Goal: Task Accomplishment & Management: Manage account settings

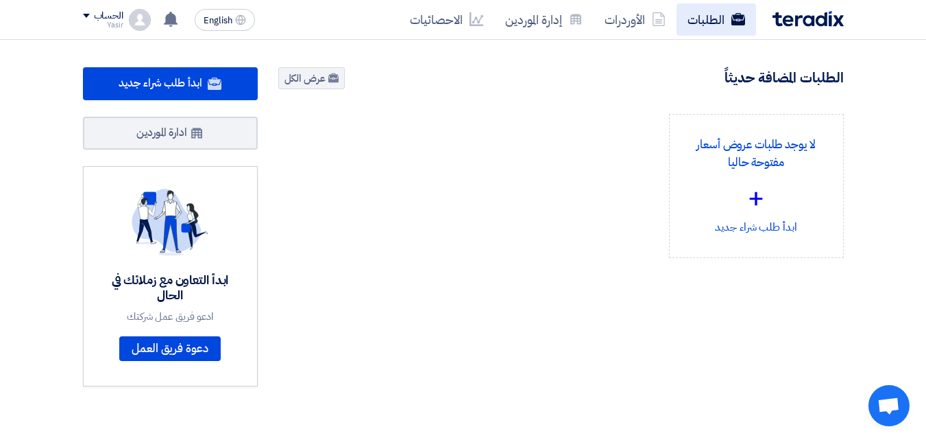
click at [689, 25] on link "الطلبات" at bounding box center [717, 19] width 80 height 32
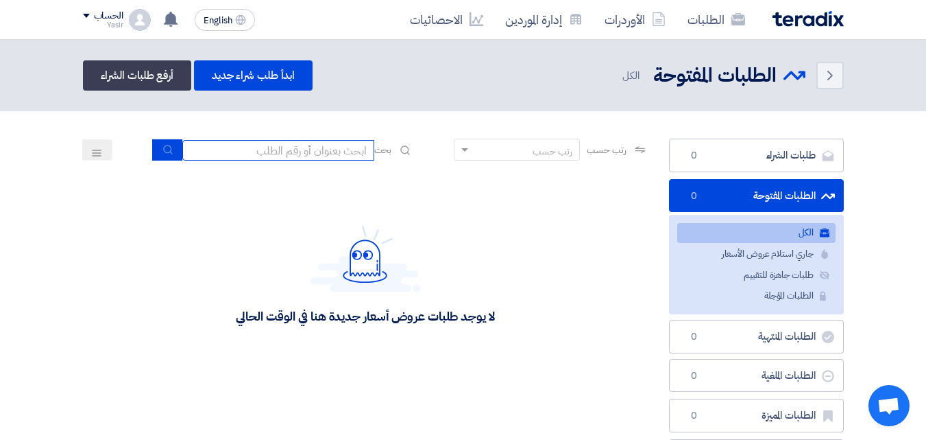
click at [340, 148] on input at bounding box center [278, 150] width 192 height 21
type input "911"
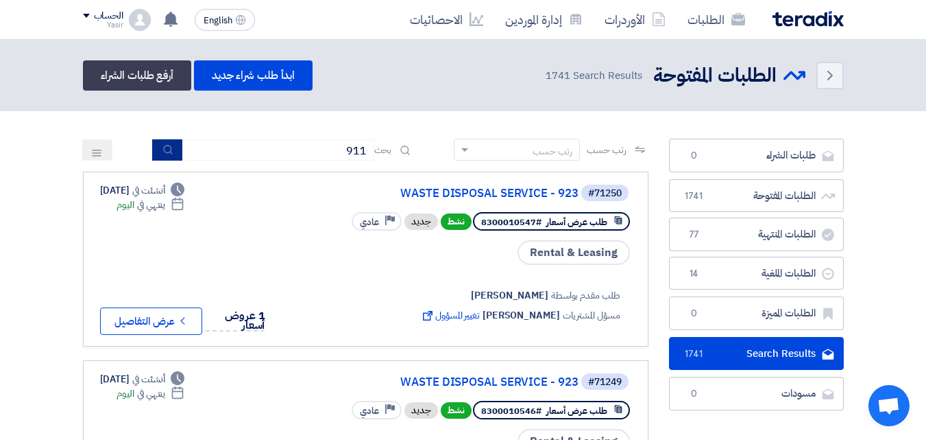
click at [174, 156] on button "submit" at bounding box center [167, 149] width 30 height 21
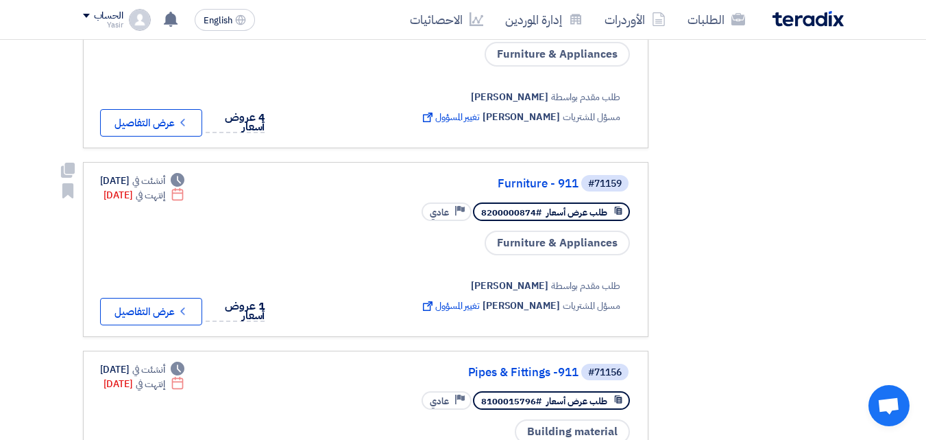
scroll to position [603, 0]
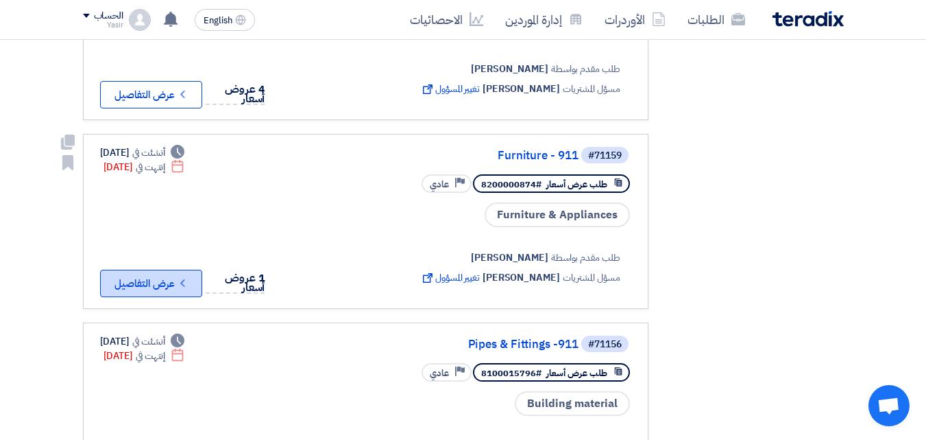
click at [171, 270] on button "Check details عرض التفاصيل" at bounding box center [151, 283] width 102 height 27
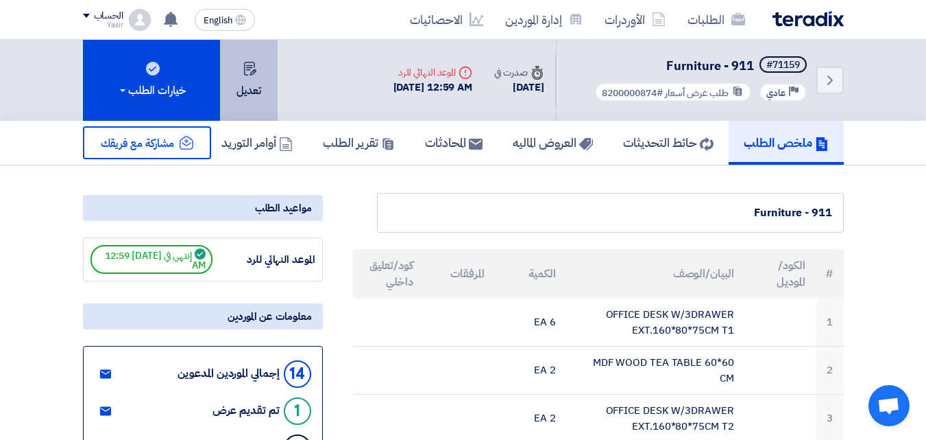
click at [237, 101] on button "تعديل" at bounding box center [249, 80] width 58 height 81
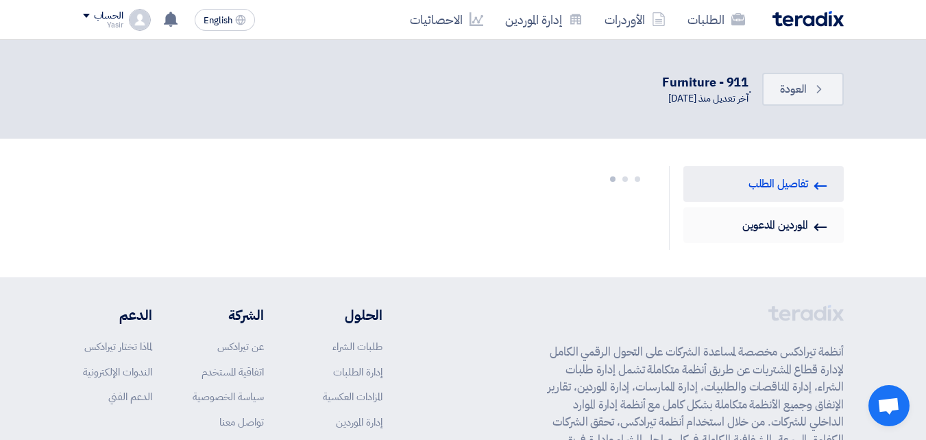
click at [765, 231] on link "Invited Suppliers الموردين المدعوين" at bounding box center [764, 225] width 160 height 36
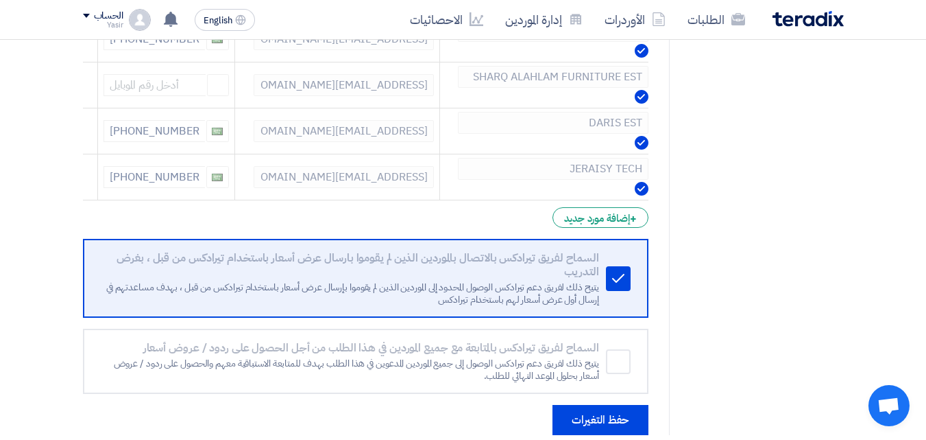
scroll to position [686, 0]
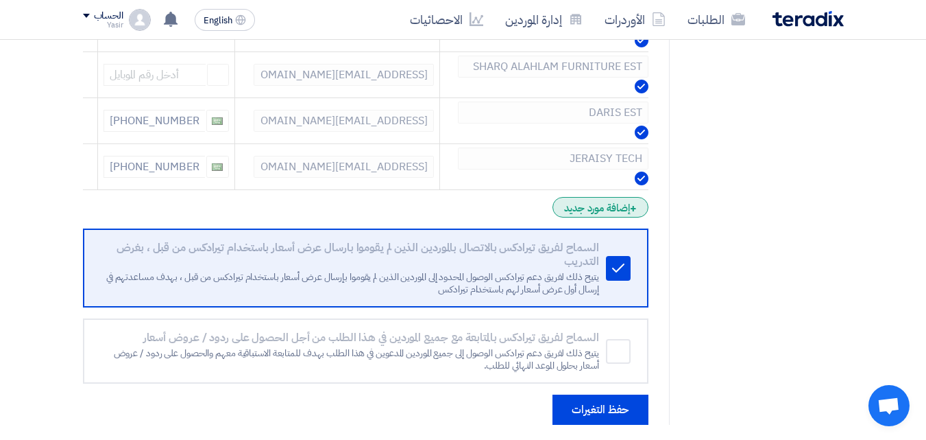
click at [619, 213] on div "+ إضافة مورد جديد" at bounding box center [600, 207] width 95 height 21
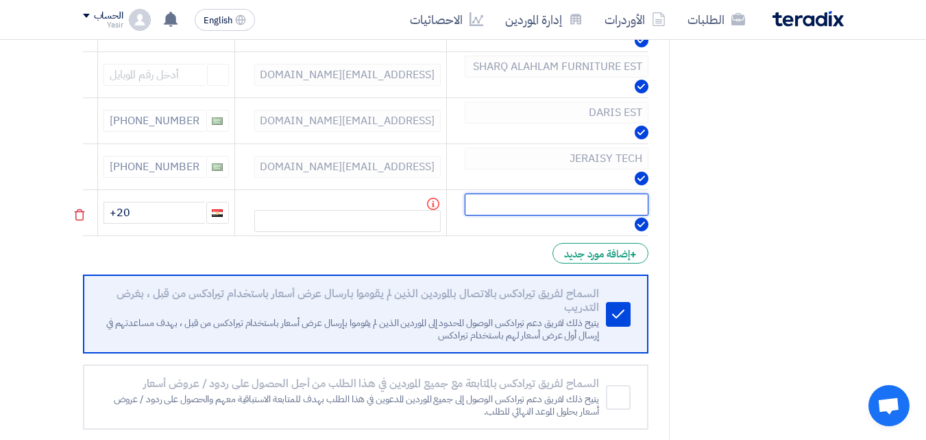
click at [490, 211] on input "text" at bounding box center [557, 204] width 184 height 22
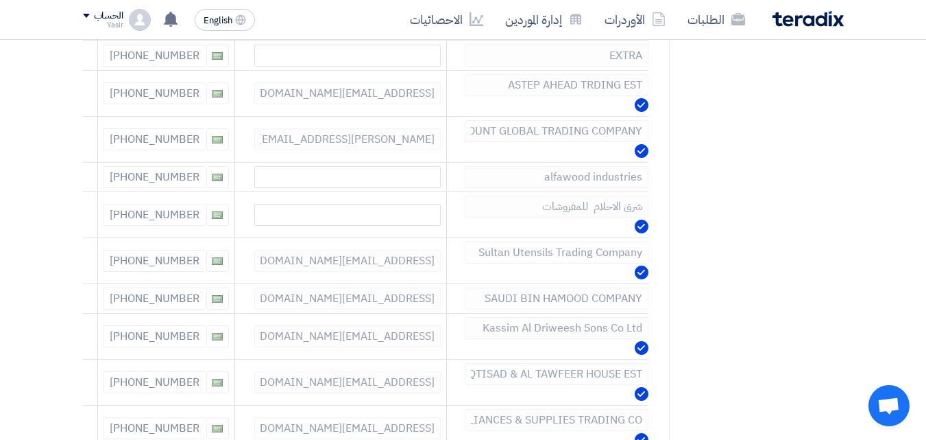
scroll to position [0, 0]
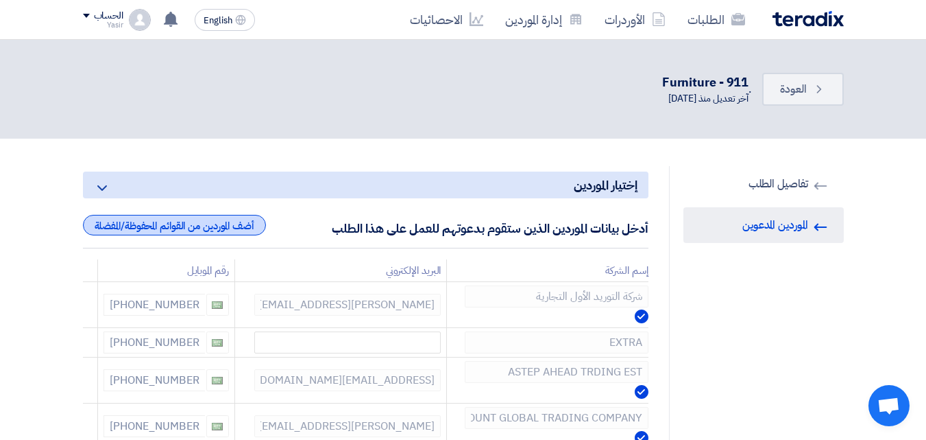
click at [233, 228] on div "أضف الموردين من القوائم المحفوظة/المفضلة" at bounding box center [174, 225] width 183 height 21
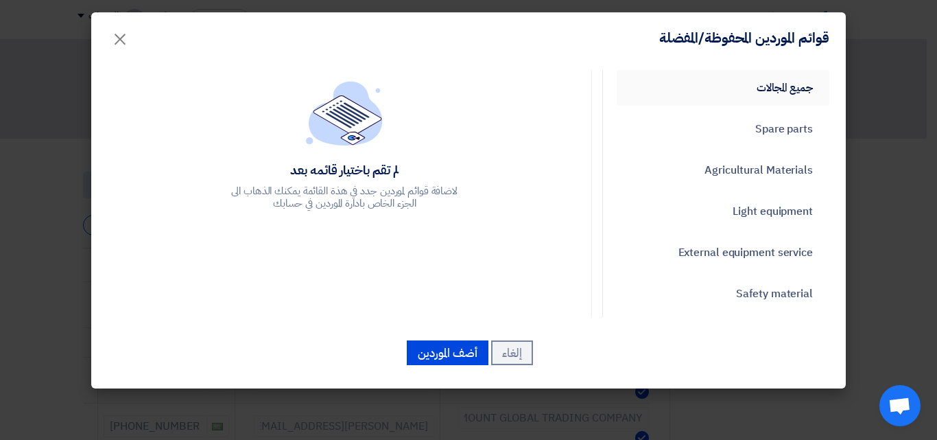
click at [747, 88] on link "جميع المجالات" at bounding box center [723, 88] width 213 height 36
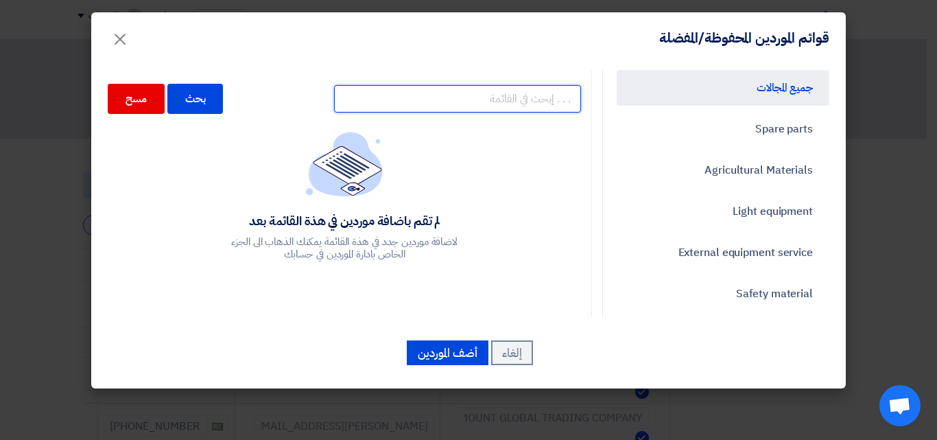
click at [421, 100] on input "text" at bounding box center [457, 98] width 247 height 27
type input "driw"
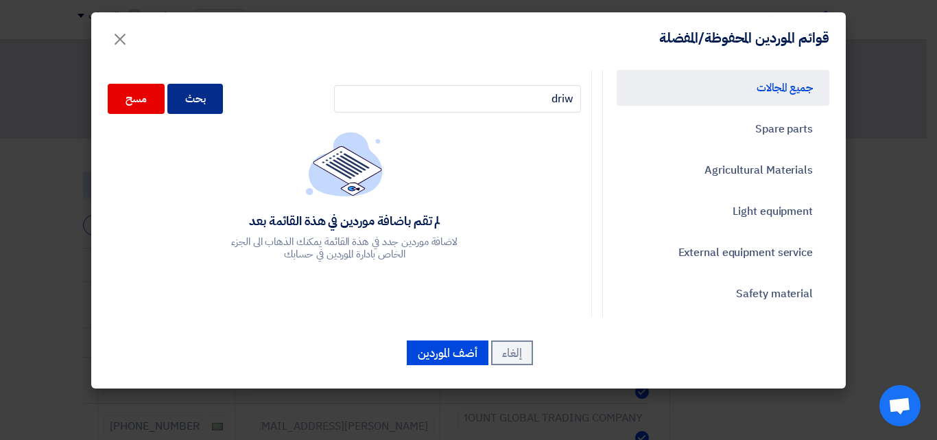
click at [222, 98] on div "بحث" at bounding box center [195, 99] width 56 height 30
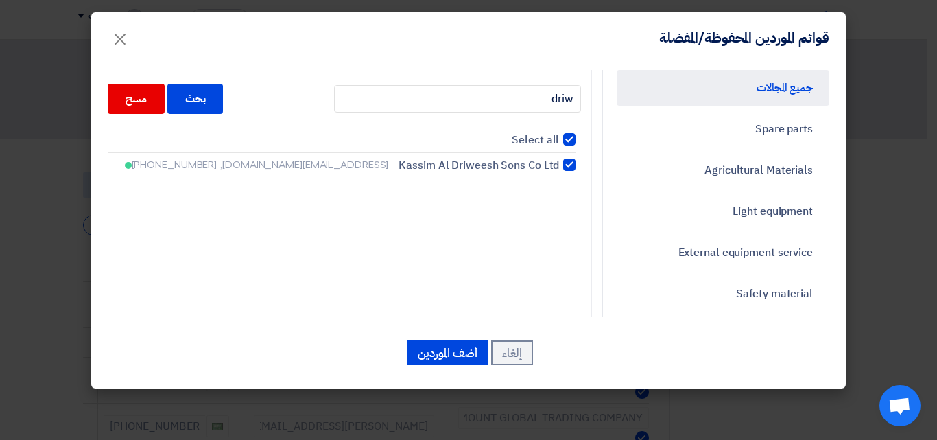
checkbox input "true"
click at [438, 92] on input "driw" at bounding box center [457, 98] width 247 height 27
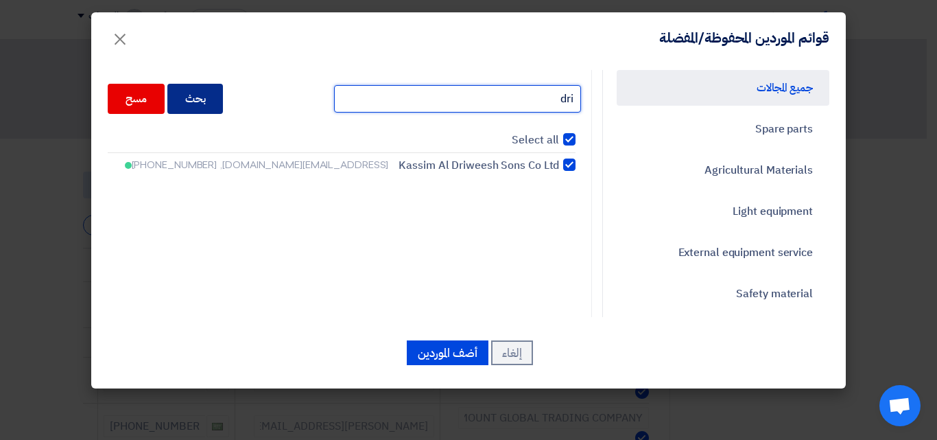
type input "dri"
click at [219, 99] on div "بحث" at bounding box center [195, 99] width 56 height 30
checkbox input "false"
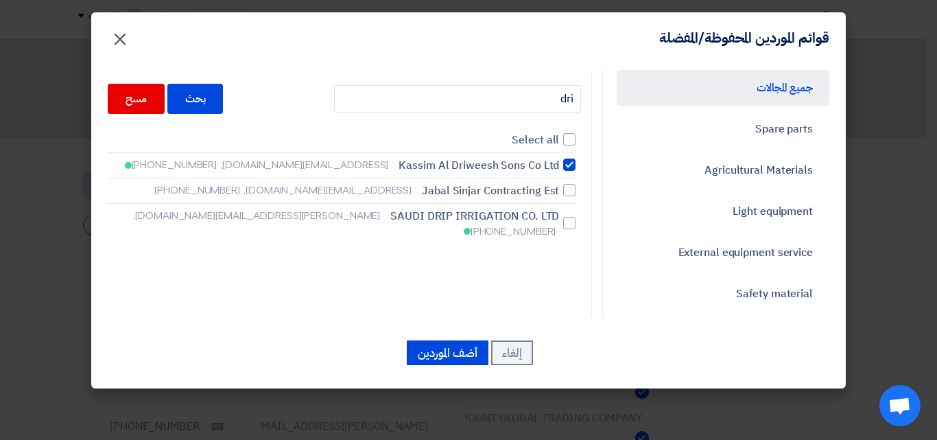
click at [125, 40] on span "×" at bounding box center [120, 38] width 16 height 41
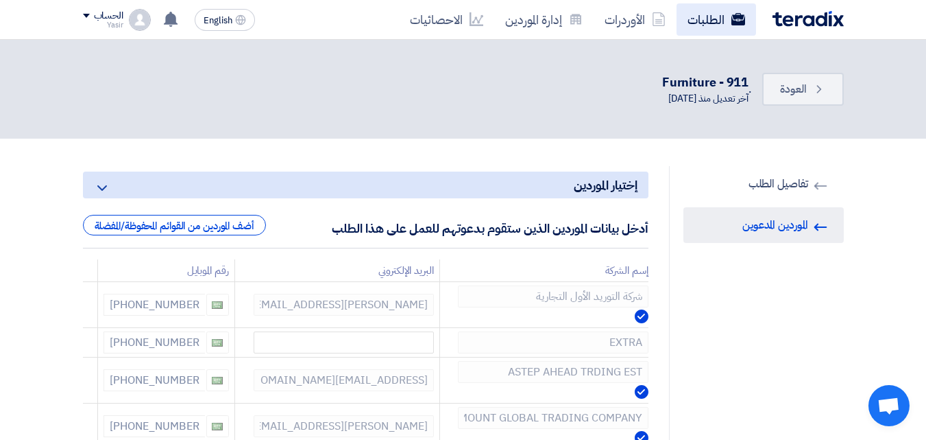
click at [681, 29] on link "الطلبات" at bounding box center [717, 19] width 80 height 32
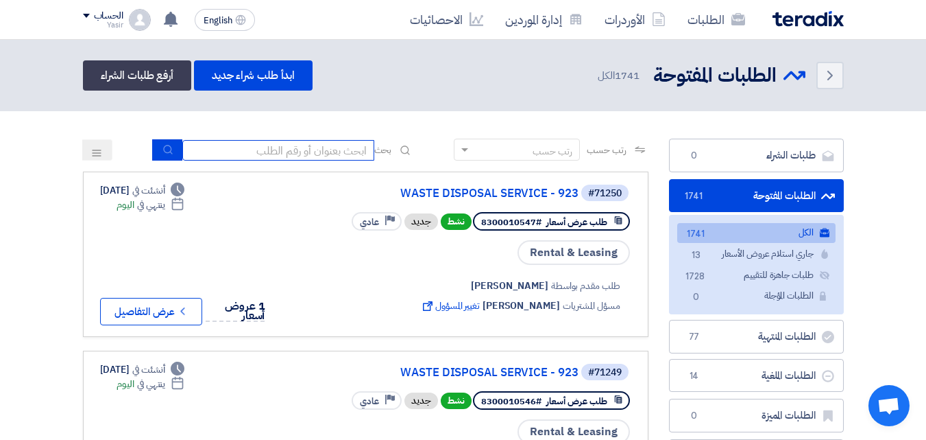
click at [279, 152] on input at bounding box center [278, 150] width 192 height 21
type input "911"
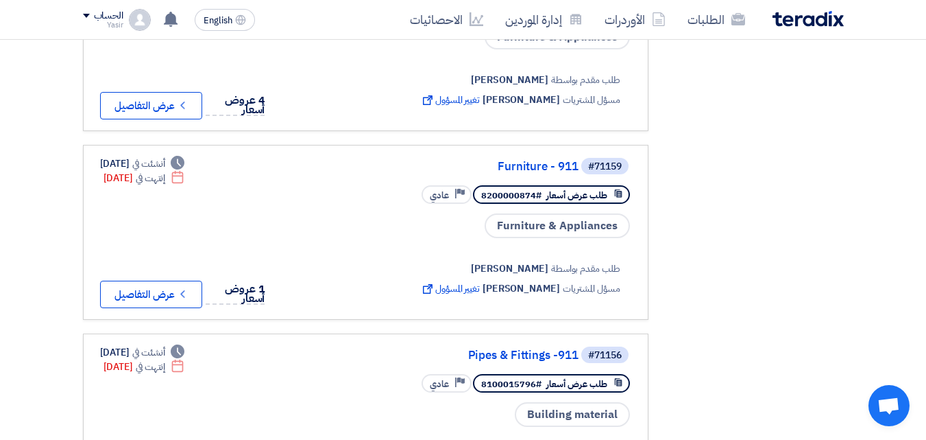
scroll to position [631, 0]
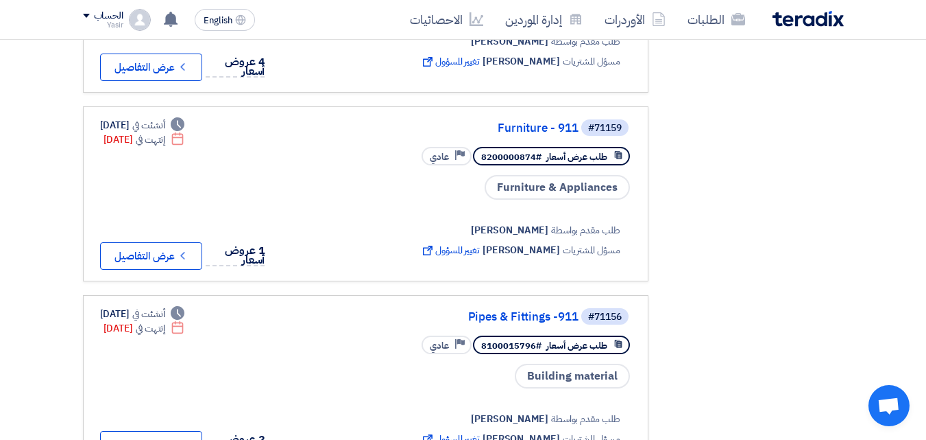
click at [91, 17] on div "الحساب" at bounding box center [103, 16] width 40 height 12
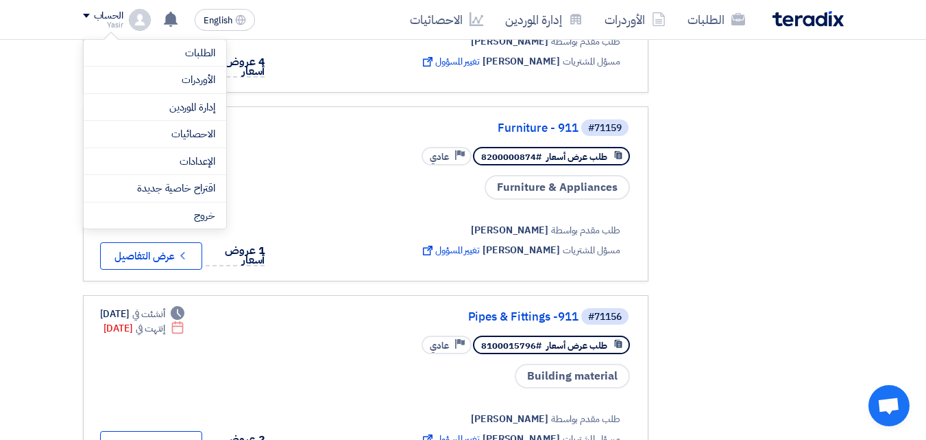
click at [107, 20] on div "الحساب" at bounding box center [108, 16] width 29 height 12
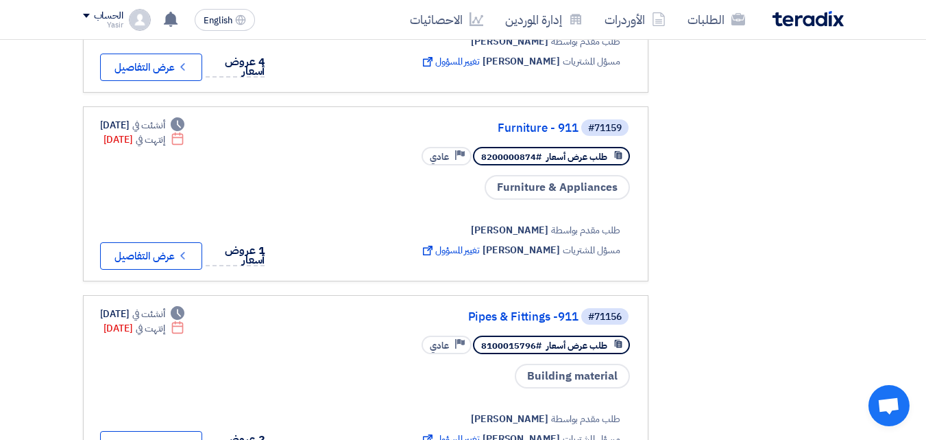
click at [130, 19] on img at bounding box center [140, 20] width 22 height 22
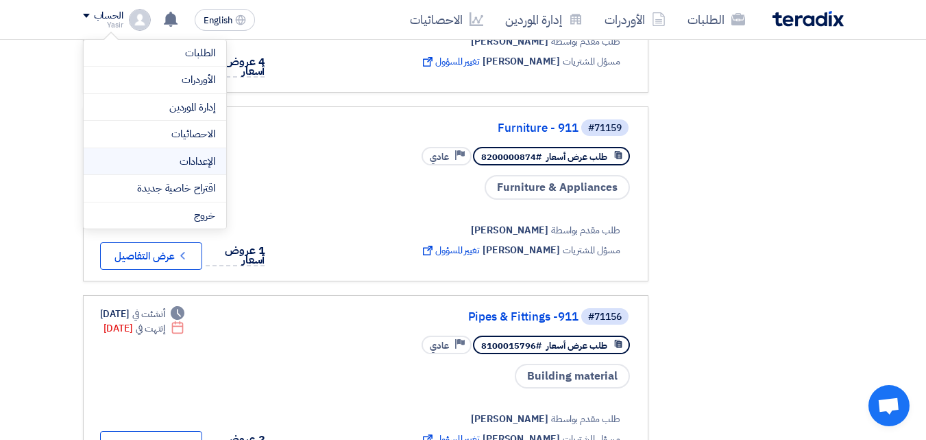
click at [189, 152] on li "الإعدادات" at bounding box center [155, 161] width 143 height 27
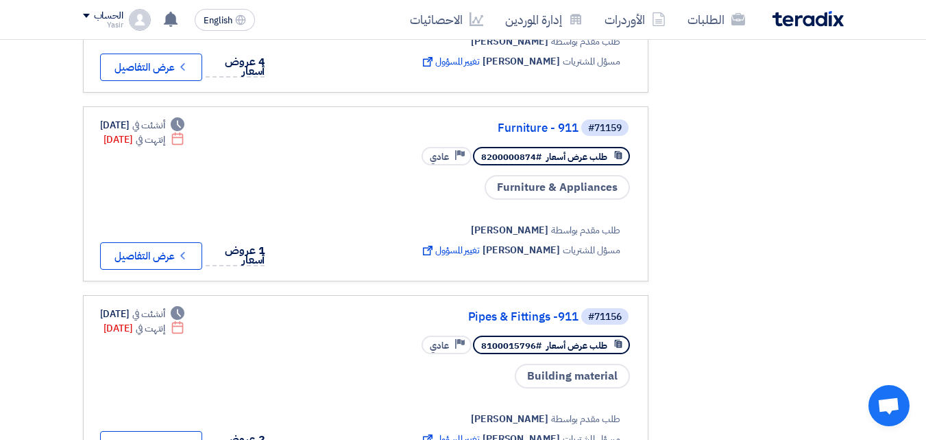
click at [99, 22] on div "الحساب" at bounding box center [108, 16] width 29 height 12
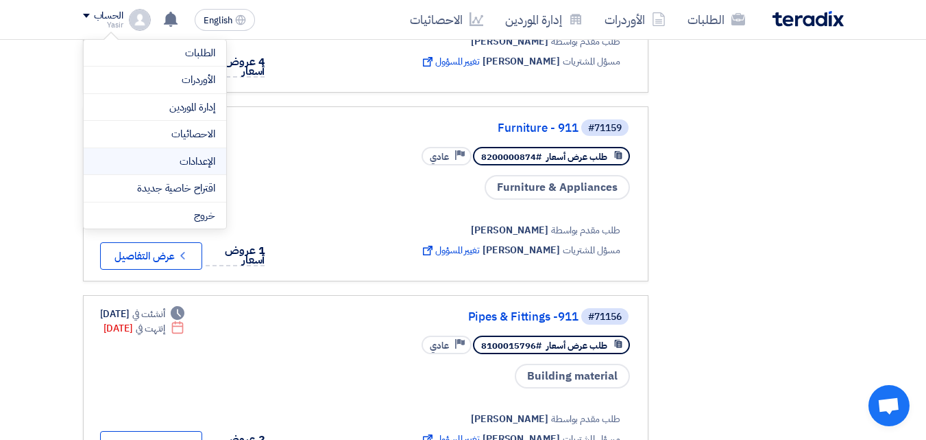
click at [176, 163] on link "الإعدادات" at bounding box center [155, 162] width 121 height 16
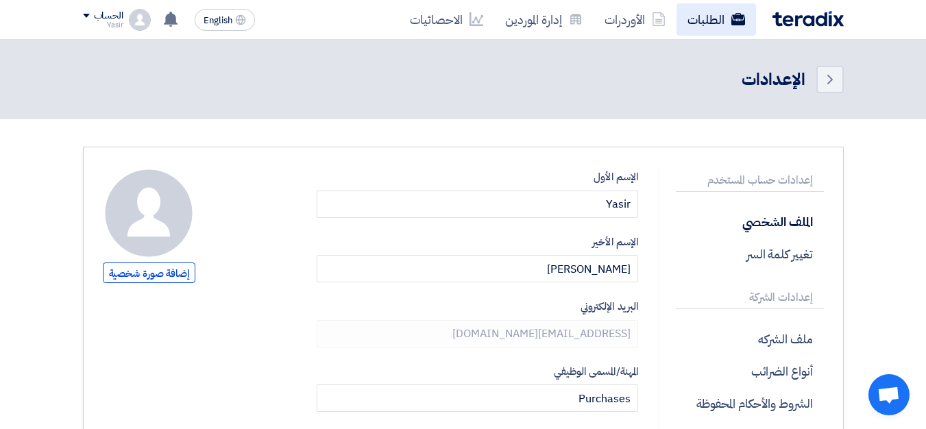
click at [715, 25] on link "الطلبات" at bounding box center [717, 19] width 80 height 32
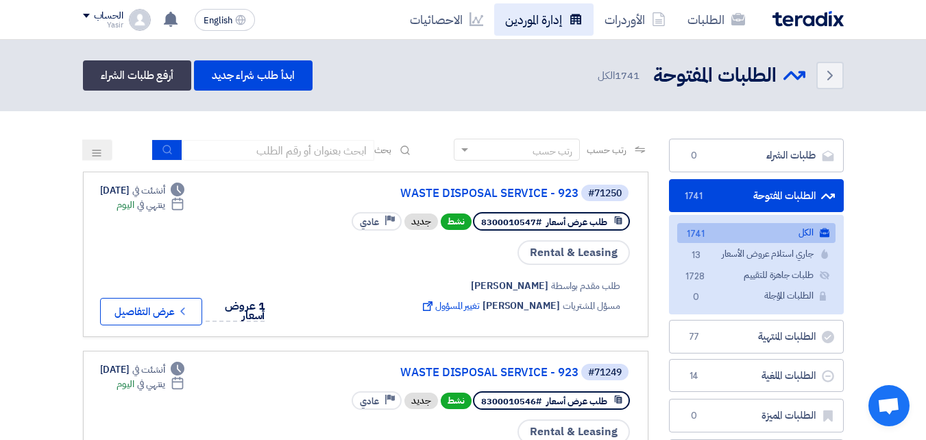
click at [528, 25] on link "إدارة الموردين" at bounding box center [543, 19] width 99 height 32
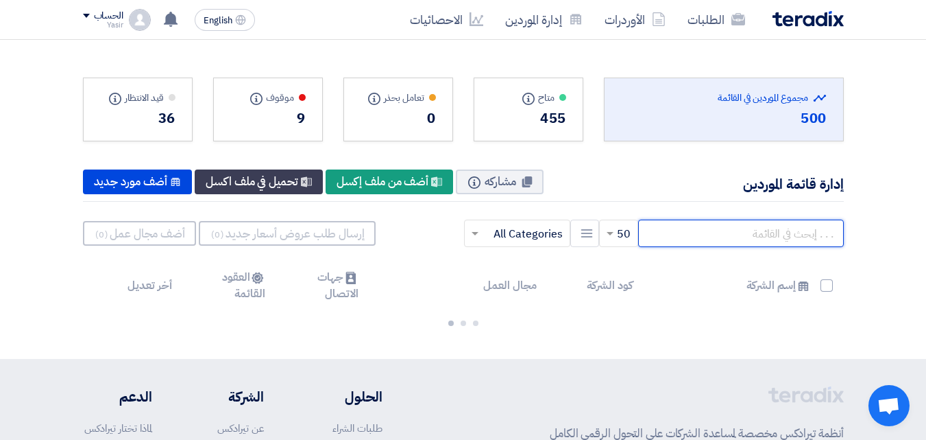
click at [702, 231] on input "text" at bounding box center [741, 232] width 206 height 27
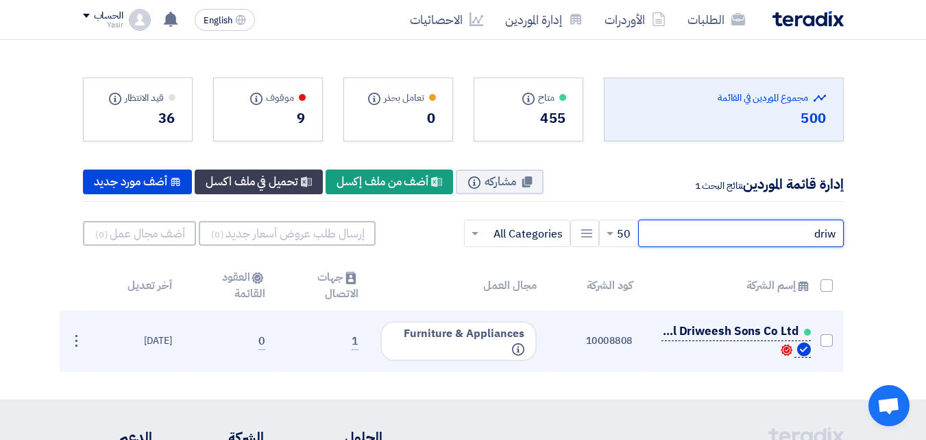
type input "driw"
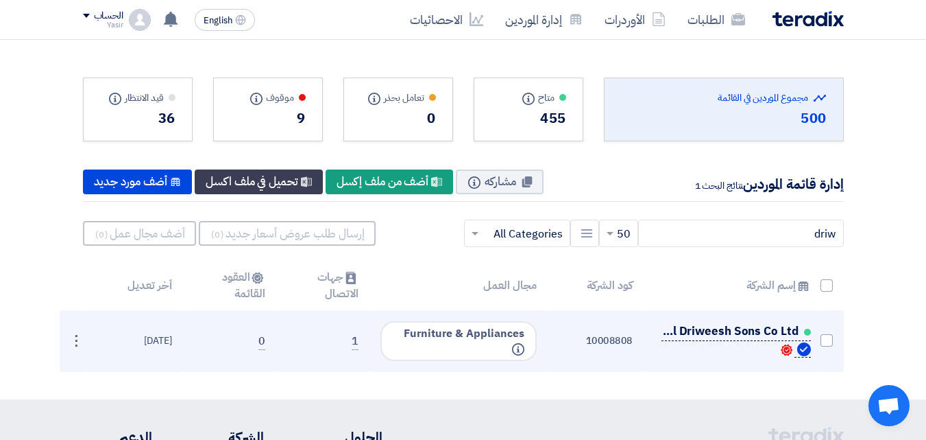
click at [684, 335] on span "Kassim Al Driweesh Sons Co Ltd" at bounding box center [730, 331] width 137 height 11
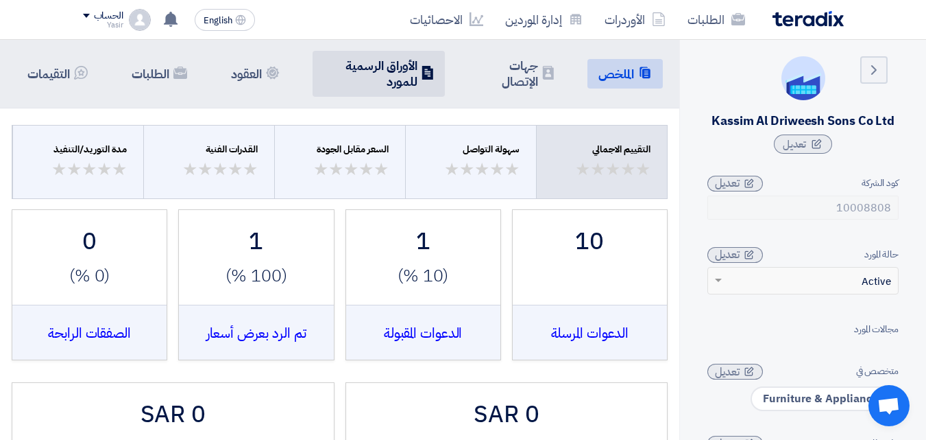
drag, startPoint x: 504, startPoint y: 74, endPoint x: 372, endPoint y: 72, distance: 132.4
click at [372, 72] on ul "Summary الملخص Contacts جهات [DEMOGRAPHIC_DATA] Company Officials الأوراق الرسم…" at bounding box center [339, 74] width 647 height 46
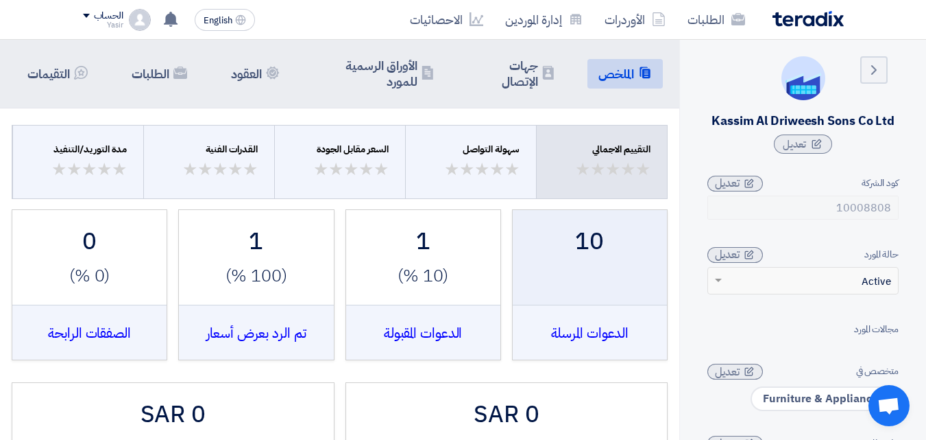
click at [556, 301] on div "10 الدعوات المرسلة" at bounding box center [590, 271] width 127 height 95
click at [569, 338] on div "الدعوات المرسلة" at bounding box center [590, 331] width 154 height 55
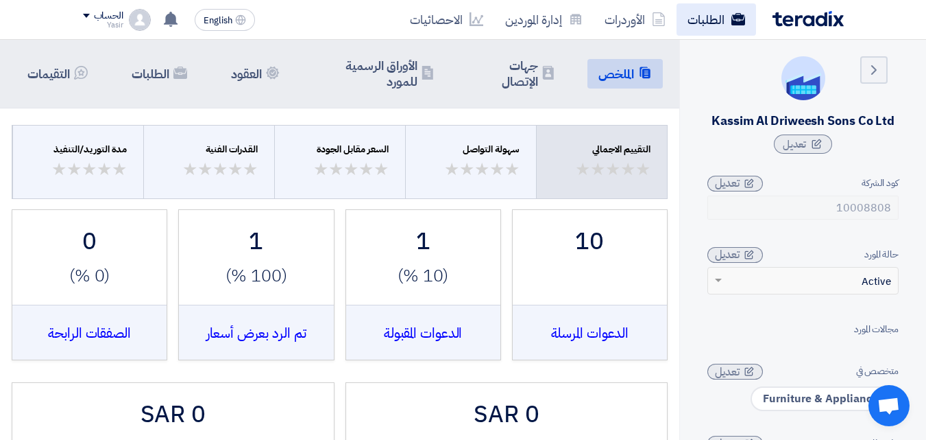
click at [723, 23] on link "الطلبات" at bounding box center [717, 19] width 80 height 32
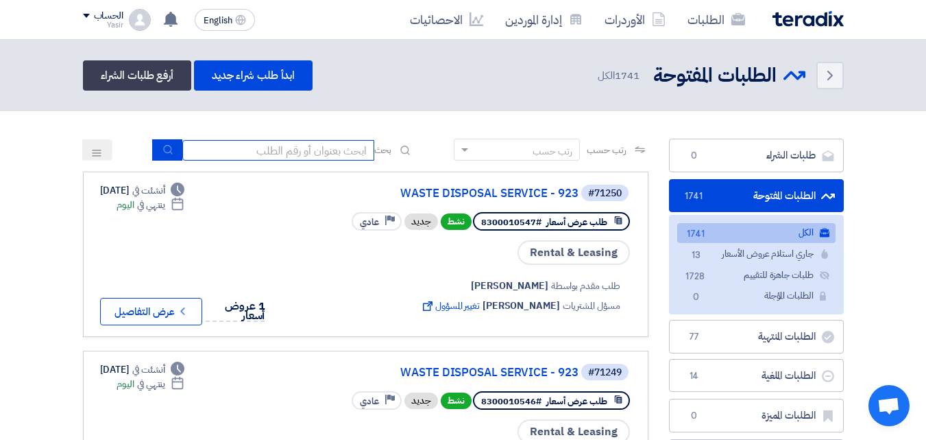
click at [349, 155] on input at bounding box center [278, 150] width 192 height 21
type input "911"
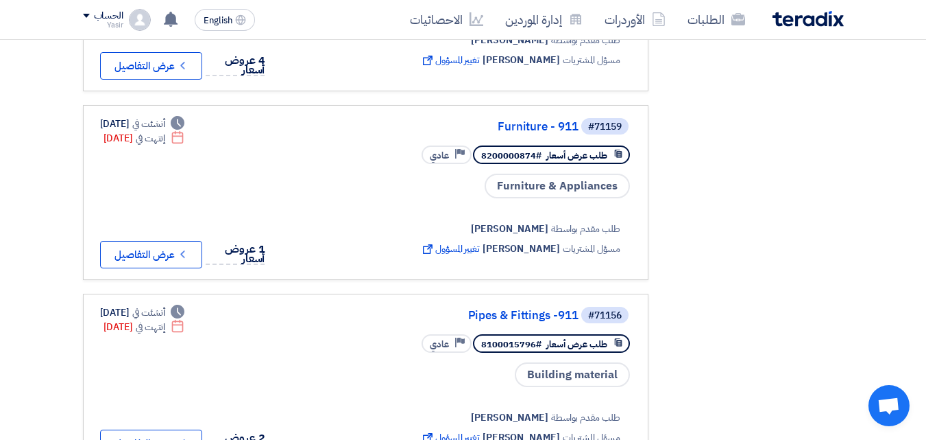
scroll to position [658, 0]
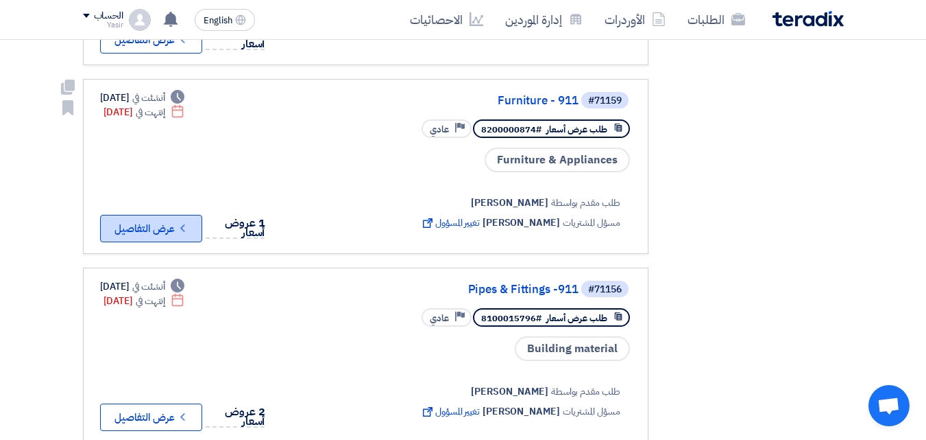
click at [162, 217] on button "Check details عرض التفاصيل" at bounding box center [151, 228] width 102 height 27
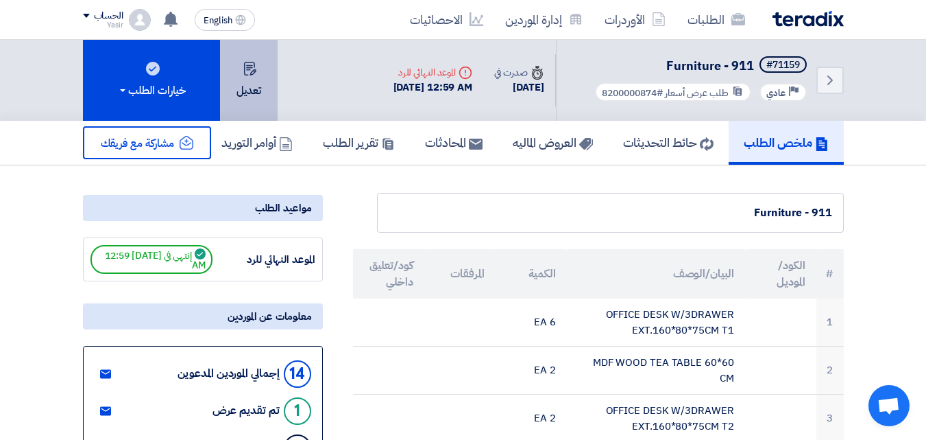
click at [241, 90] on button "تعديل" at bounding box center [249, 80] width 58 height 81
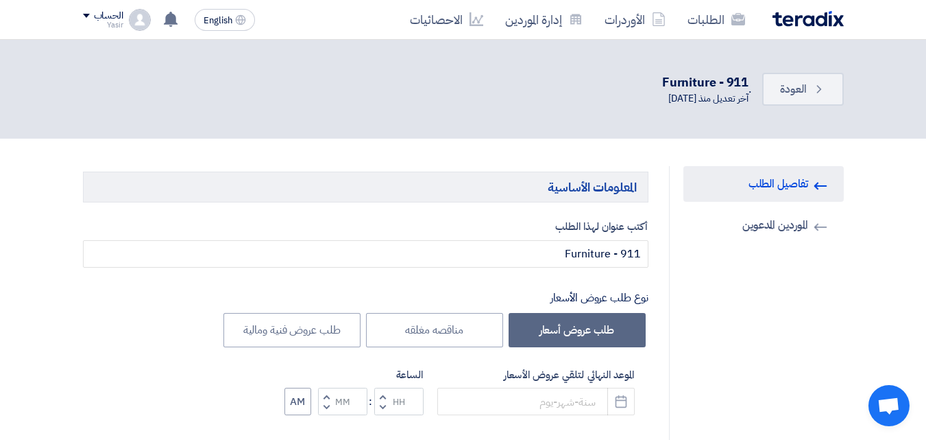
type input "[DATE]"
type input "12"
type input "59"
click at [617, 411] on button "Pick a date" at bounding box center [621, 400] width 27 height 27
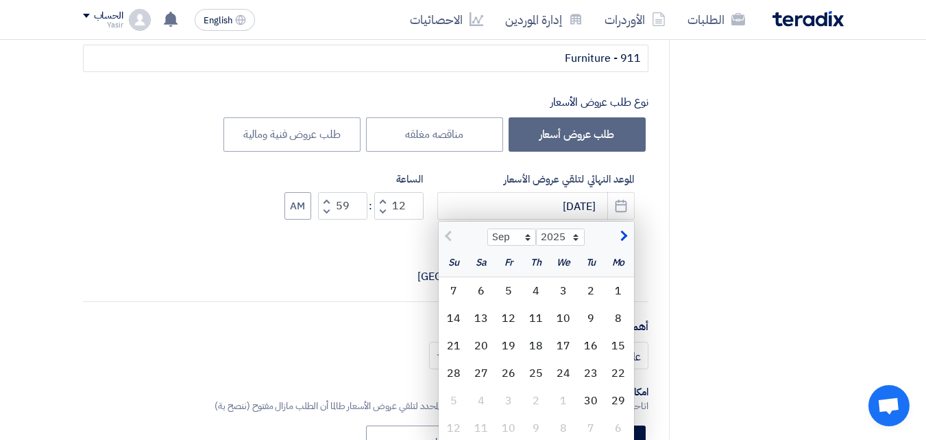
scroll to position [202, 0]
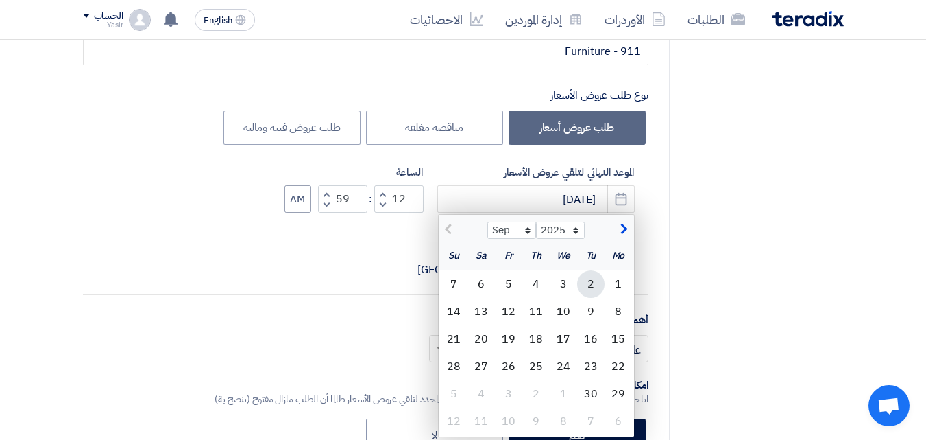
click at [597, 275] on div "2" at bounding box center [590, 283] width 27 height 27
type input "[DATE]"
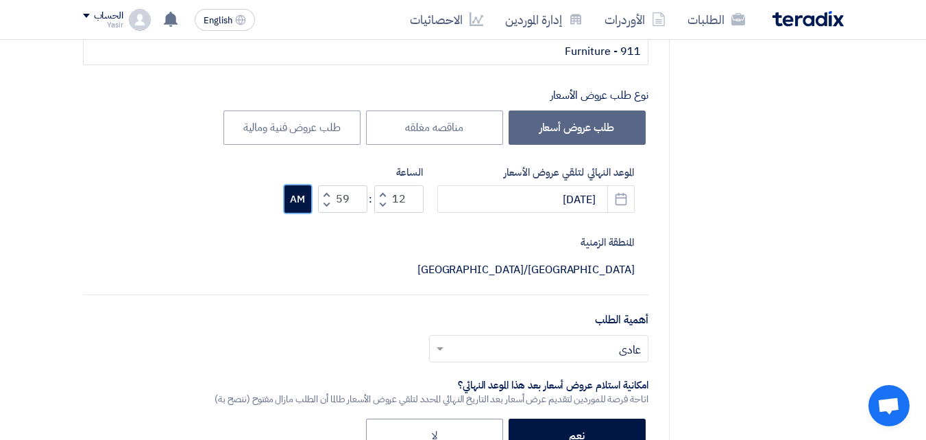
click at [300, 208] on button "AM" at bounding box center [298, 198] width 27 height 27
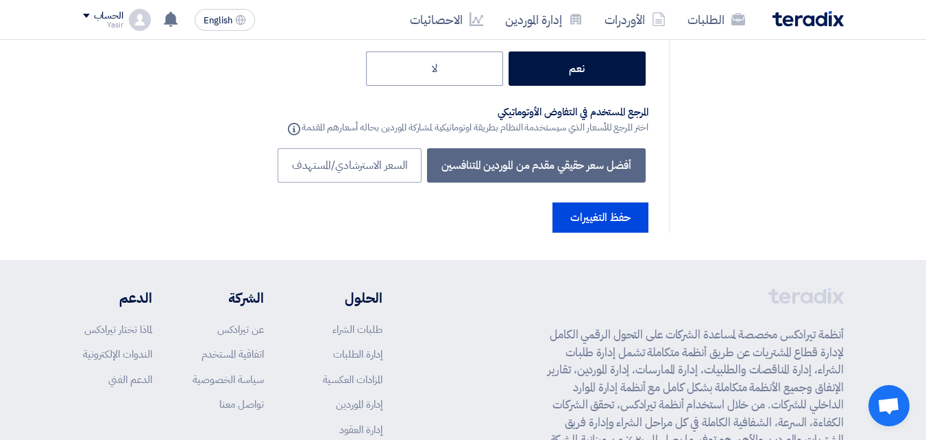
scroll to position [3468, 0]
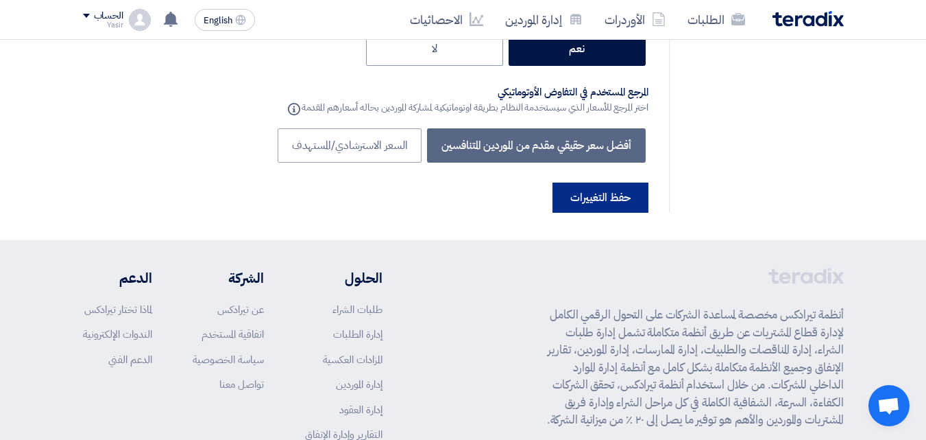
click at [632, 182] on button "حفظ التغييرات" at bounding box center [601, 197] width 96 height 30
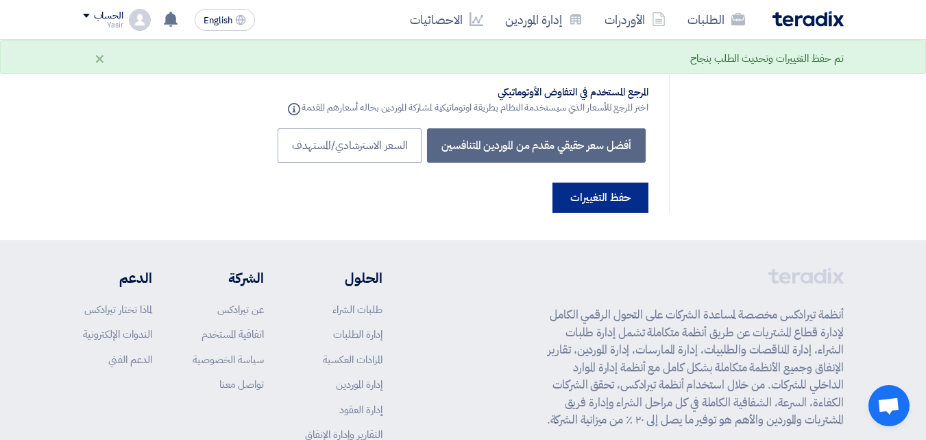
scroll to position [0, 0]
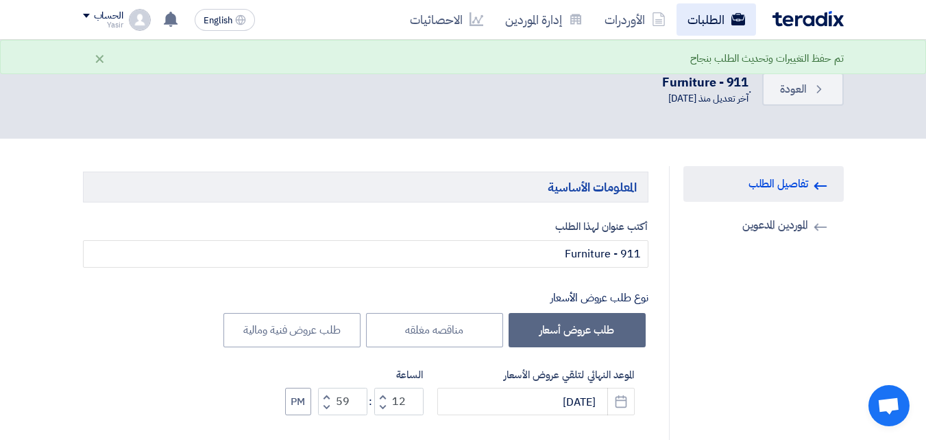
click at [704, 16] on link "الطلبات" at bounding box center [717, 19] width 80 height 32
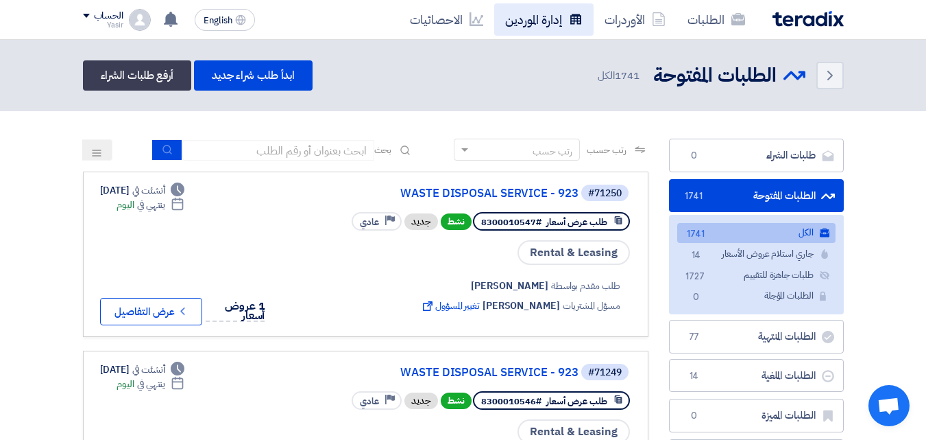
click at [554, 14] on link "إدارة الموردين" at bounding box center [543, 19] width 99 height 32
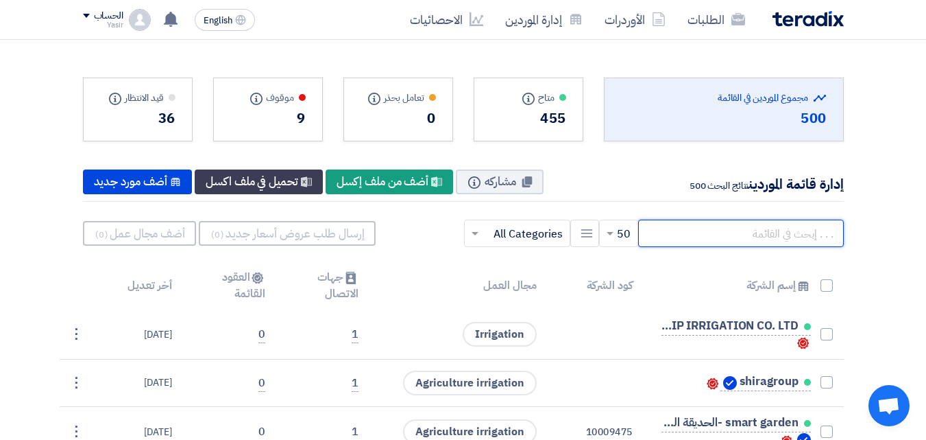
click at [664, 232] on input "text" at bounding box center [741, 232] width 206 height 27
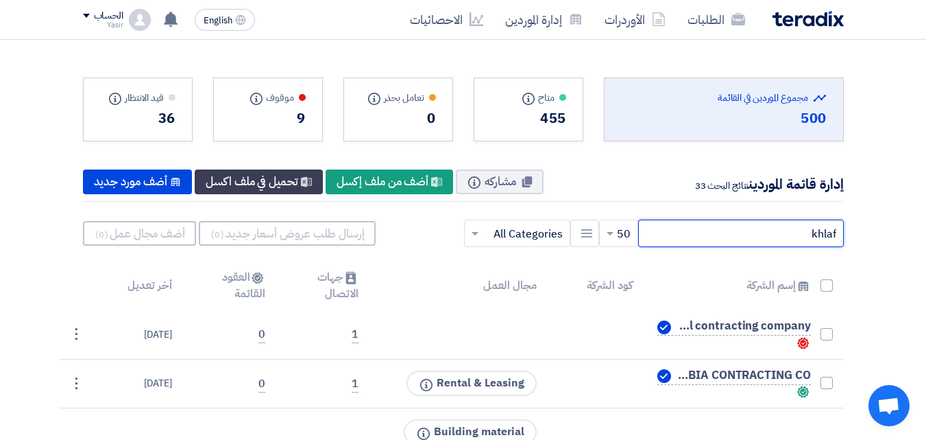
type input "khlaf"
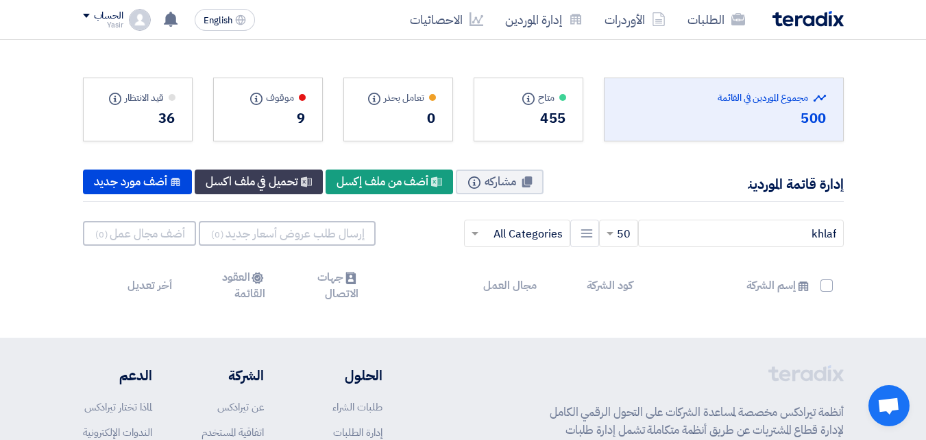
click at [149, 110] on div "36" at bounding box center [137, 118] width 75 height 21
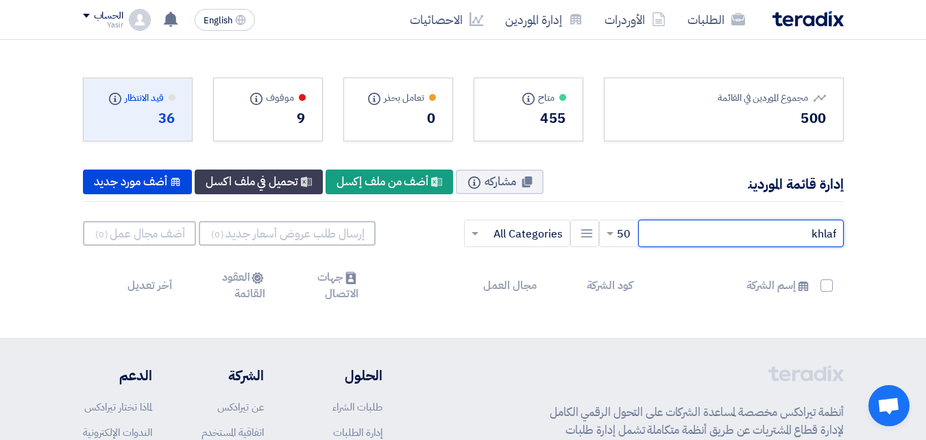
drag, startPoint x: 721, startPoint y: 230, endPoint x: 881, endPoint y: 243, distance: 161.0
click at [881, 243] on section "Total Suppliers in this list مجموع الموردين في القائمة 500 متاح Info" at bounding box center [463, 189] width 926 height 298
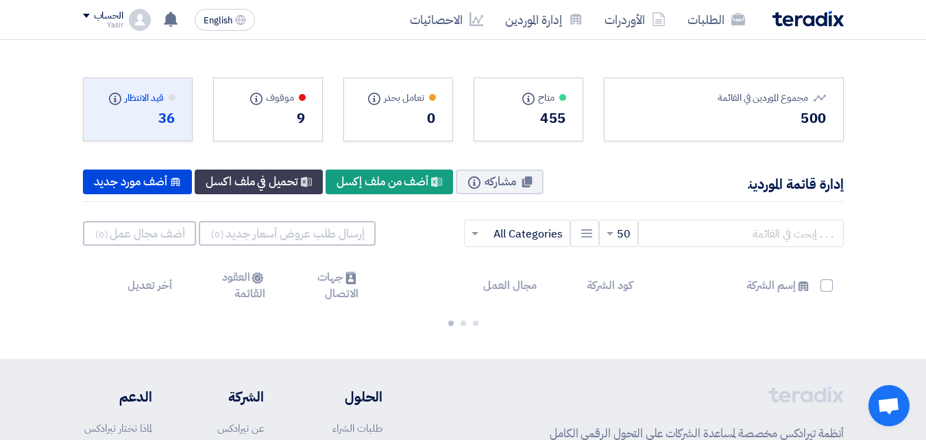
click at [139, 116] on div "36" at bounding box center [137, 118] width 75 height 21
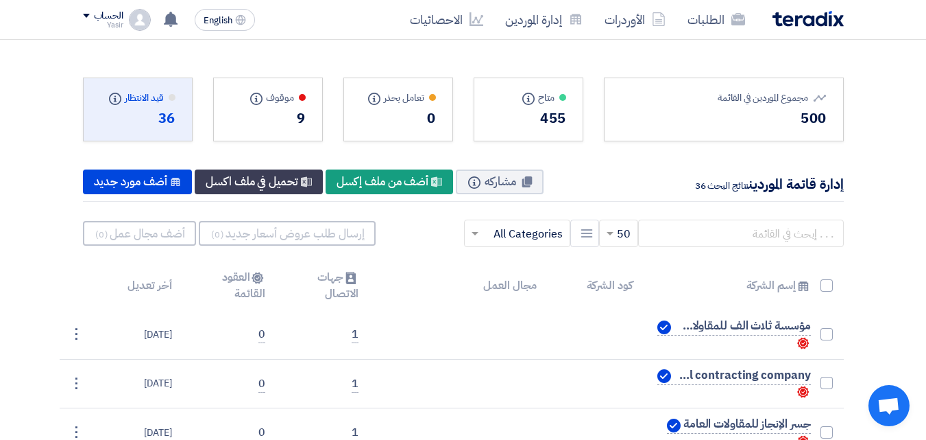
click at [139, 116] on div "36" at bounding box center [137, 118] width 75 height 21
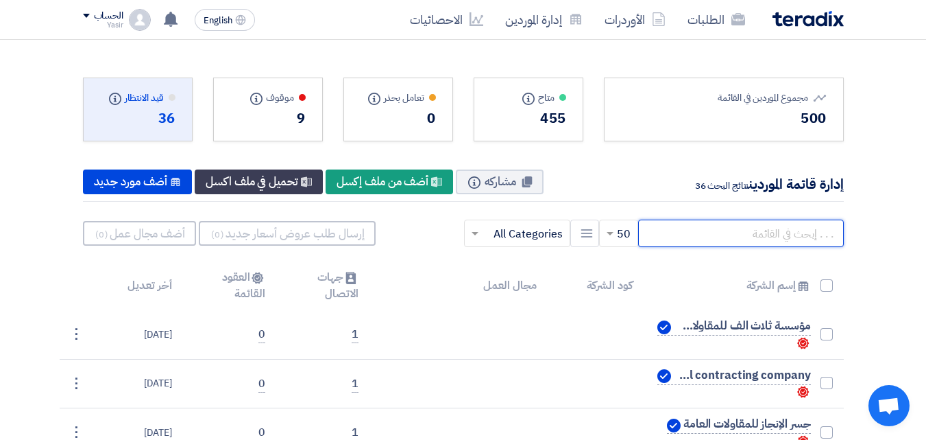
click at [710, 232] on input "text" at bounding box center [741, 232] width 206 height 27
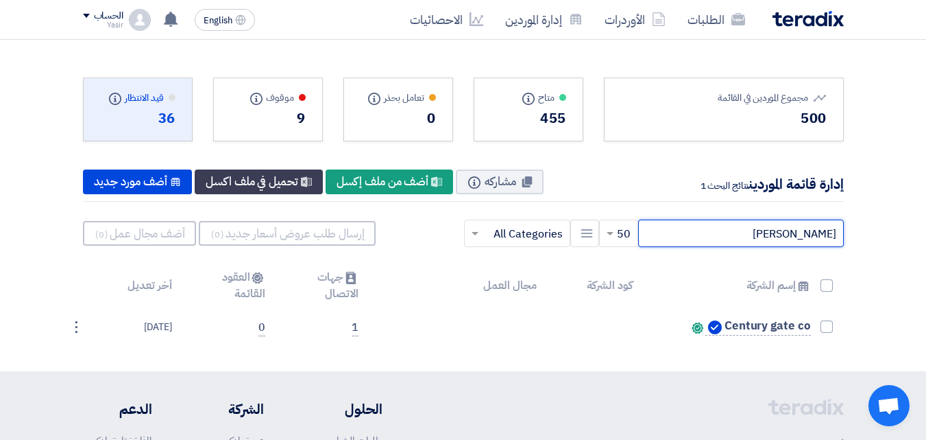
click at [756, 230] on input "[PERSON_NAME]" at bounding box center [741, 232] width 206 height 27
type input "dri"
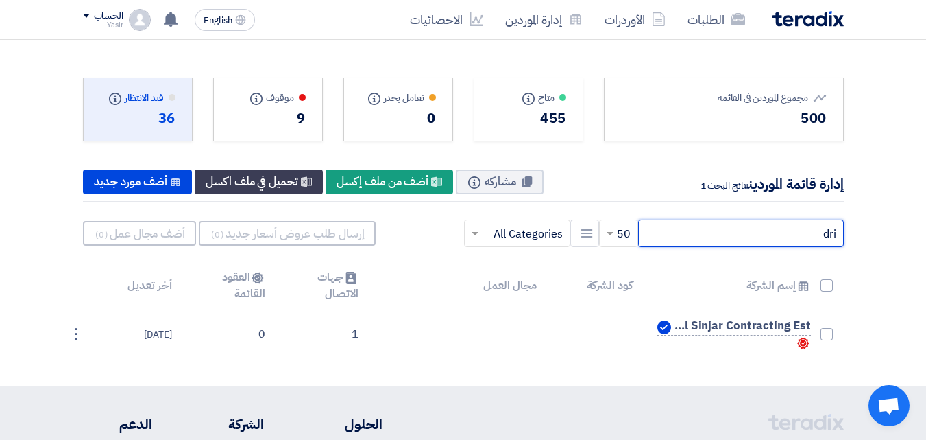
click at [684, 231] on input "dri" at bounding box center [741, 232] width 206 height 27
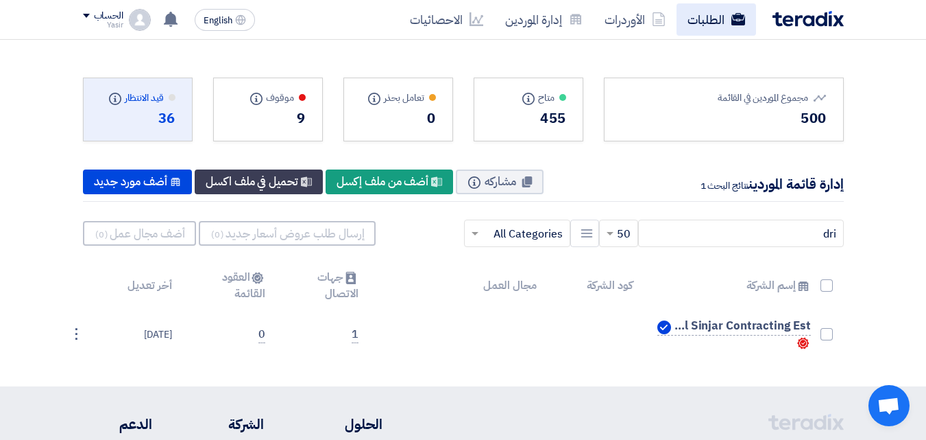
click at [732, 13] on icon at bounding box center [739, 19] width 14 height 14
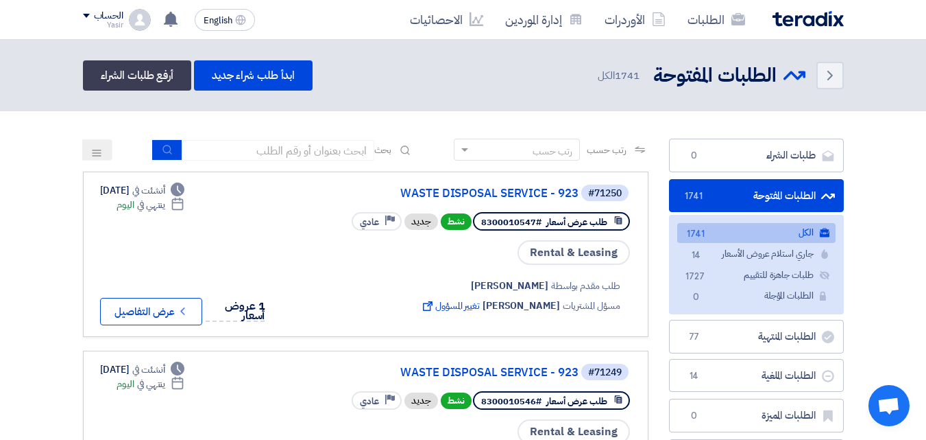
click at [97, 25] on div "Yasir" at bounding box center [103, 25] width 40 height 8
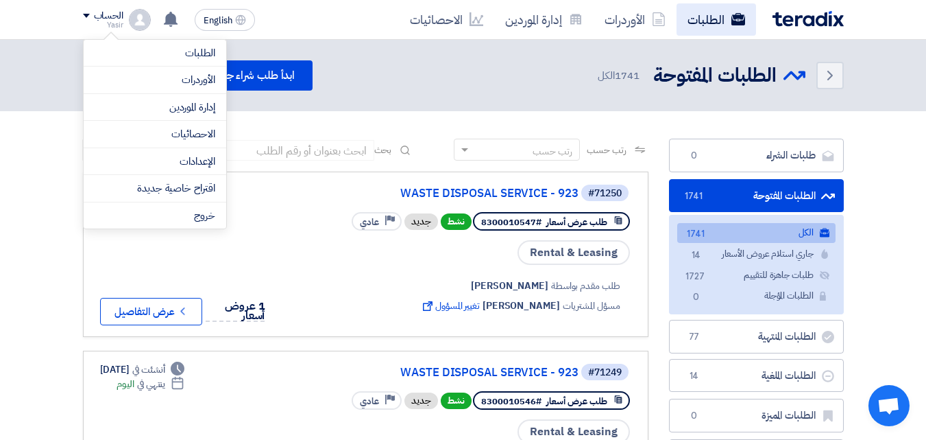
click at [682, 17] on link "الطلبات" at bounding box center [717, 19] width 80 height 32
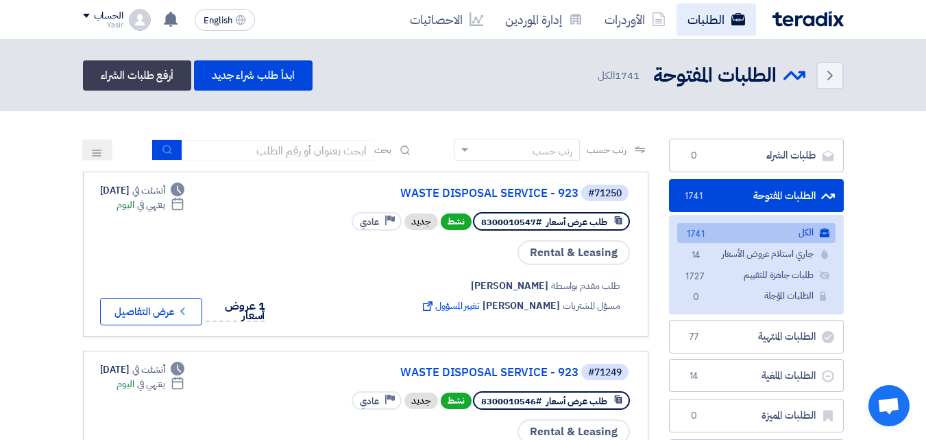
click at [734, 24] on use at bounding box center [738, 19] width 14 height 12
click at [693, 20] on link "الطلبات" at bounding box center [717, 19] width 80 height 32
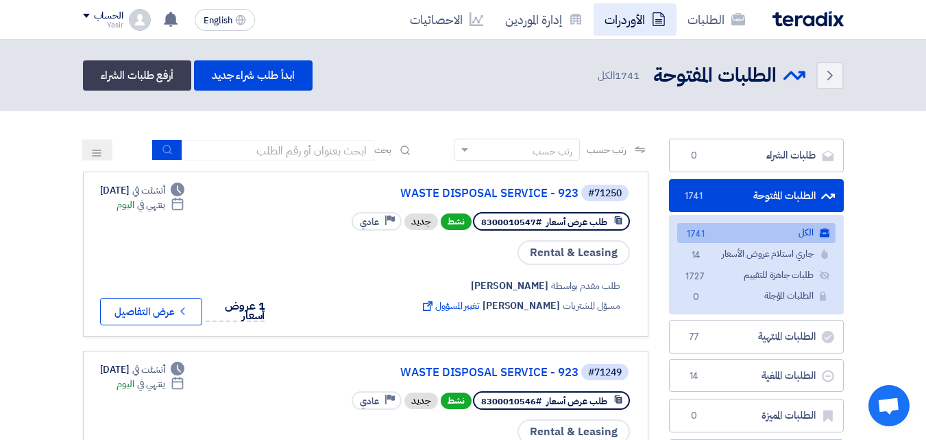
click at [623, 19] on link "الأوردرات" at bounding box center [635, 19] width 83 height 32
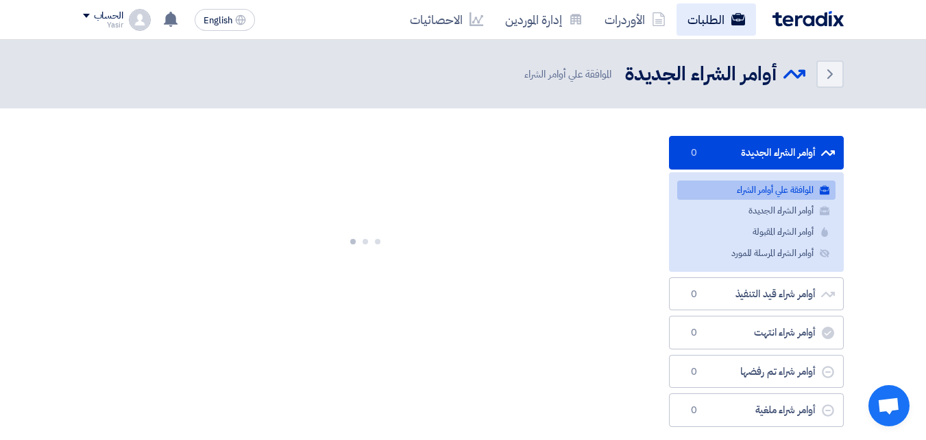
click at [713, 16] on link "الطلبات" at bounding box center [717, 19] width 80 height 32
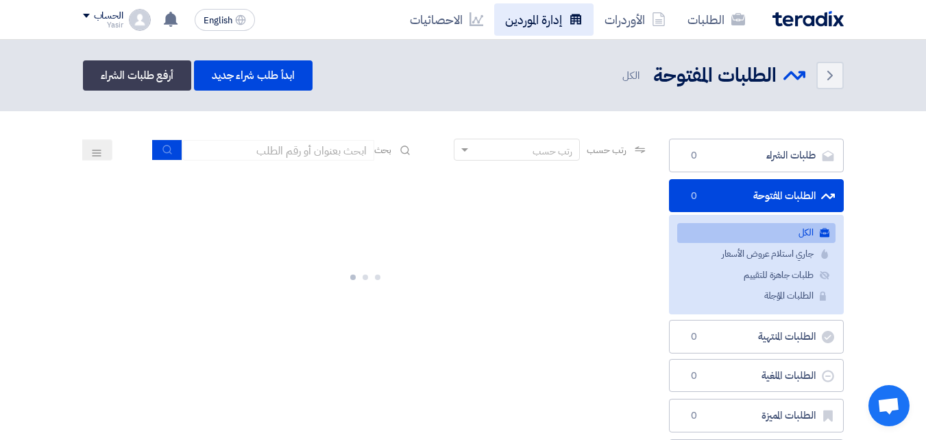
click at [553, 25] on link "إدارة الموردين" at bounding box center [543, 19] width 99 height 32
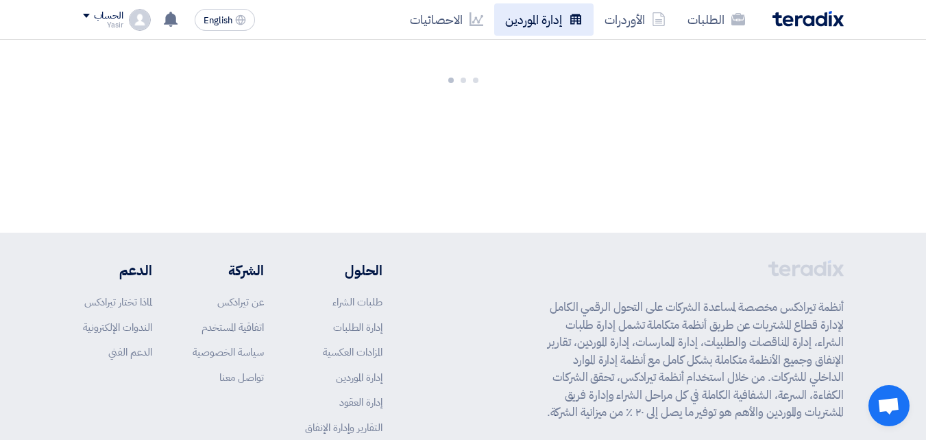
click at [545, 23] on link "إدارة الموردين" at bounding box center [543, 19] width 99 height 32
click at [85, 17] on span at bounding box center [86, 16] width 7 height 4
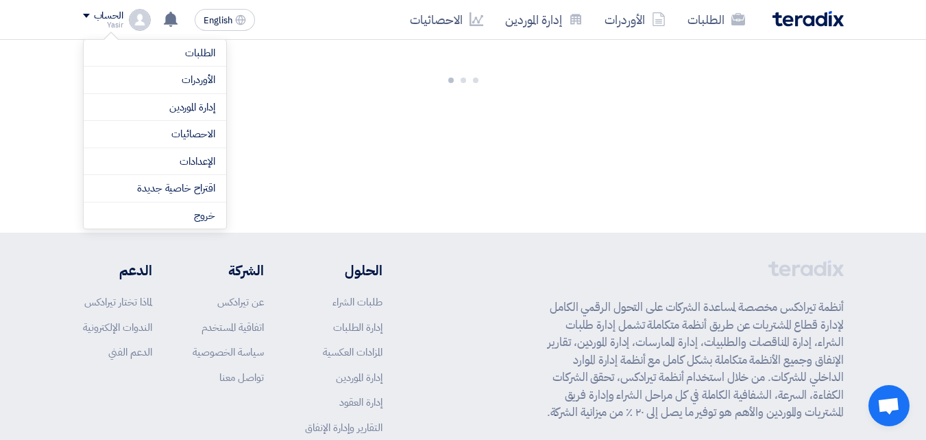
click at [877, 398] on span "Open chat" at bounding box center [889, 405] width 41 height 41
click at [887, 416] on span "Open chat" at bounding box center [889, 406] width 23 height 19
click at [691, 12] on link "الطلبات" at bounding box center [717, 19] width 80 height 32
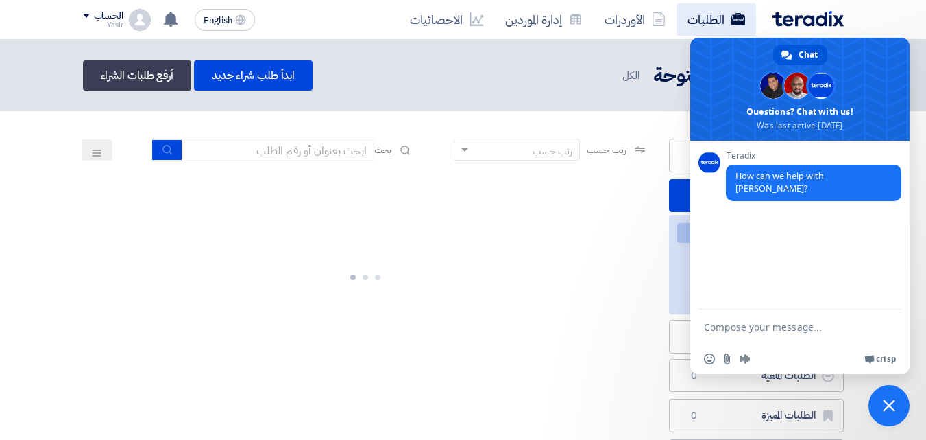
click at [714, 21] on link "الطلبات" at bounding box center [717, 19] width 80 height 32
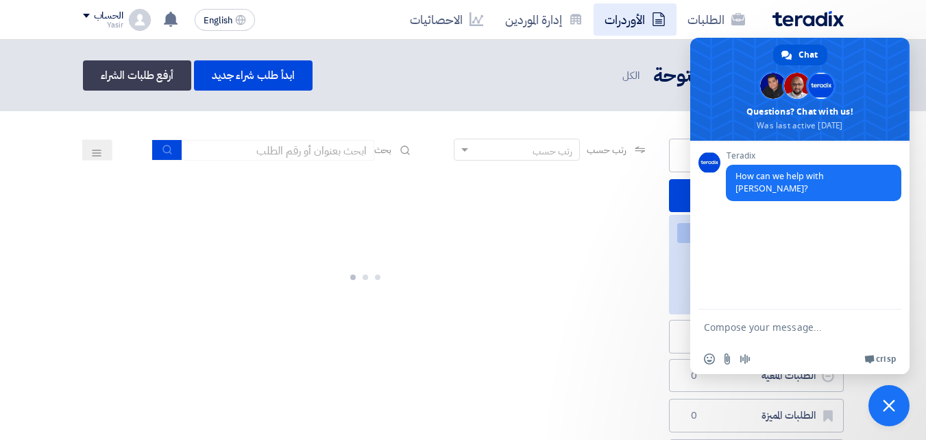
click at [630, 27] on link "الأوردرات" at bounding box center [635, 19] width 83 height 32
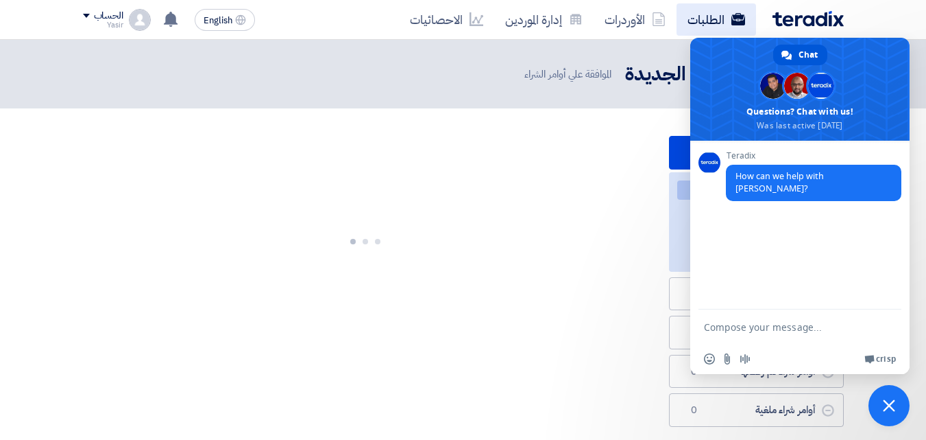
click at [695, 27] on link "الطلبات" at bounding box center [717, 19] width 80 height 32
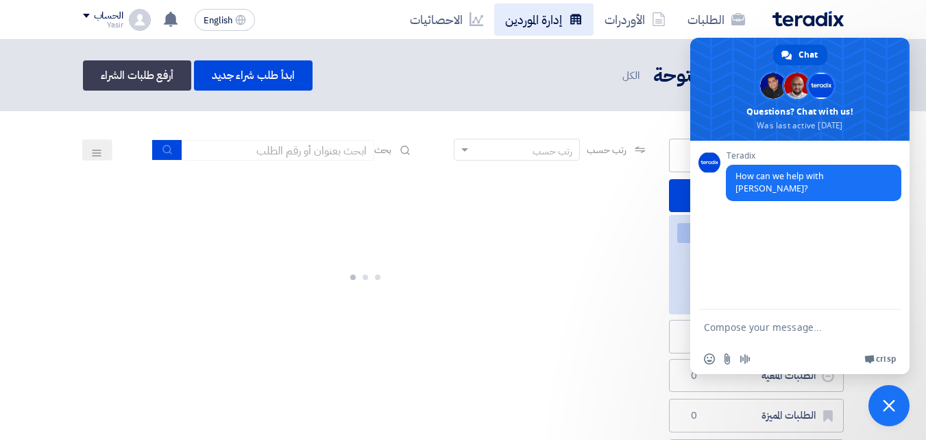
click at [540, 22] on link "إدارة الموردين" at bounding box center [543, 19] width 99 height 32
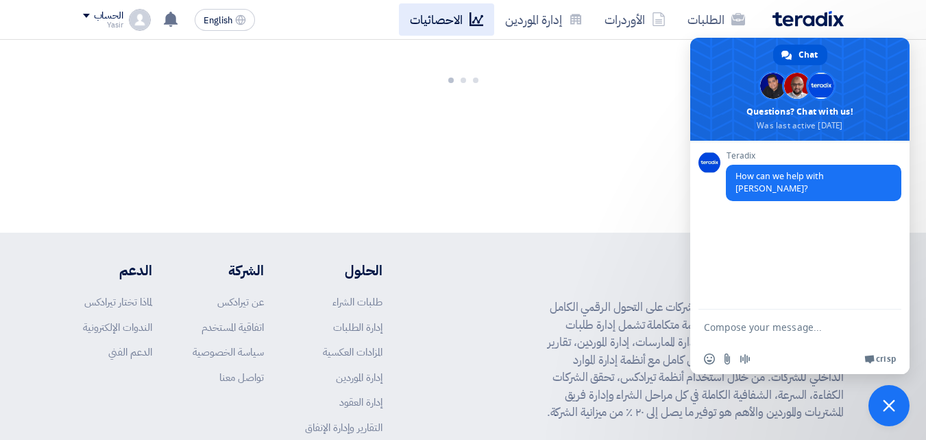
click at [457, 19] on link "الاحصائيات" at bounding box center [446, 19] width 95 height 32
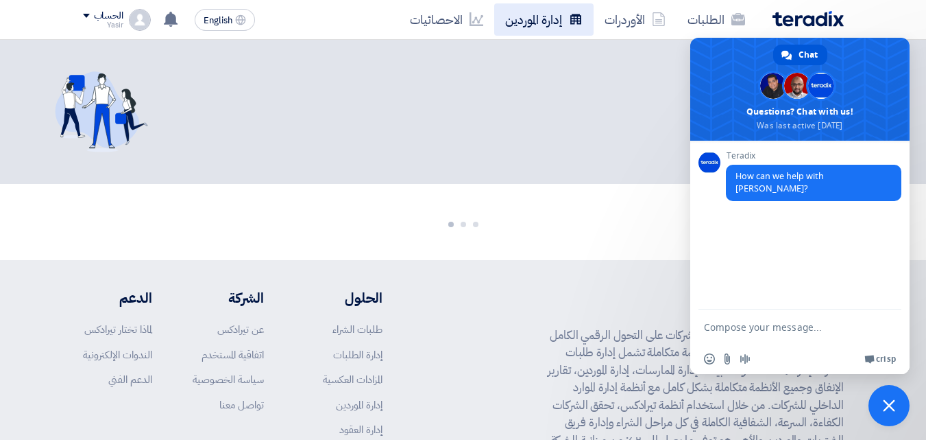
click at [551, 21] on link "إدارة الموردين" at bounding box center [543, 19] width 99 height 32
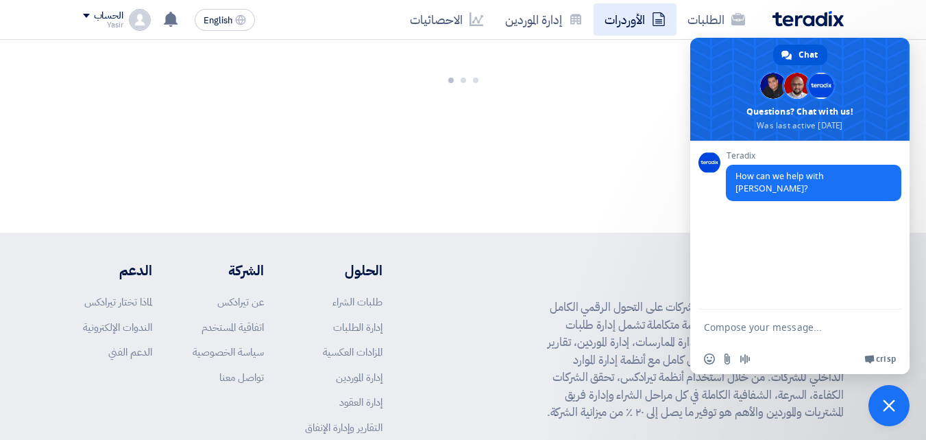
click at [612, 28] on link "الأوردرات" at bounding box center [635, 19] width 83 height 32
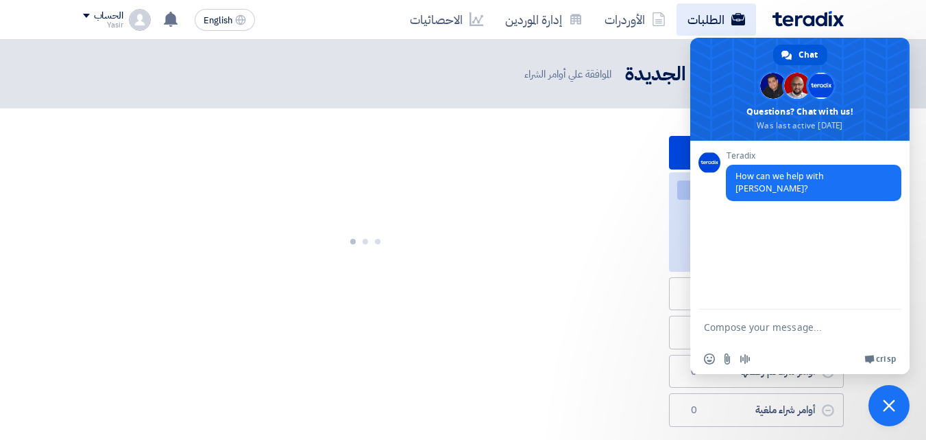
click at [702, 21] on link "الطلبات" at bounding box center [717, 19] width 80 height 32
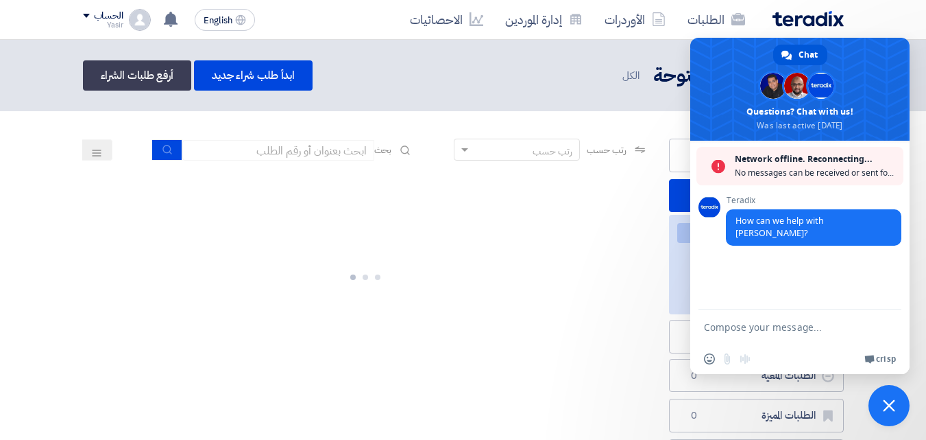
click at [728, 334] on textarea "Compose your message..." at bounding box center [786, 326] width 165 height 34
click at [527, 32] on link "إدارة الموردين" at bounding box center [543, 19] width 99 height 32
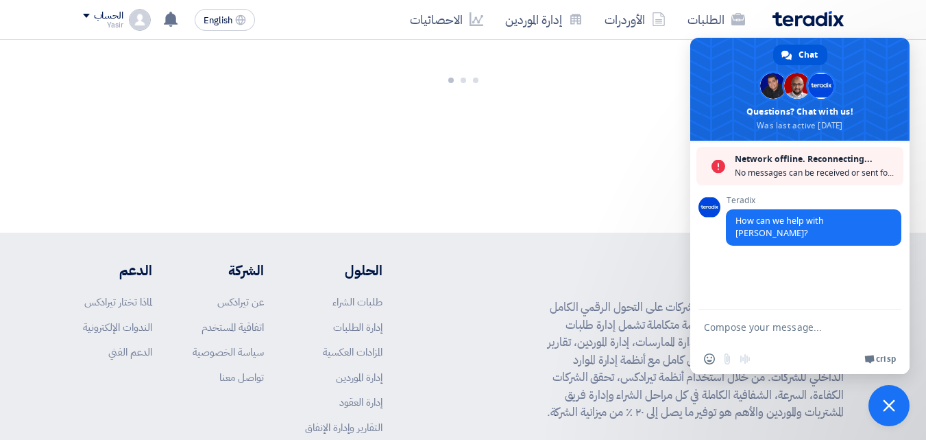
click at [882, 409] on span "Close chat" at bounding box center [889, 405] width 41 height 41
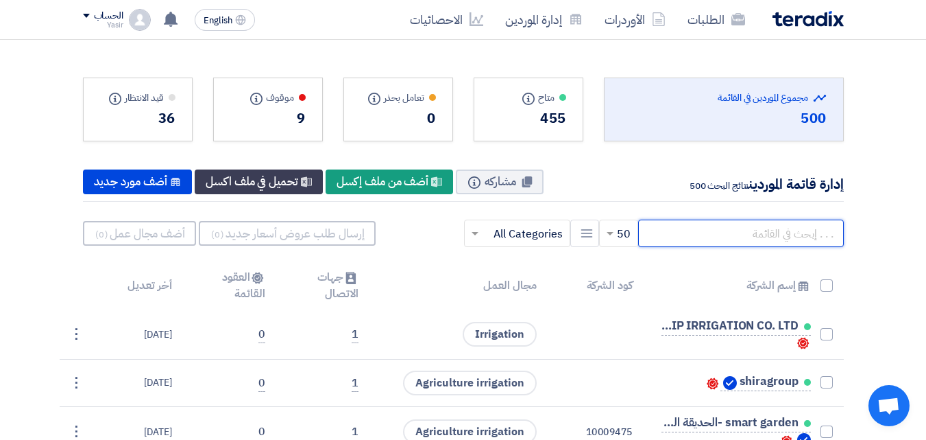
click at [693, 233] on input "text" at bounding box center [741, 232] width 206 height 27
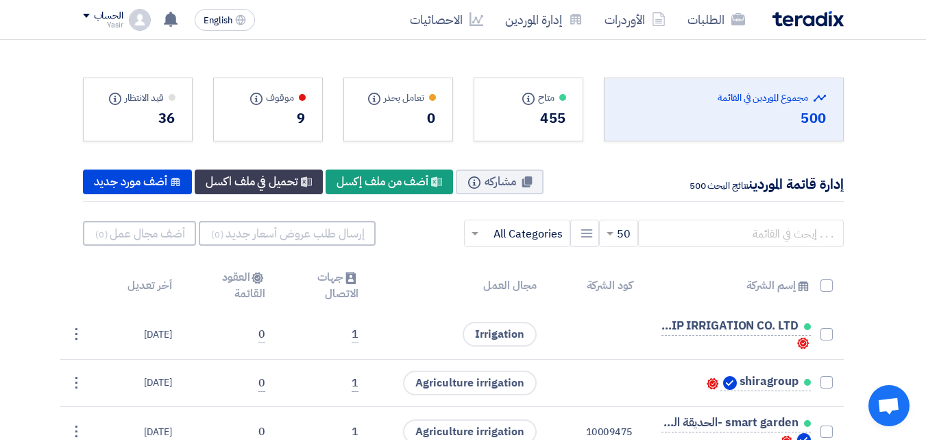
click at [163, 119] on div "36" at bounding box center [137, 118] width 75 height 21
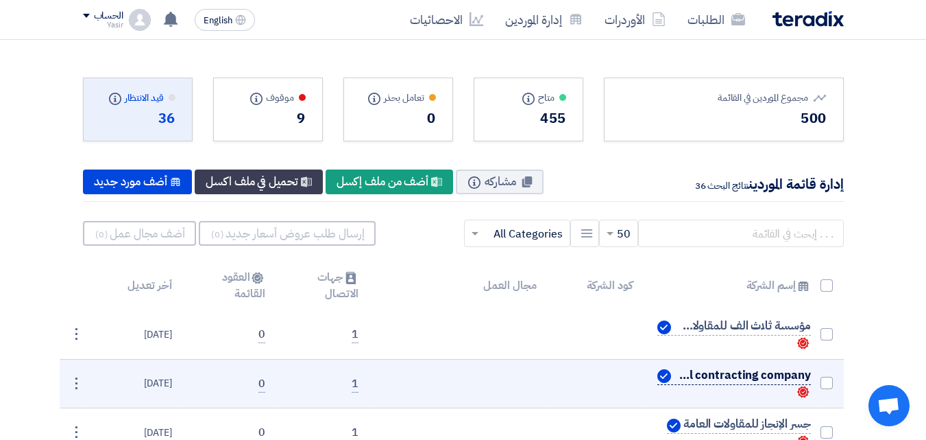
click at [692, 374] on span "diamond solutions general contracting company" at bounding box center [742, 375] width 137 height 11
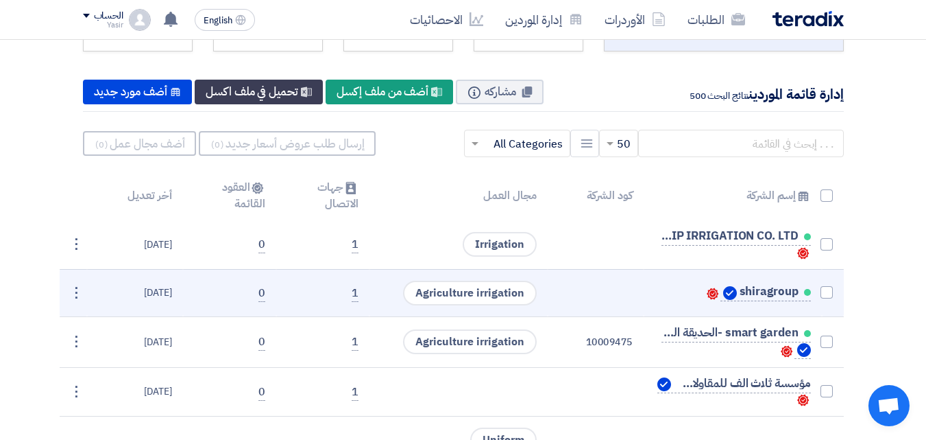
scroll to position [110, 0]
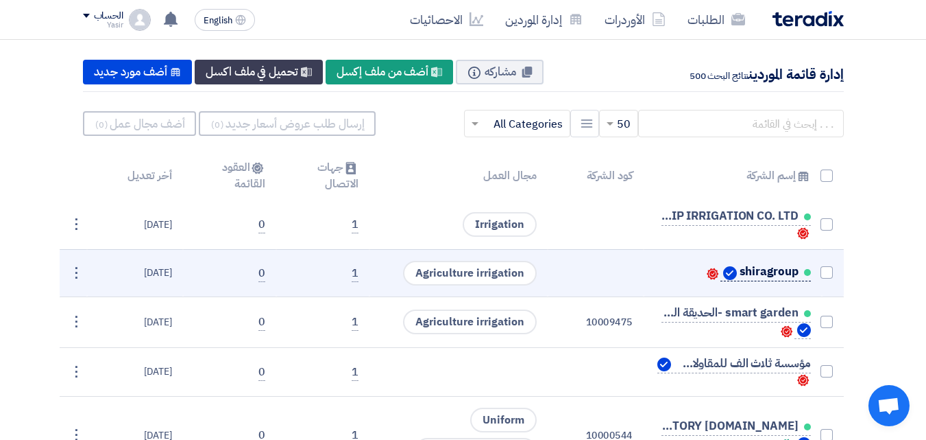
click at [767, 277] on link "shiragroup" at bounding box center [766, 272] width 91 height 17
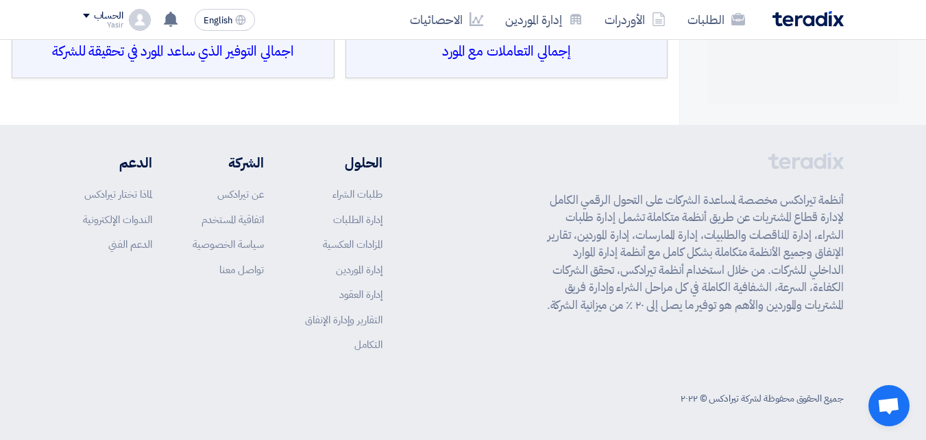
scroll to position [71, 0]
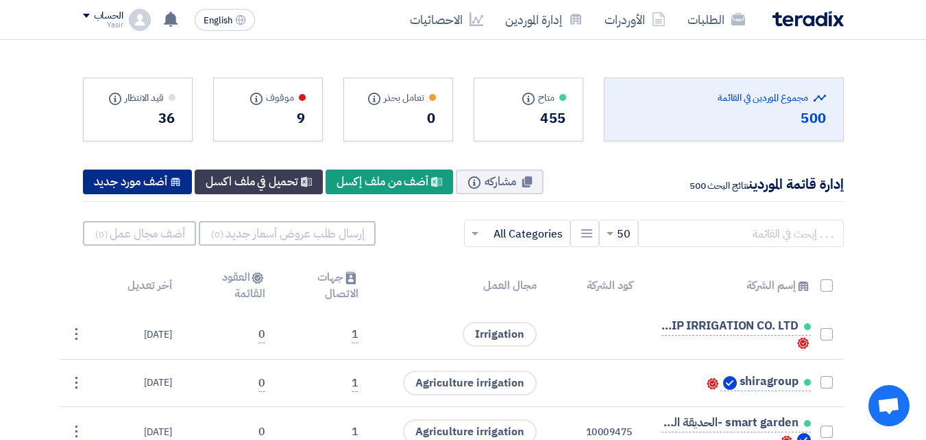
click at [124, 183] on div "New Supplier أضف مورد جديد" at bounding box center [138, 181] width 110 height 25
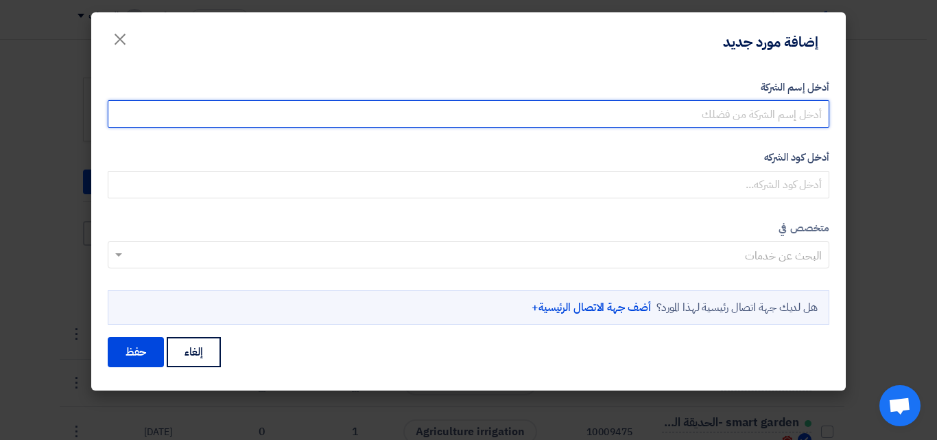
click at [771, 115] on input "أدخل إسم الشركة" at bounding box center [468, 113] width 721 height 27
type input "driweesh"
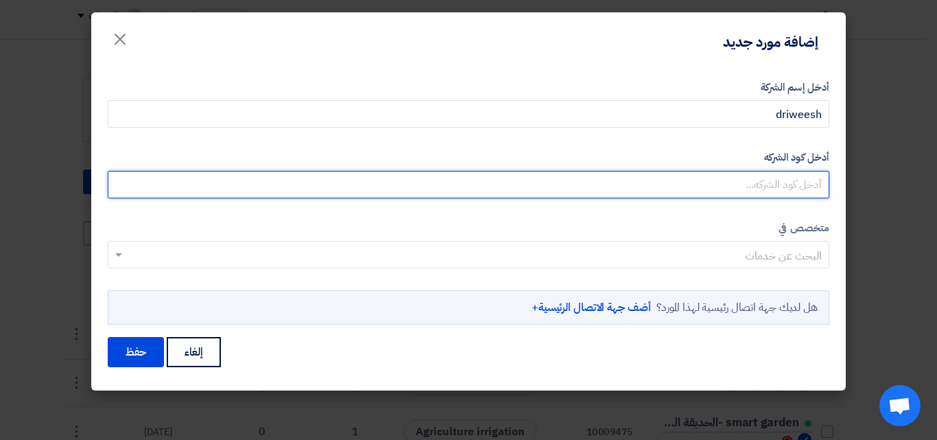
click at [789, 181] on input "أدخل كود الشركه" at bounding box center [468, 184] width 721 height 27
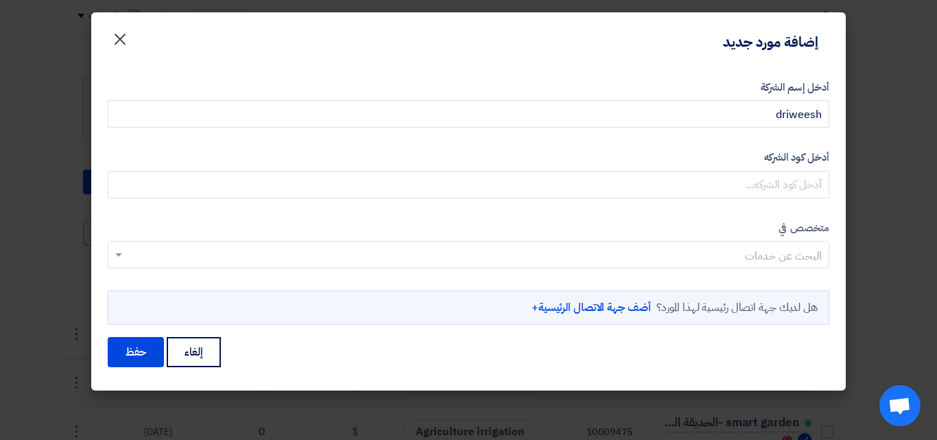
click at [114, 38] on span "×" at bounding box center [120, 38] width 16 height 41
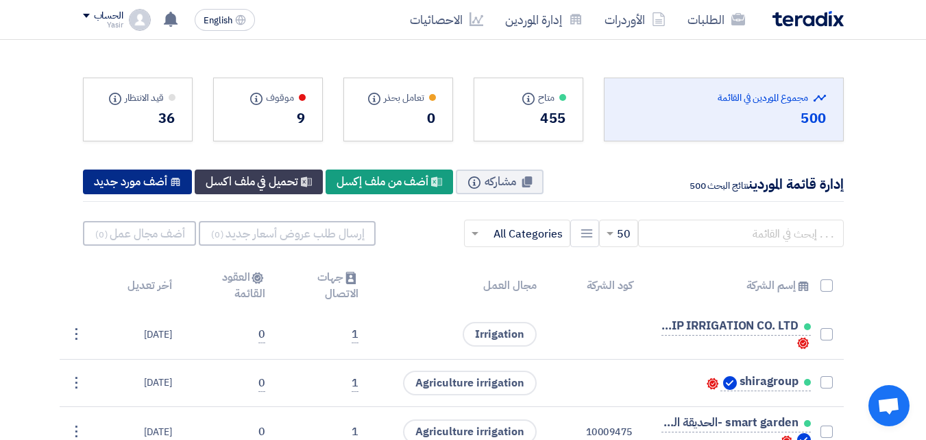
click at [147, 186] on div "New Supplier أضف مورد جديد" at bounding box center [138, 181] width 110 height 25
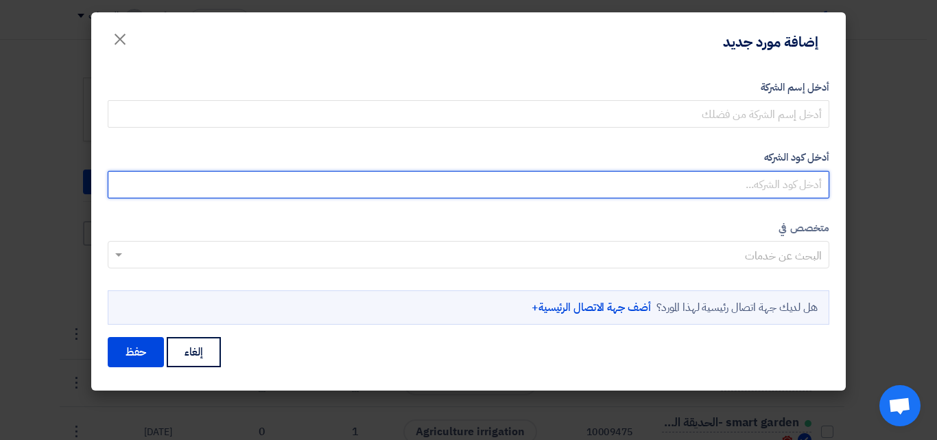
click at [731, 180] on input "أدخل كود الشركه" at bounding box center [468, 184] width 721 height 27
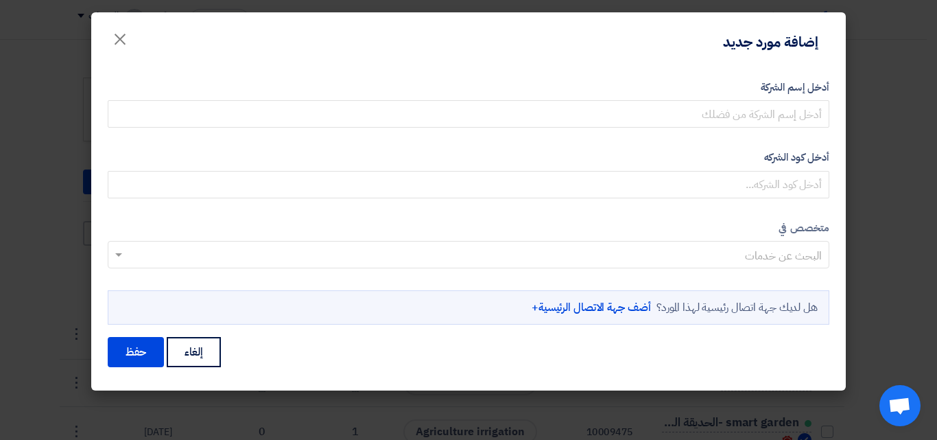
click at [591, 69] on div "أدخل إسم الشركة أدخل كود الشركه متخصص في البحث عن خدمات" at bounding box center [468, 226] width 754 height 329
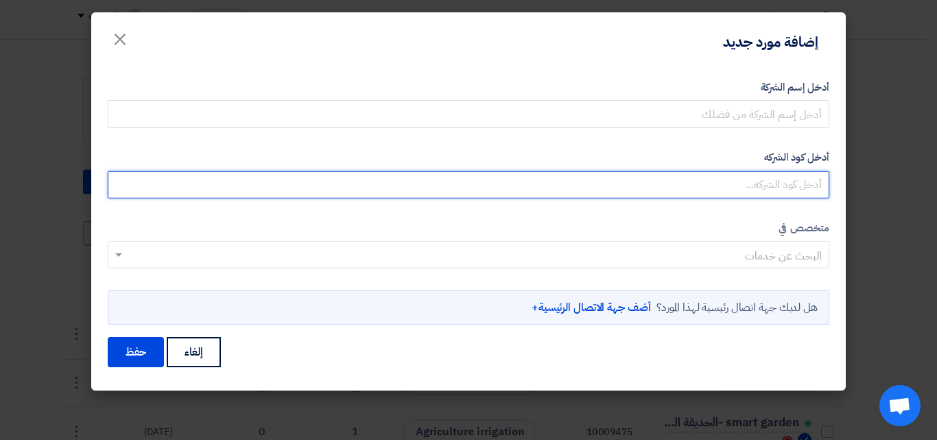
click at [671, 175] on input "أدخل كود الشركه" at bounding box center [468, 184] width 721 height 27
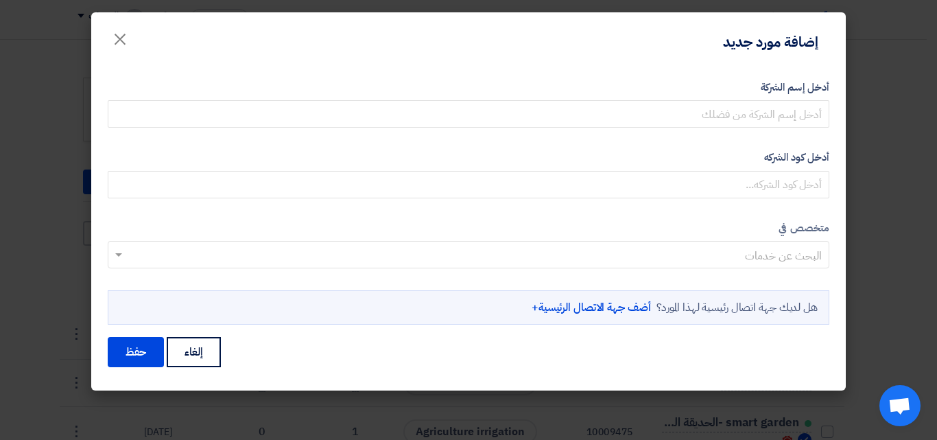
click at [630, 81] on label "أدخل إسم الشركة" at bounding box center [468, 88] width 721 height 16
click at [630, 100] on input "أدخل إسم الشركة" at bounding box center [468, 113] width 721 height 27
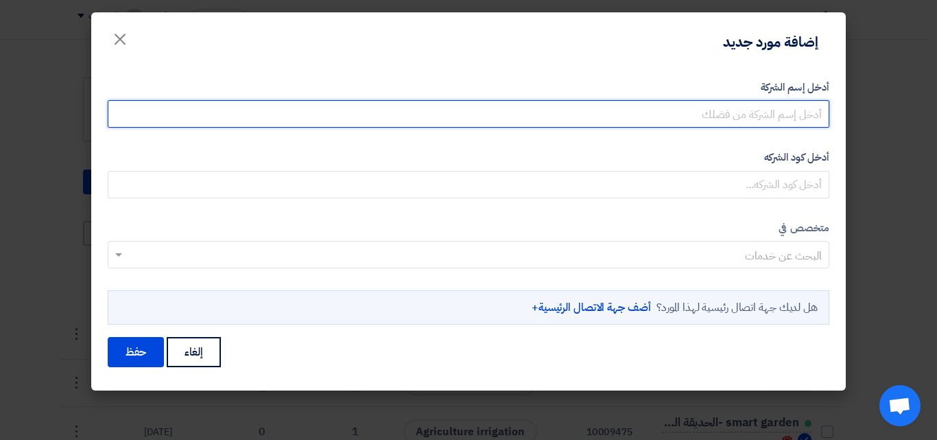
click at [645, 117] on input "أدخل إسم الشركة" at bounding box center [468, 113] width 721 height 27
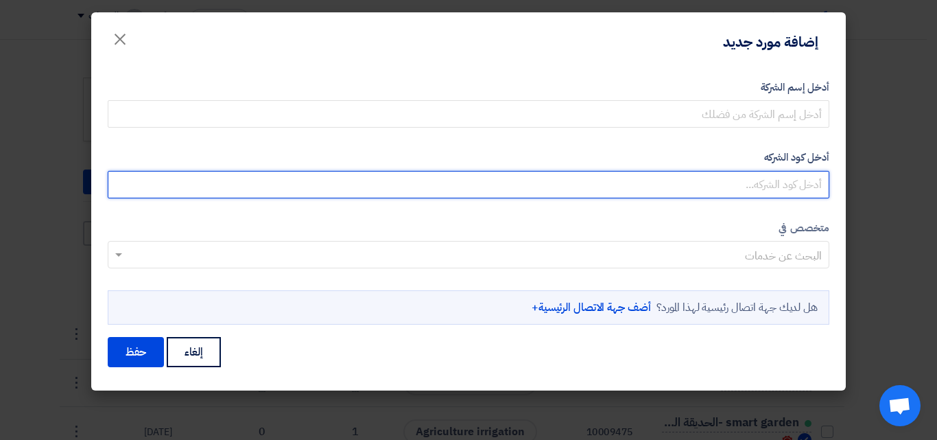
click at [669, 179] on input "أدخل كود الشركه" at bounding box center [468, 184] width 721 height 27
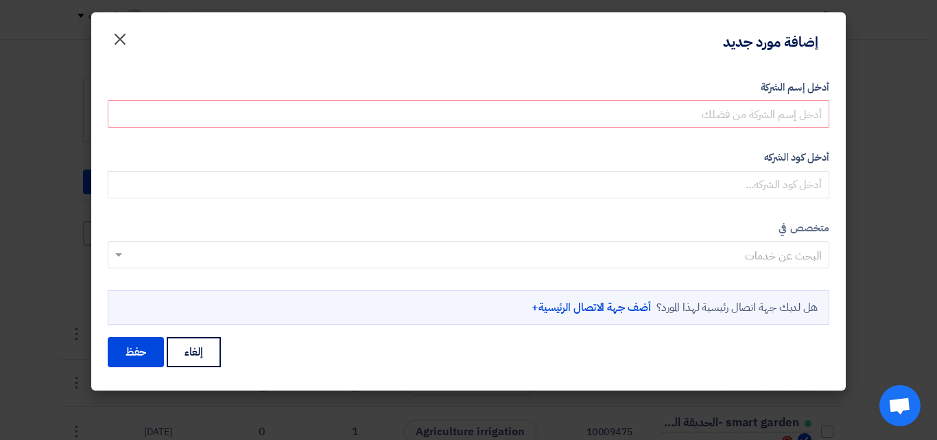
click at [121, 41] on span "×" at bounding box center [120, 38] width 16 height 41
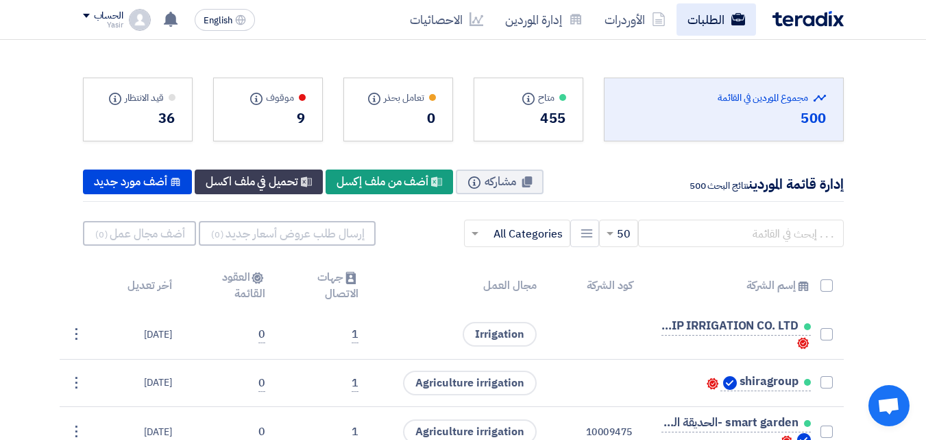
click at [719, 25] on link "الطلبات" at bounding box center [717, 19] width 80 height 32
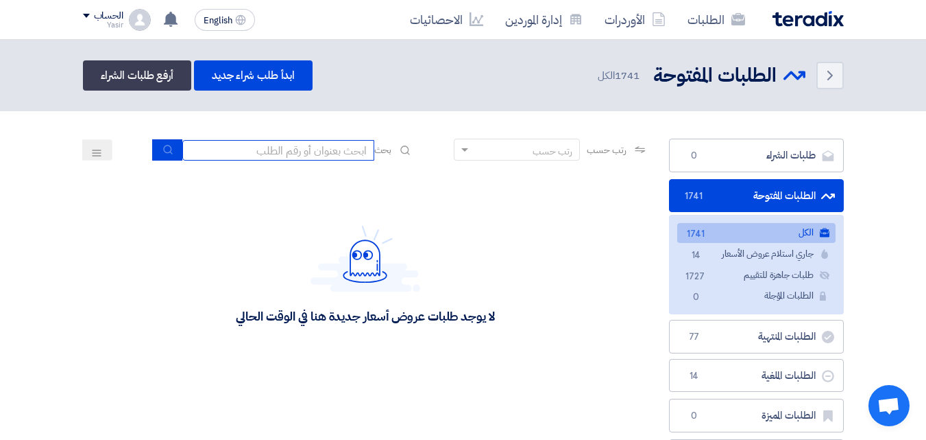
click at [325, 153] on input at bounding box center [278, 150] width 192 height 21
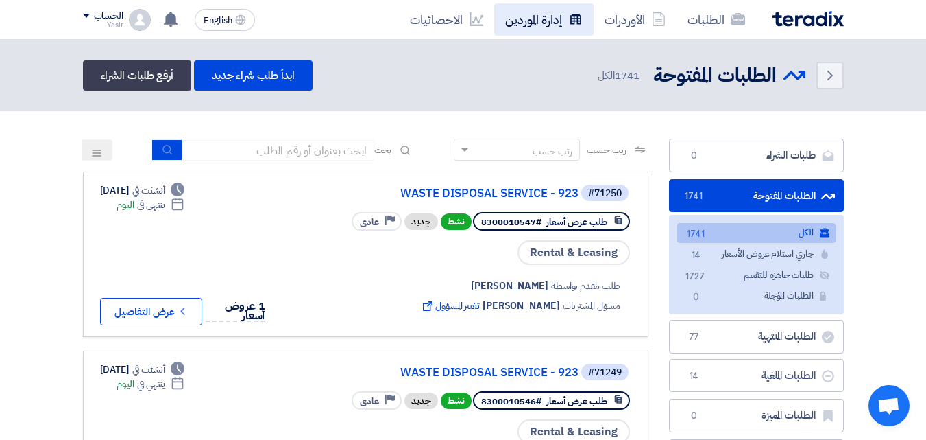
click at [523, 14] on link "إدارة الموردين" at bounding box center [543, 19] width 99 height 32
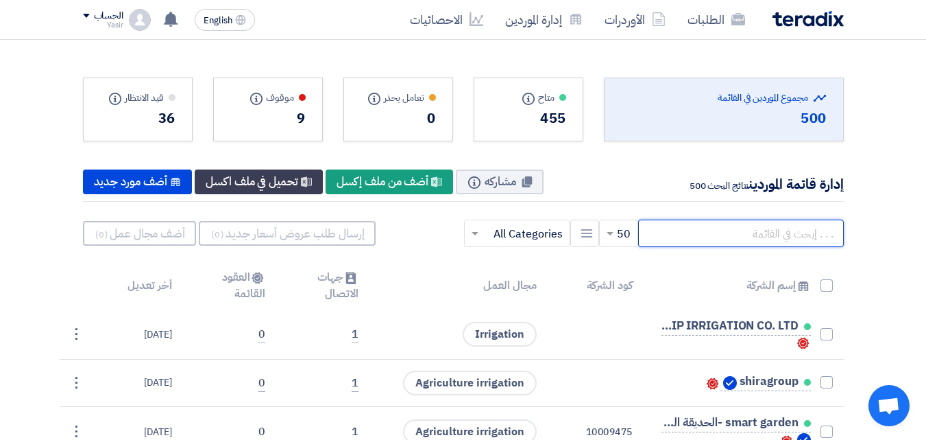
click at [700, 237] on input "text" at bounding box center [741, 232] width 206 height 27
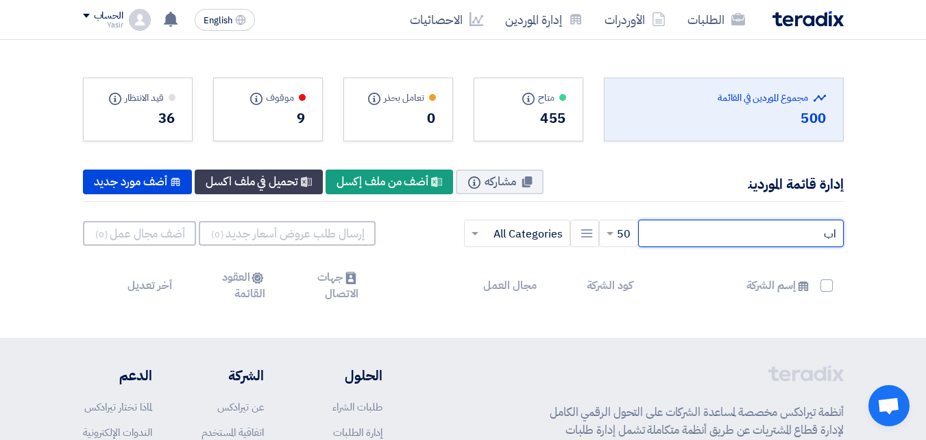
type input "ا"
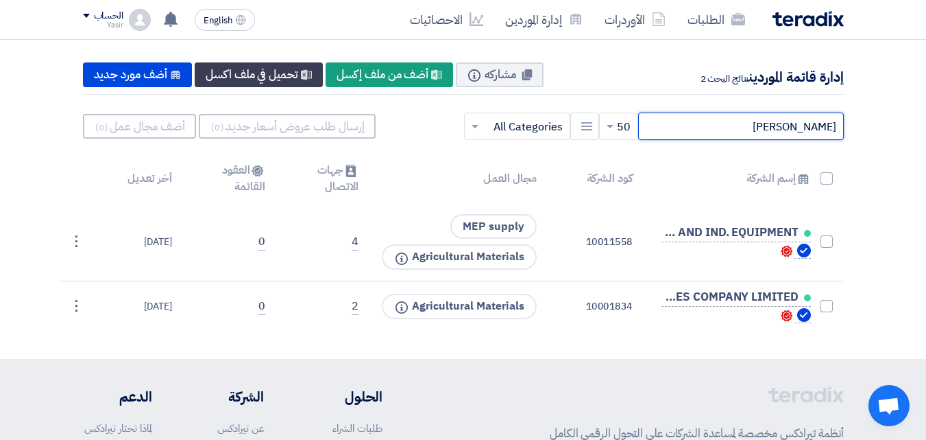
scroll to position [112, 0]
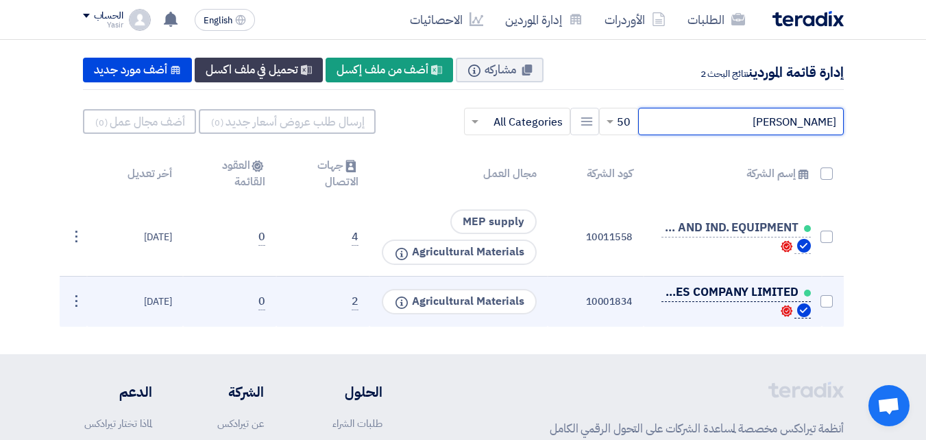
type input "[PERSON_NAME]"
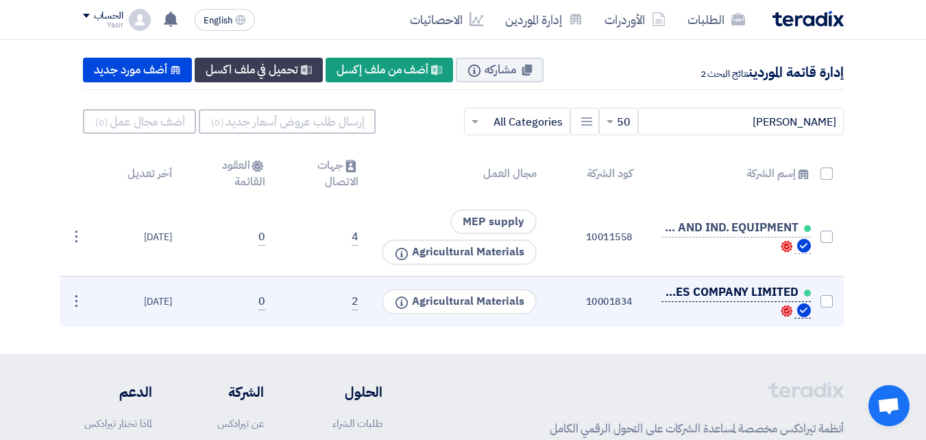
click at [708, 291] on span "AL BUSTAN NURSERIES COMPANY LIMITED" at bounding box center [730, 292] width 137 height 11
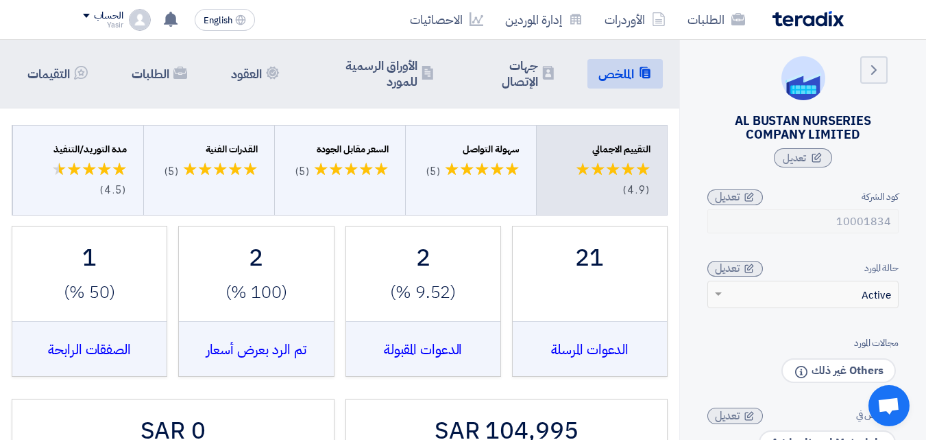
scroll to position [108, 0]
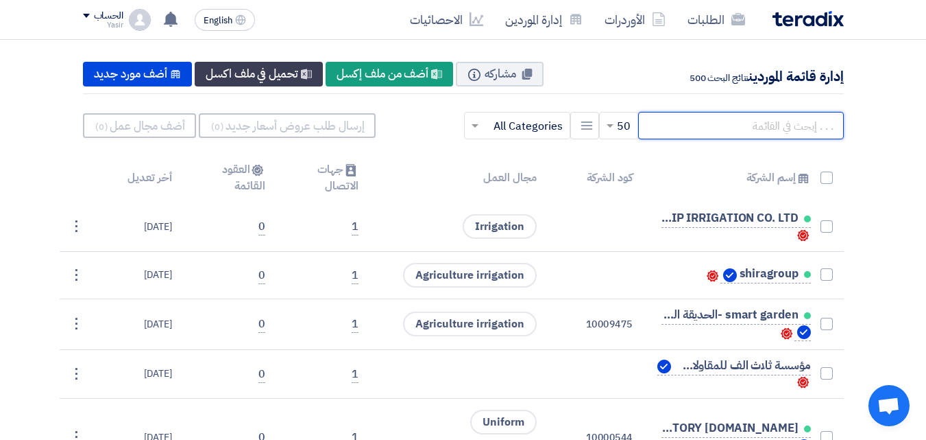
click at [719, 132] on input "text" at bounding box center [741, 125] width 206 height 27
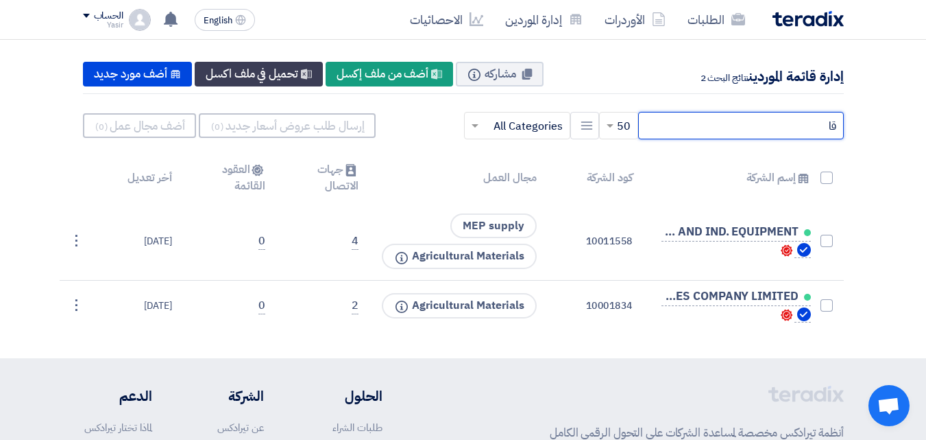
type input "ق"
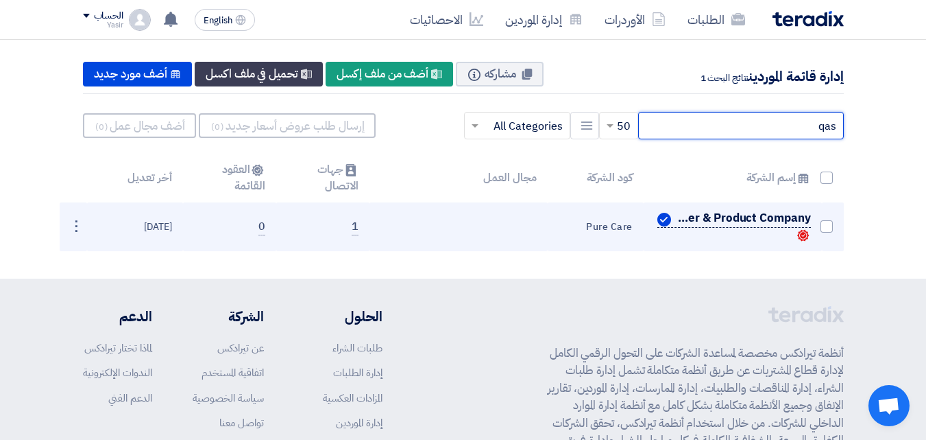
type input "qas"
click at [697, 219] on span "Al Qassim Home of Paper & Product Company" at bounding box center [742, 218] width 137 height 11
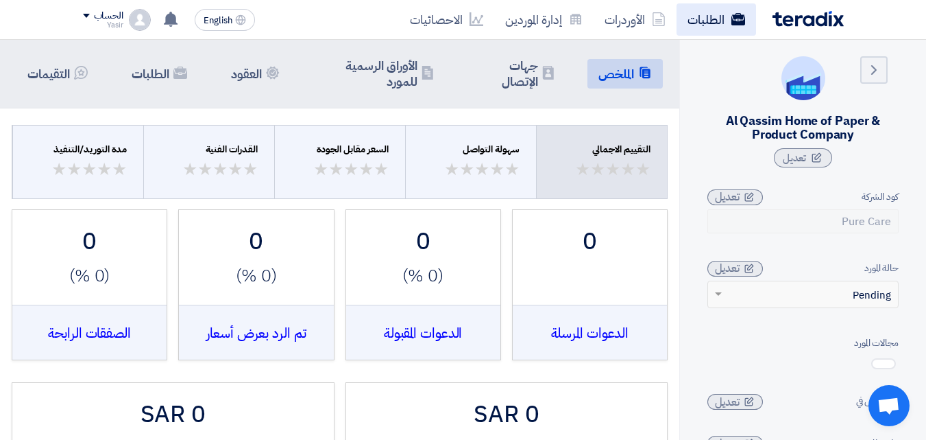
click at [706, 21] on link "الطلبات" at bounding box center [717, 19] width 80 height 32
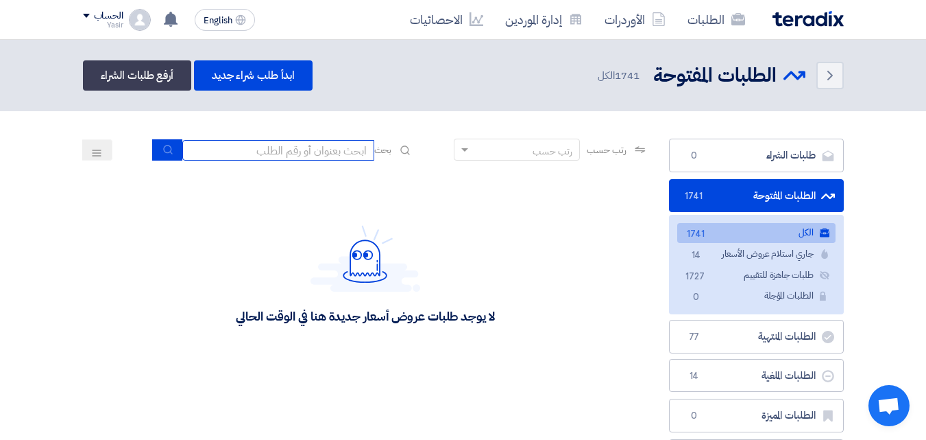
click at [339, 152] on input at bounding box center [278, 150] width 192 height 21
type input "911"
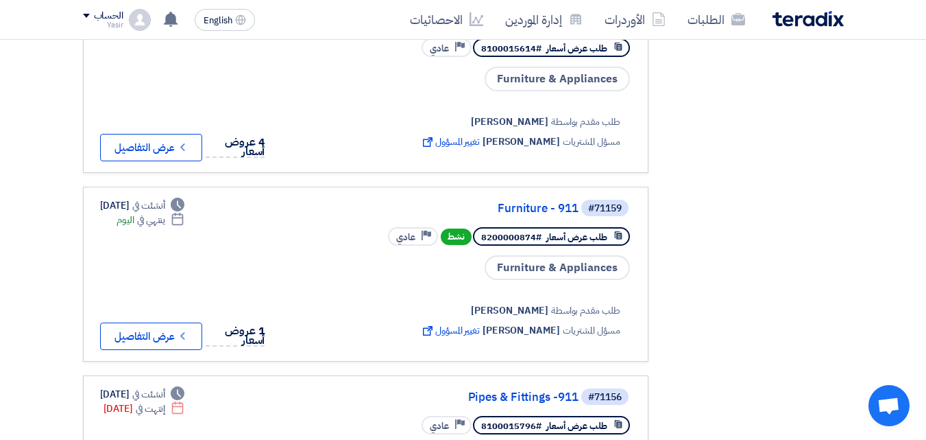
scroll to position [576, 0]
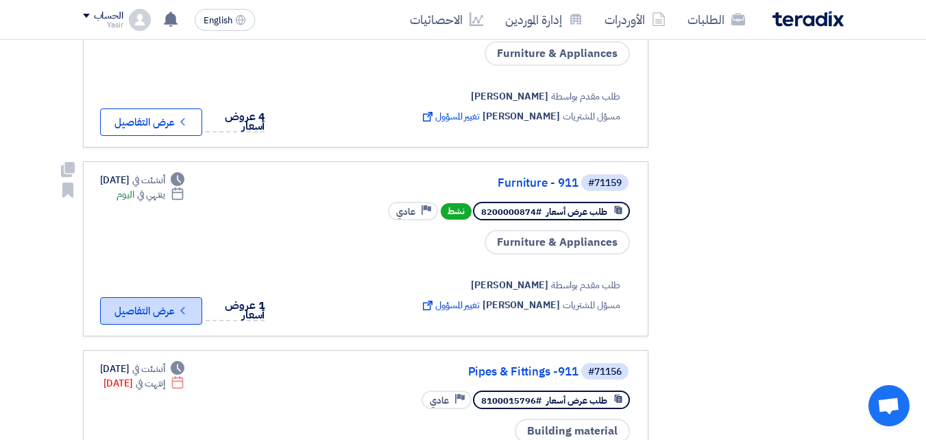
click at [169, 312] on button "Check details عرض التفاصيل" at bounding box center [151, 310] width 102 height 27
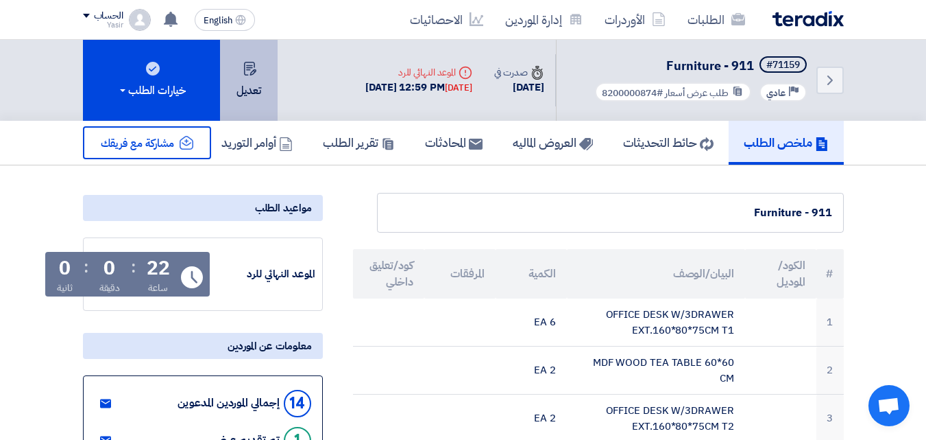
click at [255, 88] on button "تعديل" at bounding box center [249, 80] width 58 height 81
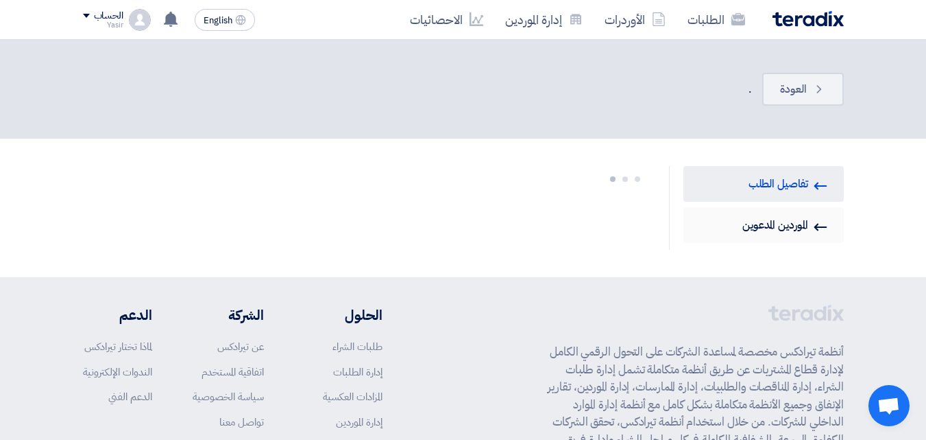
click at [763, 223] on link "Invited Suppliers الموردين المدعوين" at bounding box center [764, 225] width 160 height 36
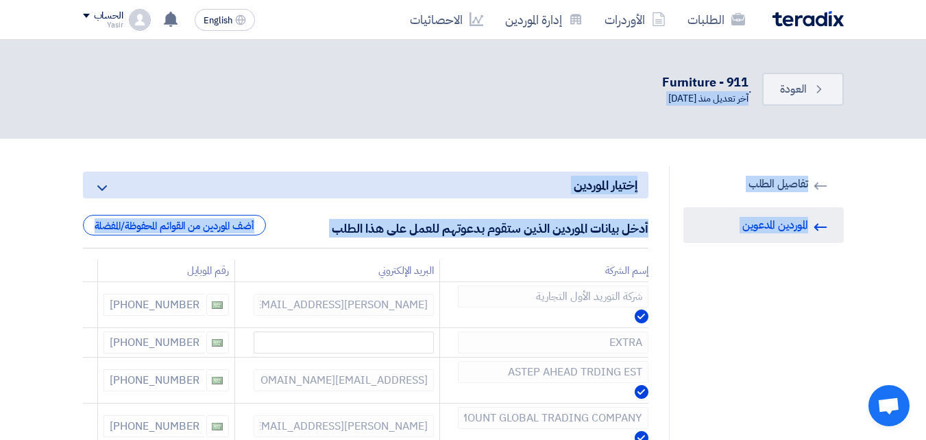
drag, startPoint x: 555, startPoint y: 252, endPoint x: 526, endPoint y: 77, distance: 176.6
click at [532, 85] on div "Back العودة . Furniture - 911 آخر تعديل منذ [DATE]" at bounding box center [463, 89] width 761 height 44
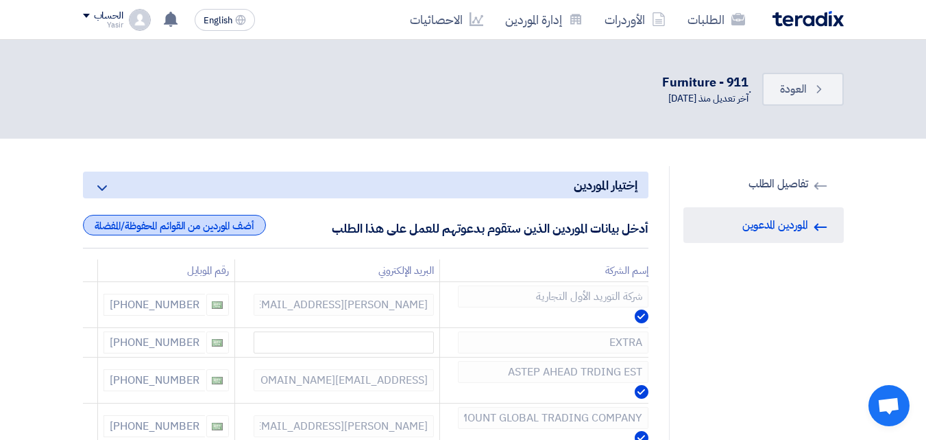
click at [202, 226] on div "أضف الموردين من القوائم المحفوظة/المفضلة" at bounding box center [174, 225] width 183 height 21
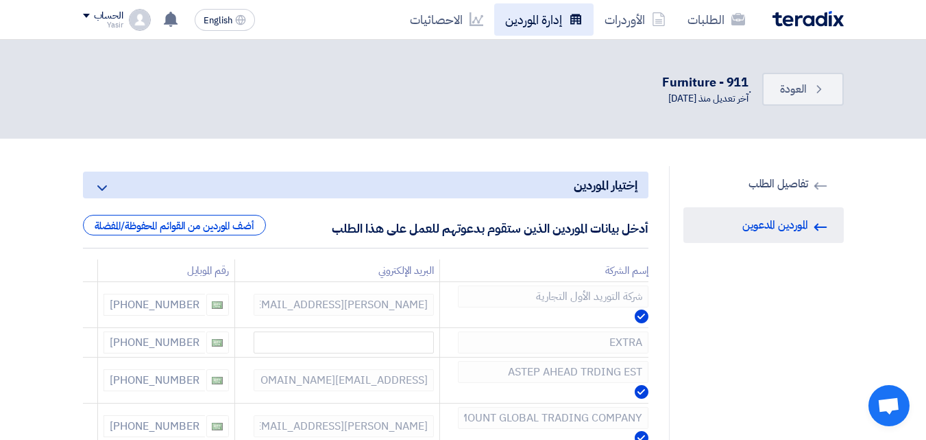
click at [545, 19] on link "إدارة الموردين" at bounding box center [543, 19] width 99 height 32
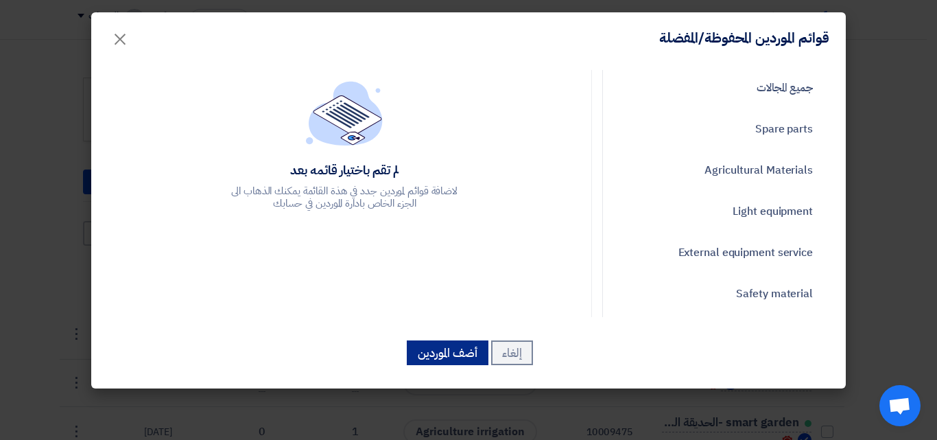
click at [453, 347] on button "أضف الموردين" at bounding box center [448, 352] width 82 height 25
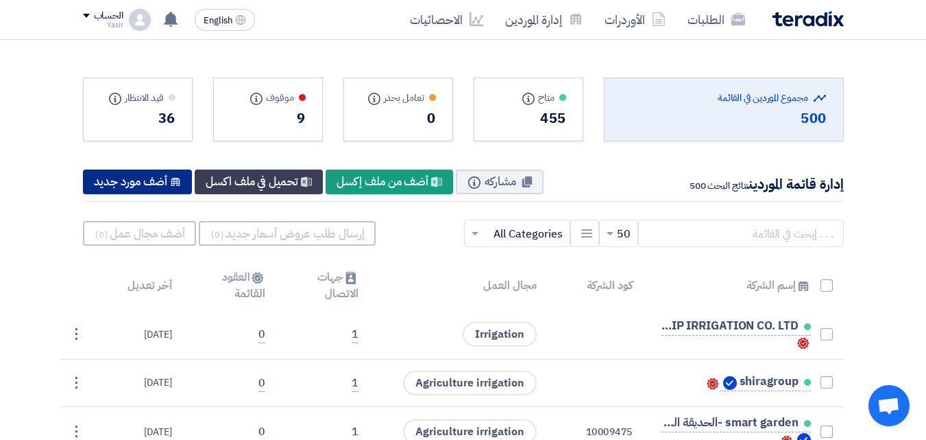
click at [132, 175] on div "New Supplier أضف مورد جديد" at bounding box center [138, 181] width 110 height 25
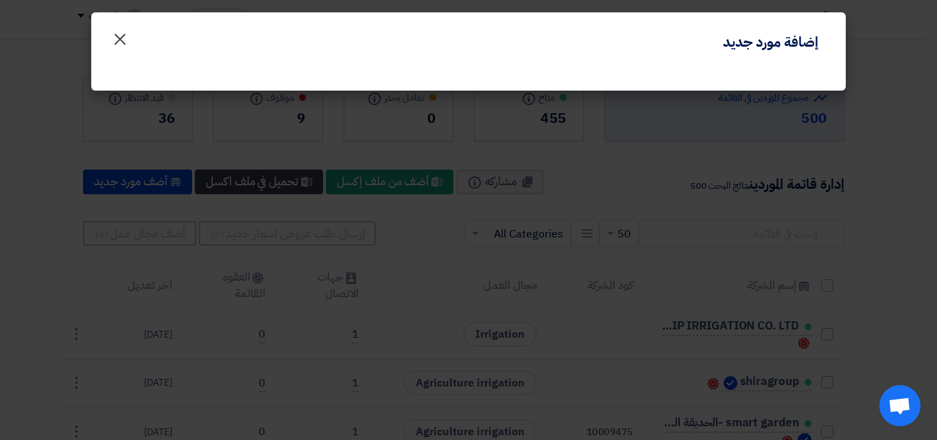
click at [115, 38] on span "×" at bounding box center [120, 38] width 16 height 41
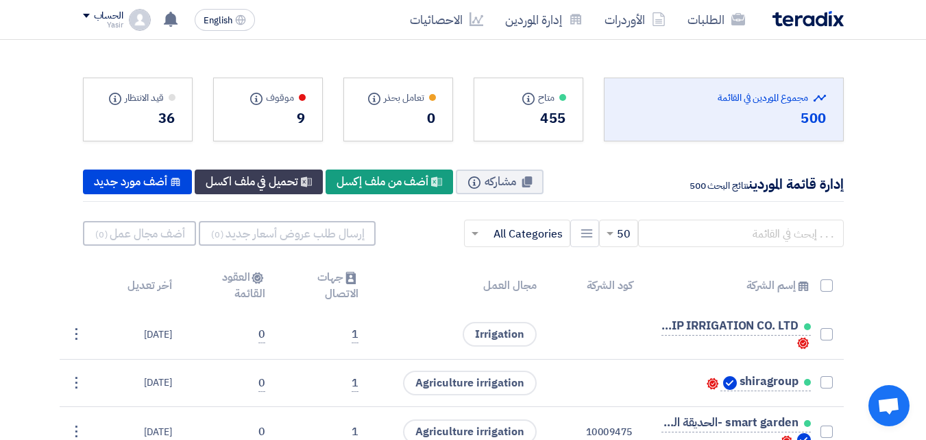
click at [96, 25] on div "Yasir" at bounding box center [103, 25] width 40 height 8
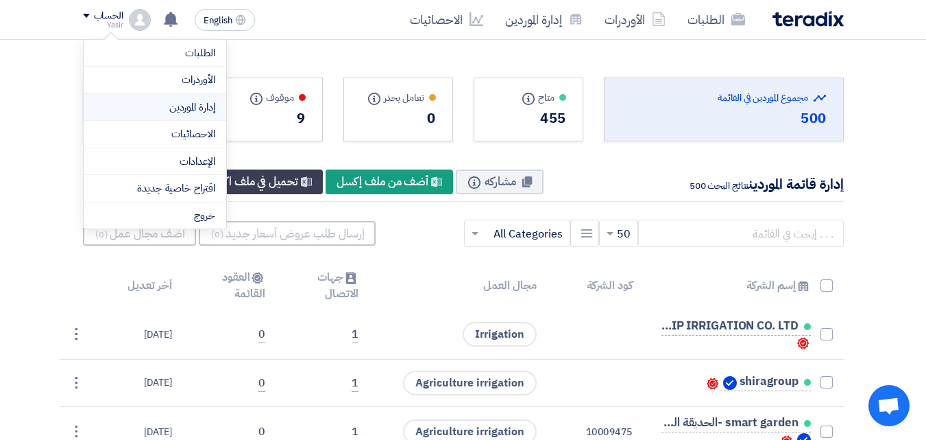
click at [195, 108] on link "إدارة الموردين" at bounding box center [155, 107] width 121 height 16
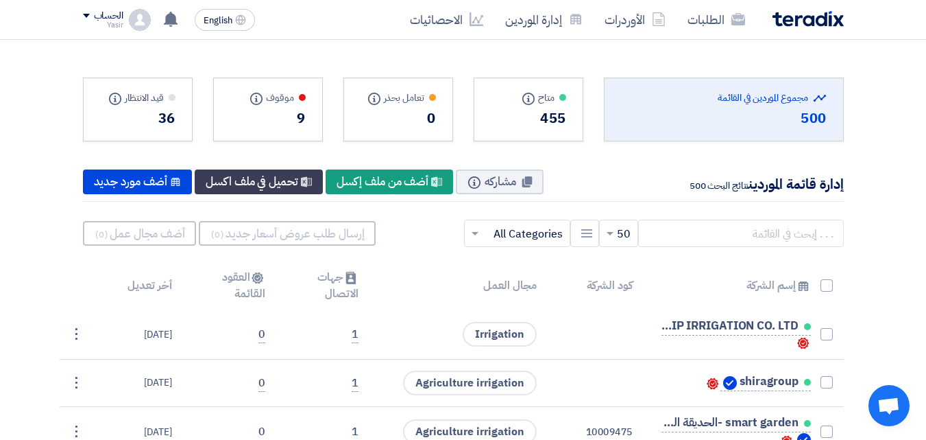
click at [88, 20] on div "الحساب" at bounding box center [103, 16] width 40 height 12
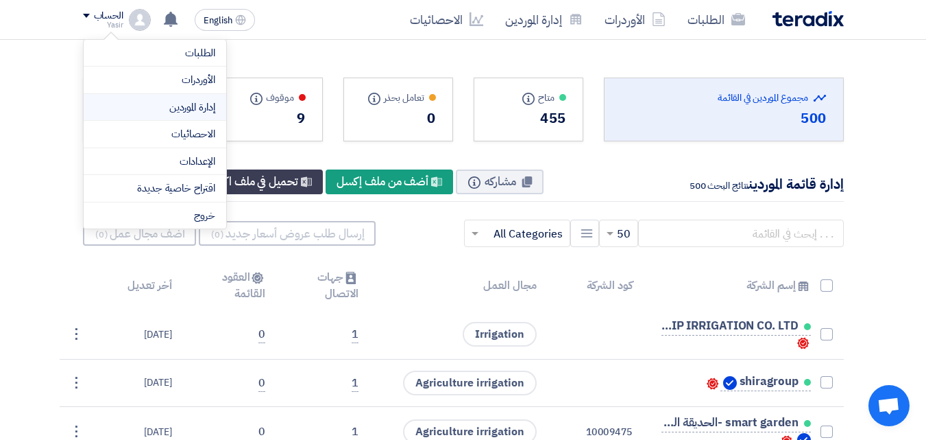
click at [180, 109] on link "إدارة الموردين" at bounding box center [155, 107] width 121 height 16
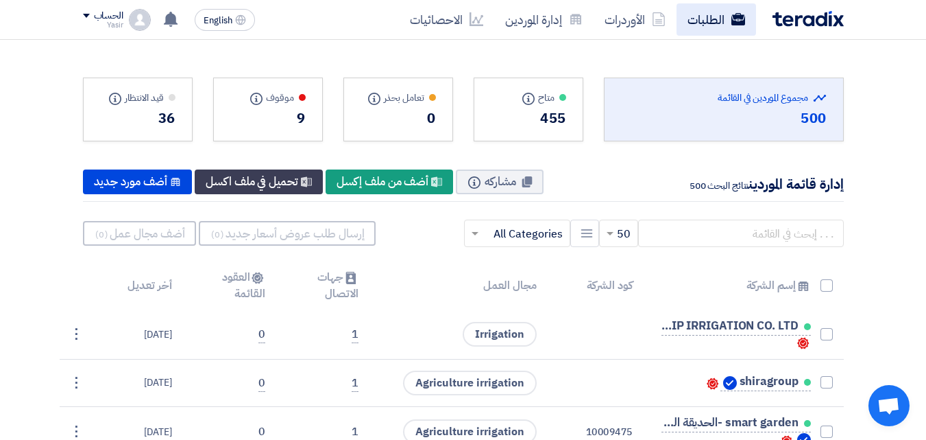
click at [689, 23] on link "الطلبات" at bounding box center [717, 19] width 80 height 32
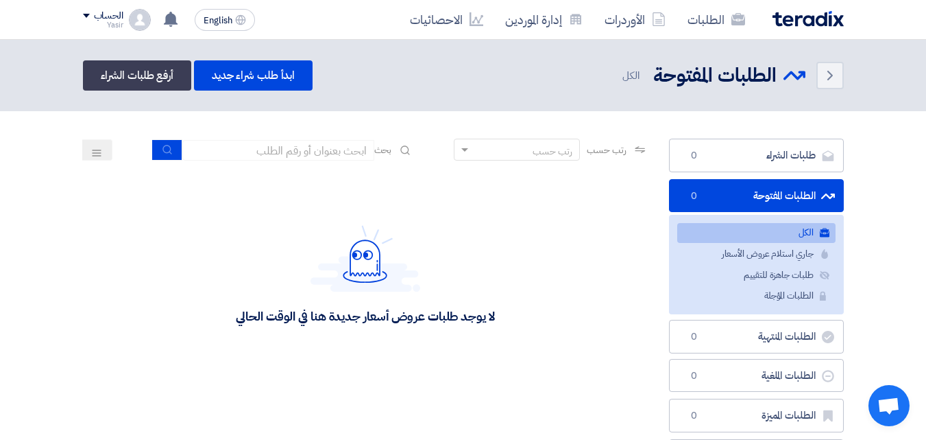
click at [88, 19] on div "الحساب" at bounding box center [103, 16] width 40 height 12
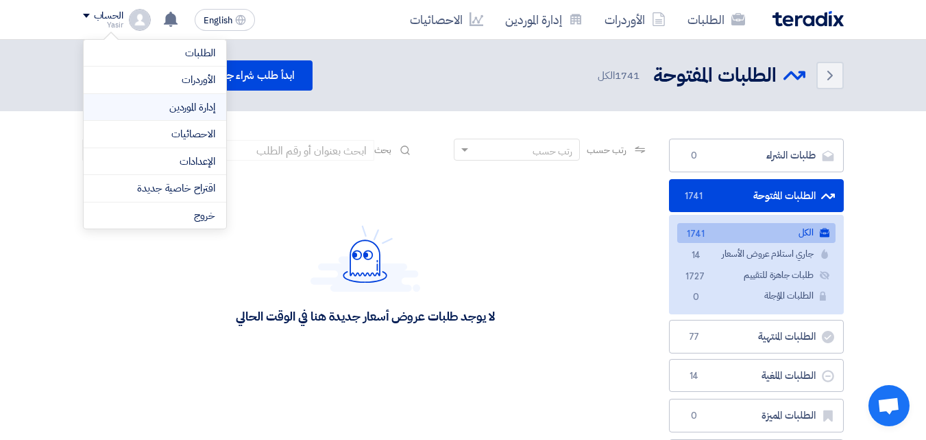
click at [165, 110] on link "إدارة الموردين" at bounding box center [155, 107] width 121 height 16
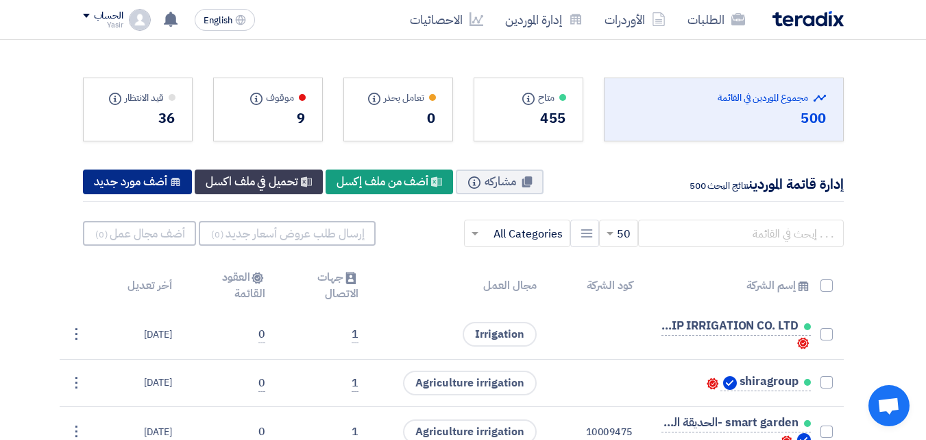
click at [157, 178] on div "New Supplier أضف مورد جديد" at bounding box center [138, 181] width 110 height 25
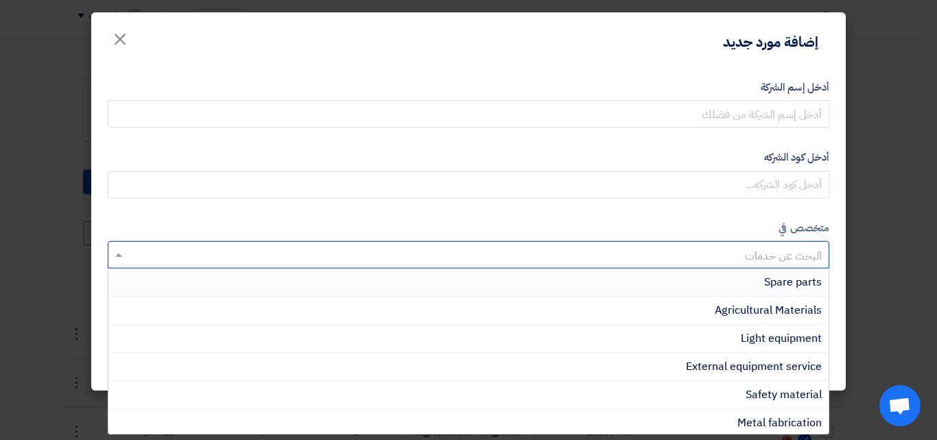
click at [252, 249] on input "text" at bounding box center [476, 256] width 694 height 23
type input "f"
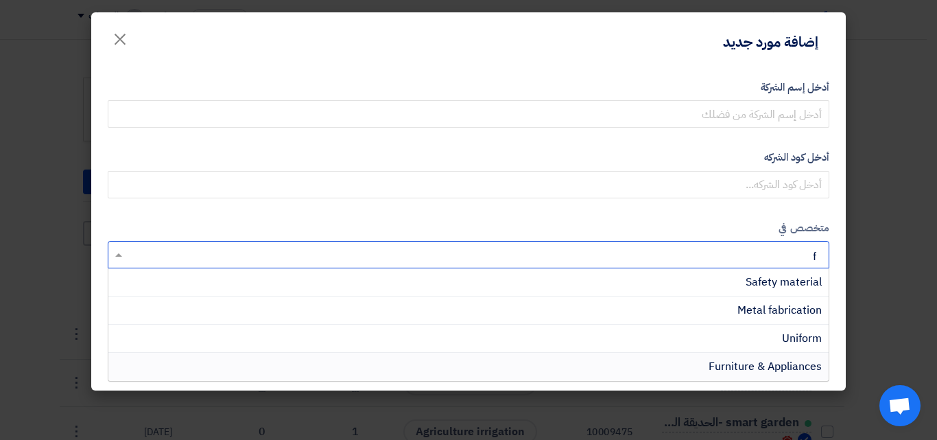
click at [685, 370] on div "Furniture & Appliances" at bounding box center [468, 365] width 720 height 27
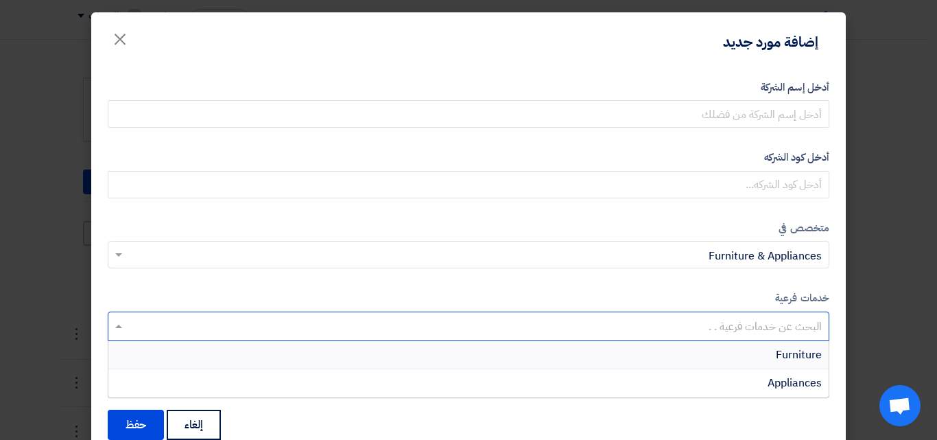
click at [730, 330] on input "text" at bounding box center [468, 327] width 708 height 23
click at [747, 355] on div "Furniture" at bounding box center [468, 355] width 720 height 28
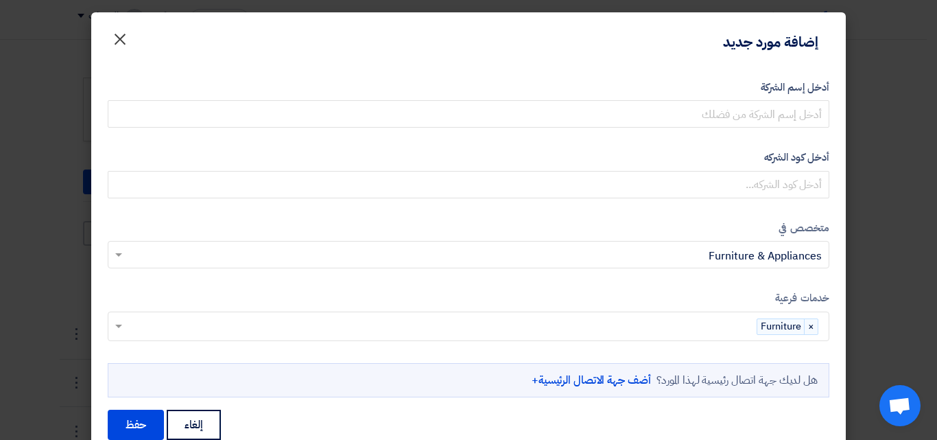
click at [125, 45] on span "×" at bounding box center [120, 38] width 16 height 41
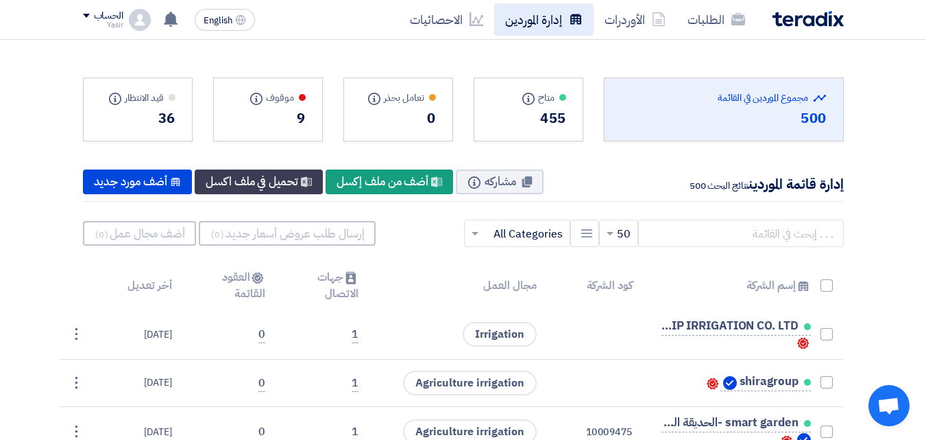
click at [543, 20] on link "إدارة الموردين" at bounding box center [543, 19] width 99 height 32
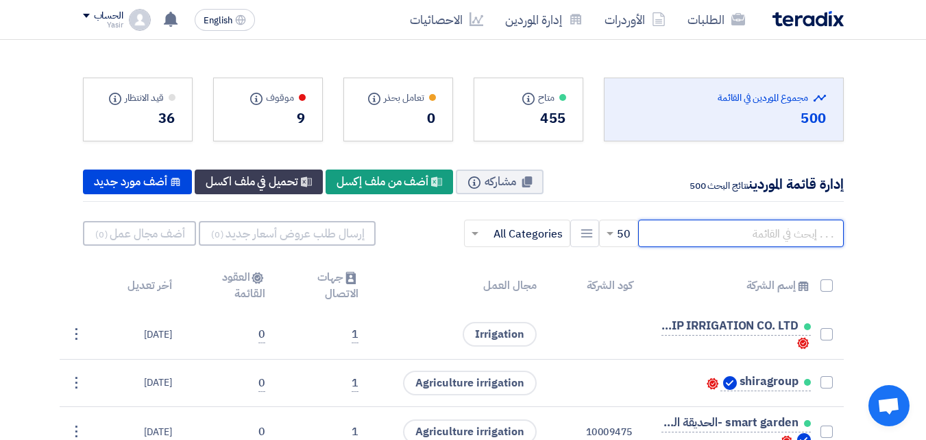
click at [718, 242] on input "text" at bounding box center [741, 232] width 206 height 27
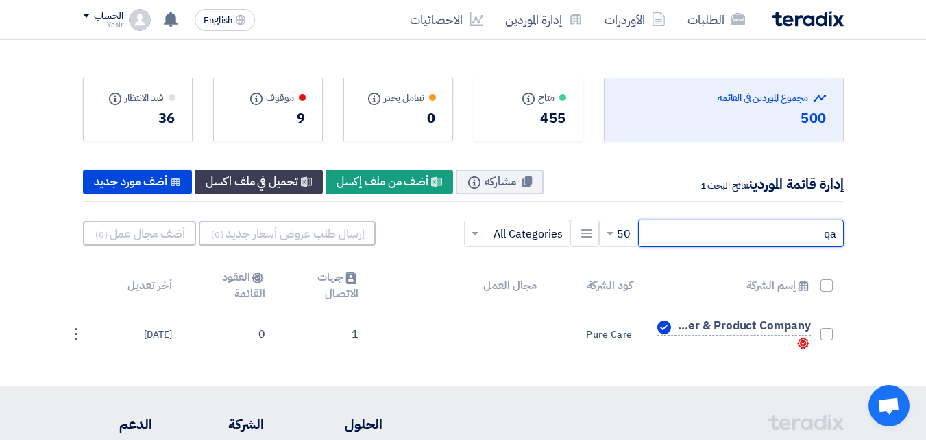
type input "q"
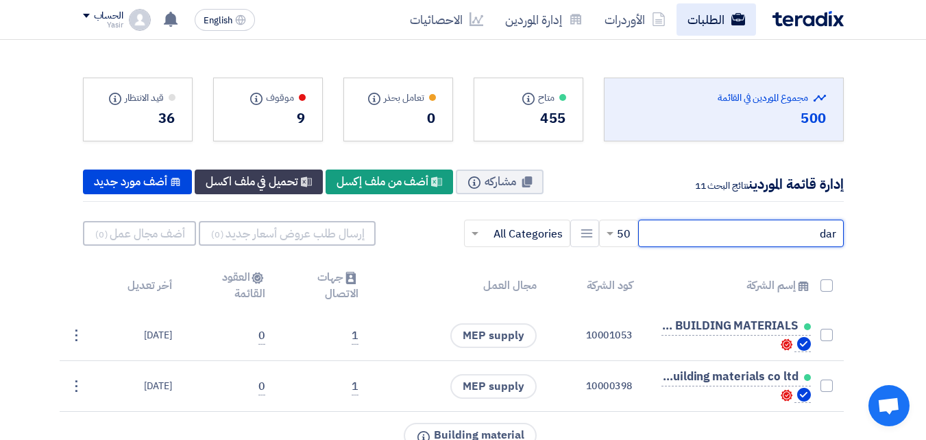
type input "dar"
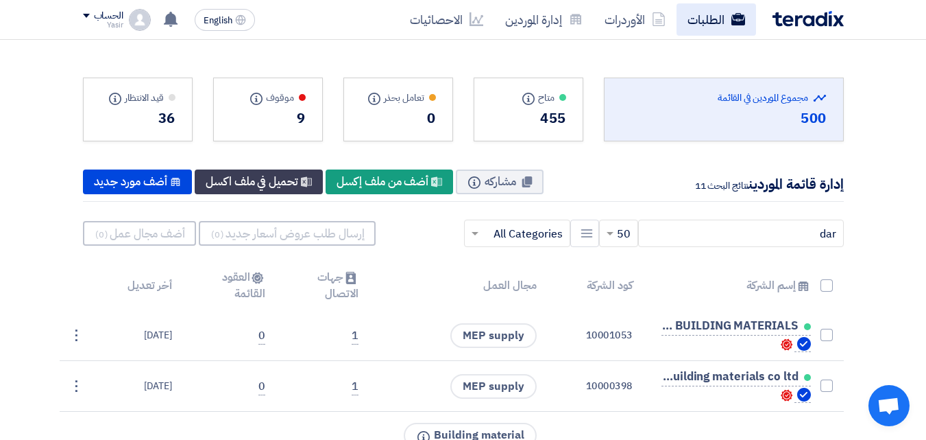
click at [724, 14] on link "الطلبات" at bounding box center [717, 19] width 80 height 32
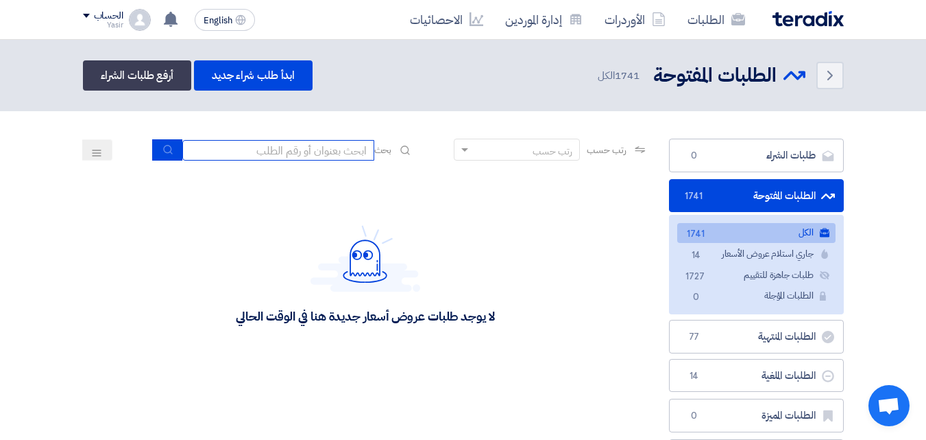
click at [332, 152] on input at bounding box center [278, 150] width 192 height 21
type input "911"
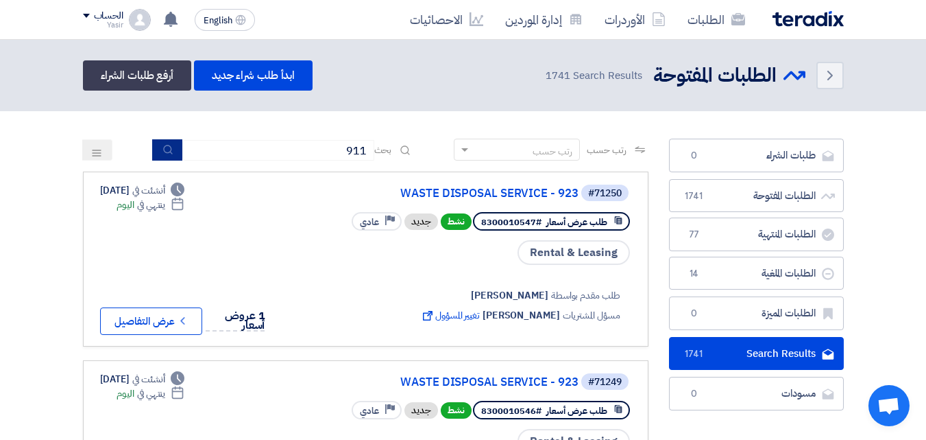
click at [173, 150] on button "submit" at bounding box center [167, 149] width 30 height 21
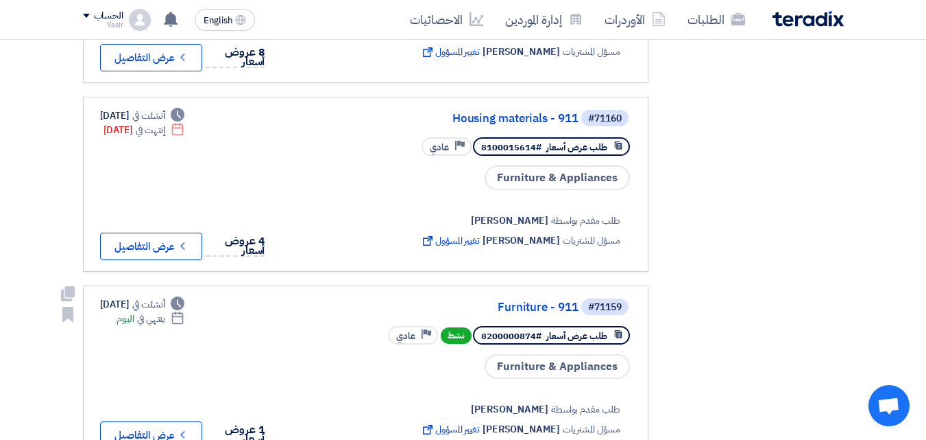
scroll to position [521, 0]
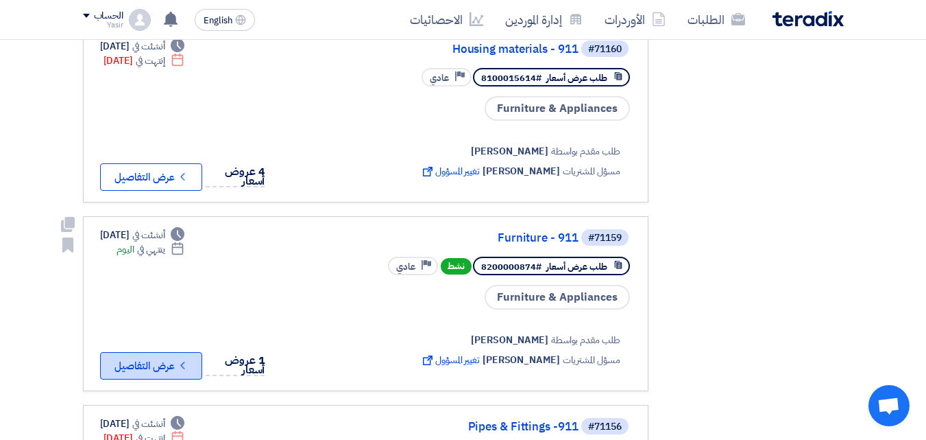
click at [129, 363] on button "Check details عرض التفاصيل" at bounding box center [151, 365] width 102 height 27
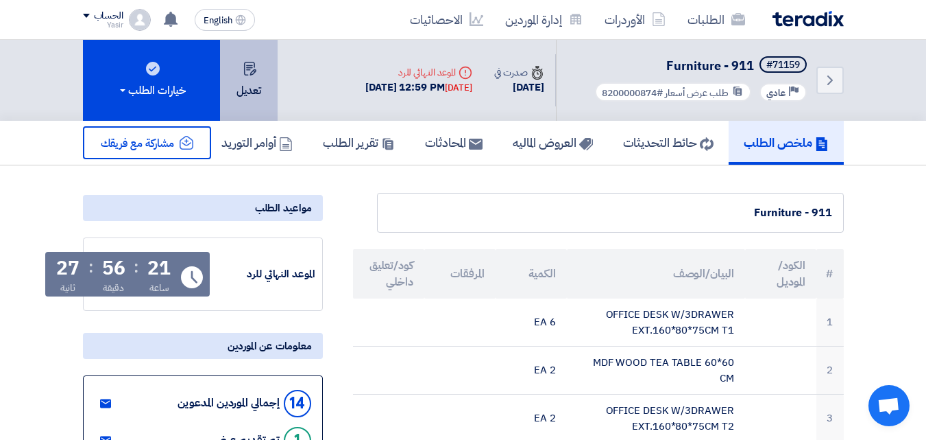
click at [240, 80] on button "تعديل" at bounding box center [249, 80] width 58 height 81
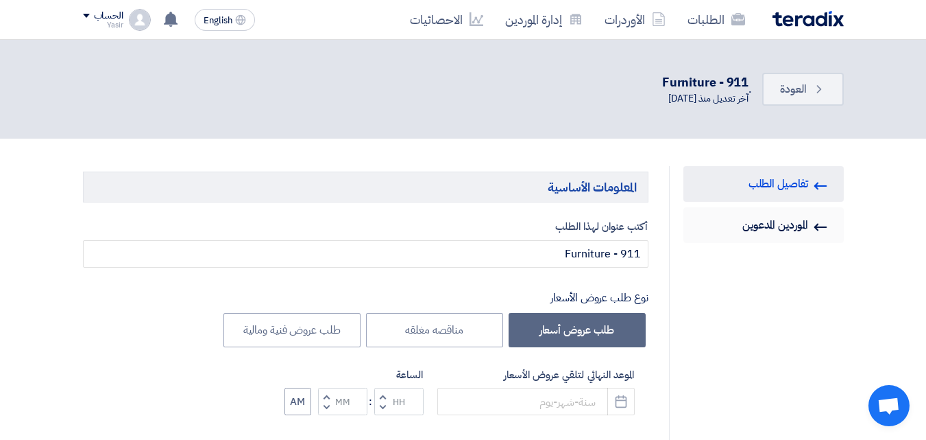
type input "[DATE]"
type input "12"
type input "59"
click at [724, 227] on link "Invited Suppliers الموردين المدعوين" at bounding box center [764, 225] width 160 height 36
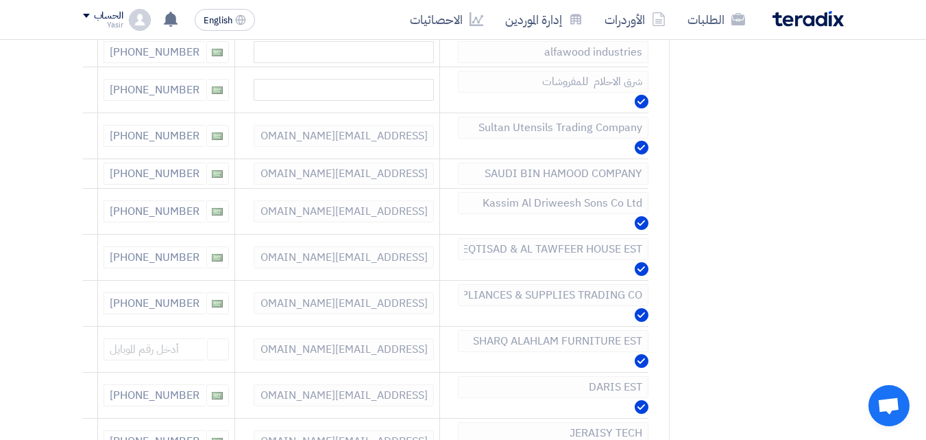
scroll to position [384, 0]
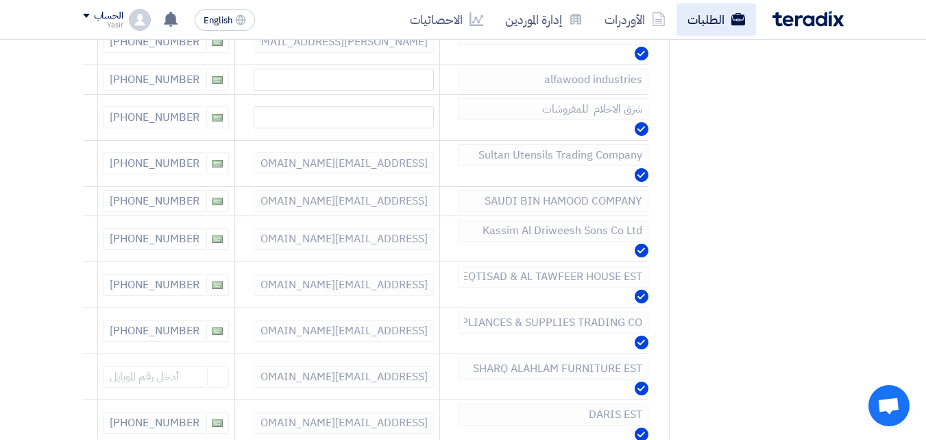
click at [716, 15] on link "الطلبات" at bounding box center [717, 19] width 80 height 32
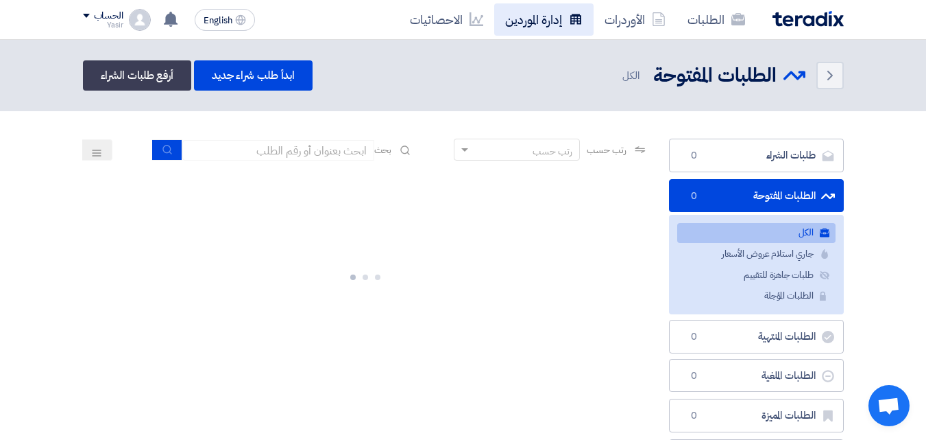
click at [498, 13] on link "إدارة الموردين" at bounding box center [543, 19] width 99 height 32
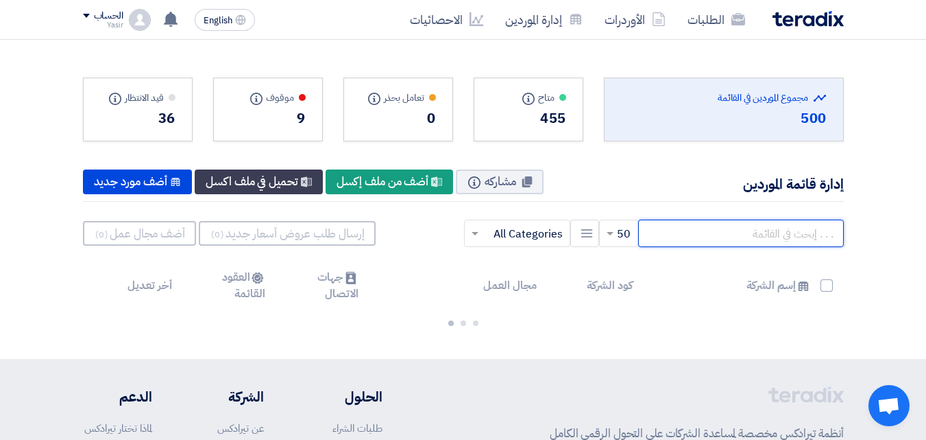
click at [705, 237] on input "text" at bounding box center [741, 232] width 206 height 27
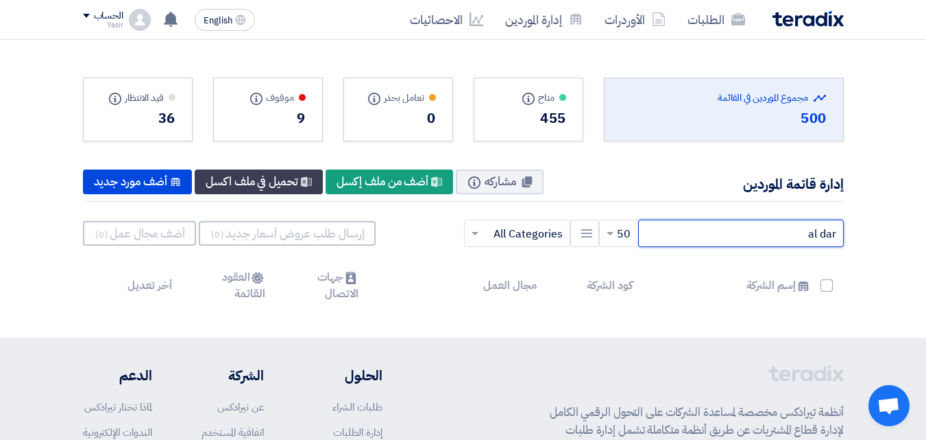
type input "al da"
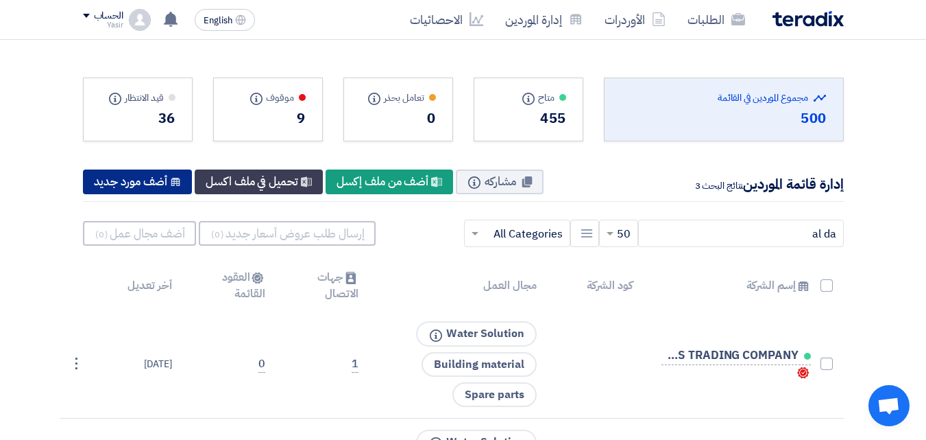
click at [153, 185] on div "New Supplier أضف مورد جديد" at bounding box center [138, 181] width 110 height 25
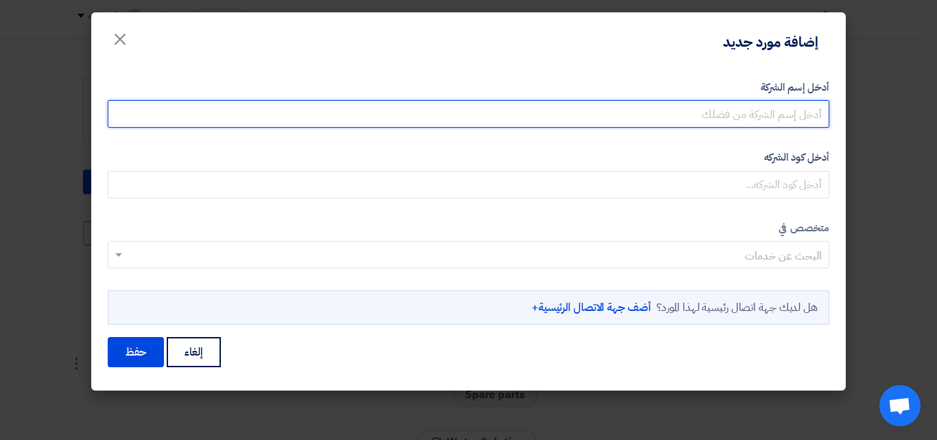
click at [732, 111] on input "أدخل إسم الشركة" at bounding box center [468, 113] width 721 height 27
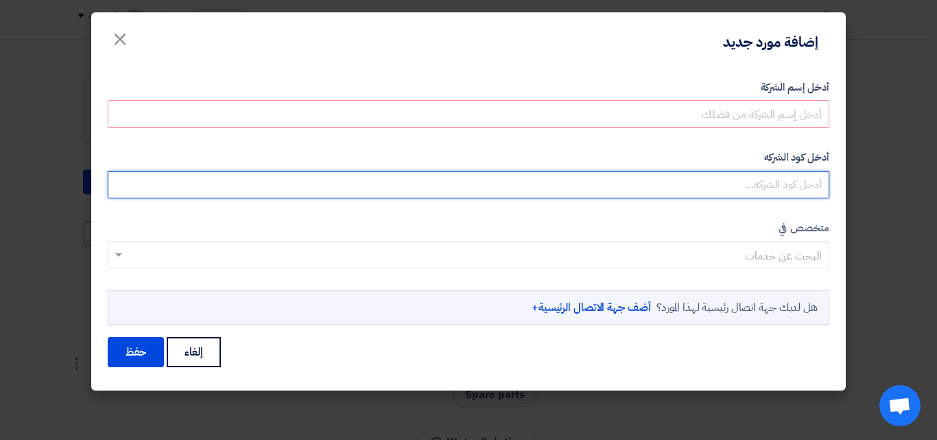
click at [752, 180] on input "أدخل كود الشركه" at bounding box center [468, 184] width 721 height 27
click at [715, 180] on input "أدخل كود الشركه" at bounding box center [468, 184] width 721 height 27
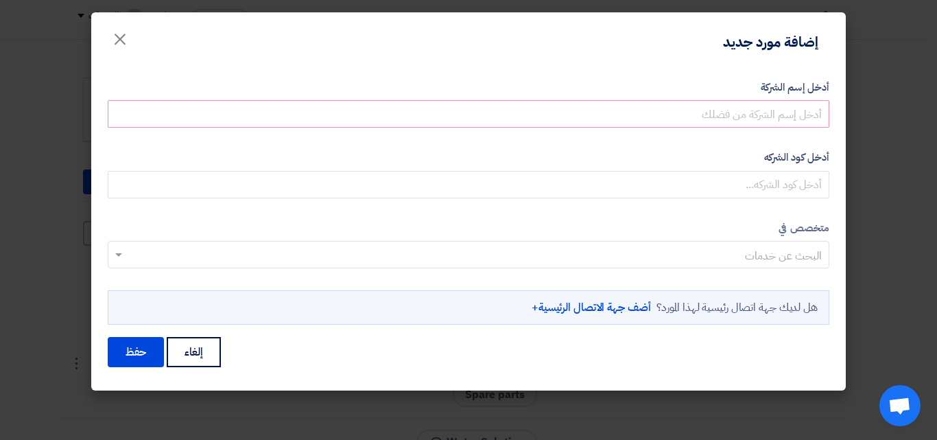
click at [724, 265] on input "text" at bounding box center [476, 256] width 694 height 23
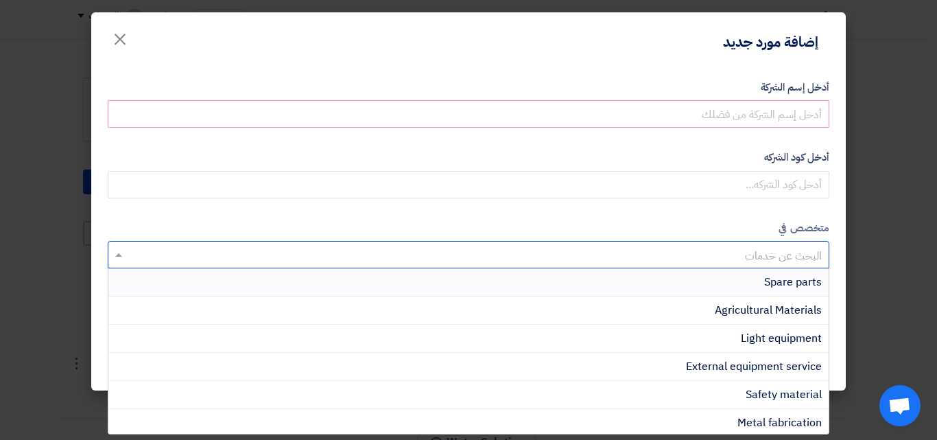
click at [710, 213] on form "أدخل إسم الشركة أدخل كود الشركه متخصص في البحث عن خدمات" at bounding box center [468, 224] width 721 height 289
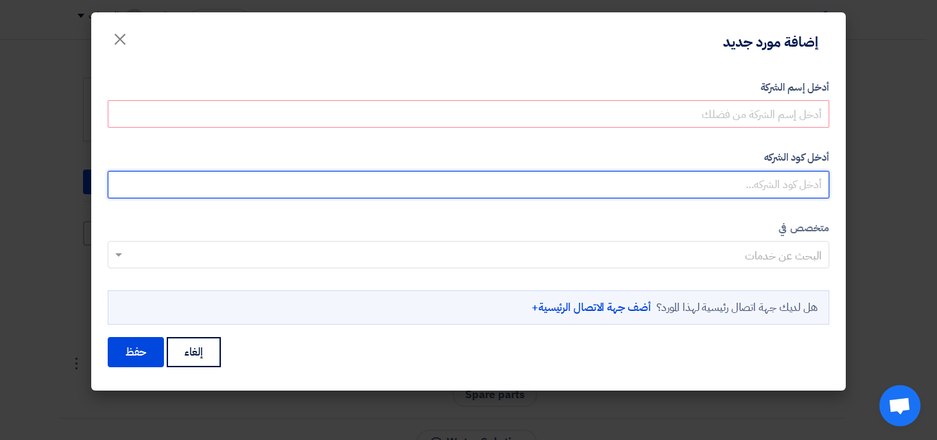
click at [702, 185] on input "أدخل كود الشركه" at bounding box center [468, 184] width 721 height 27
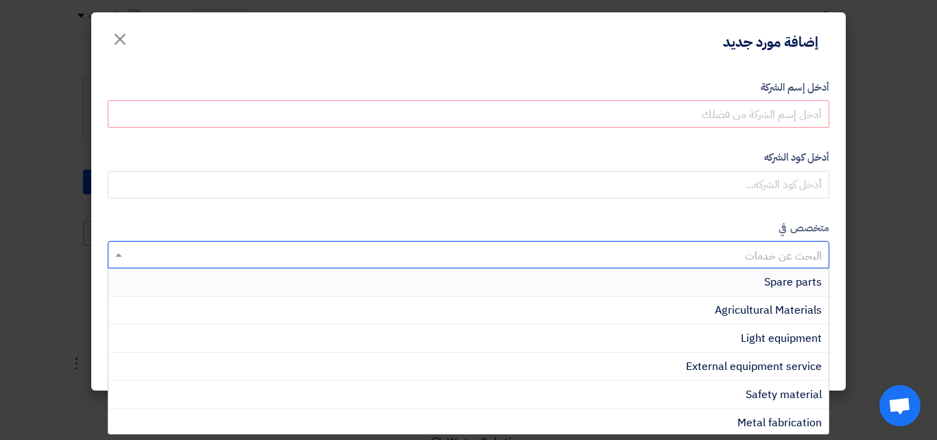
click at [718, 253] on input "text" at bounding box center [476, 256] width 694 height 23
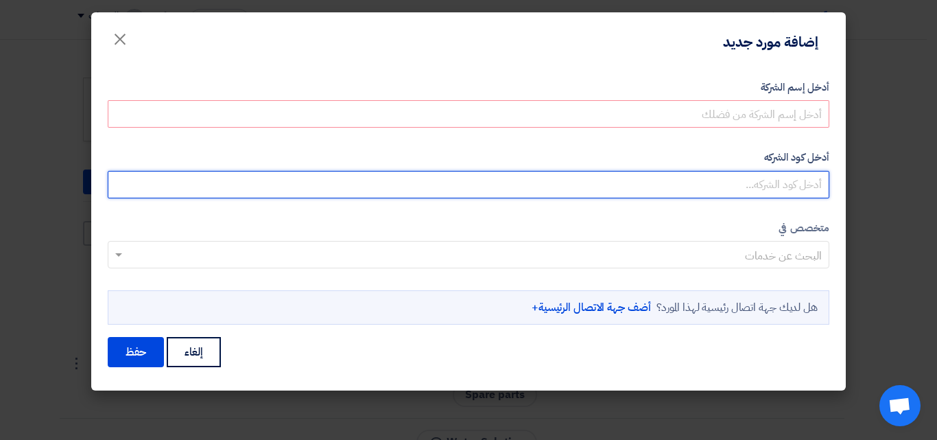
click at [715, 184] on input "أدخل كود الشركه" at bounding box center [468, 184] width 721 height 27
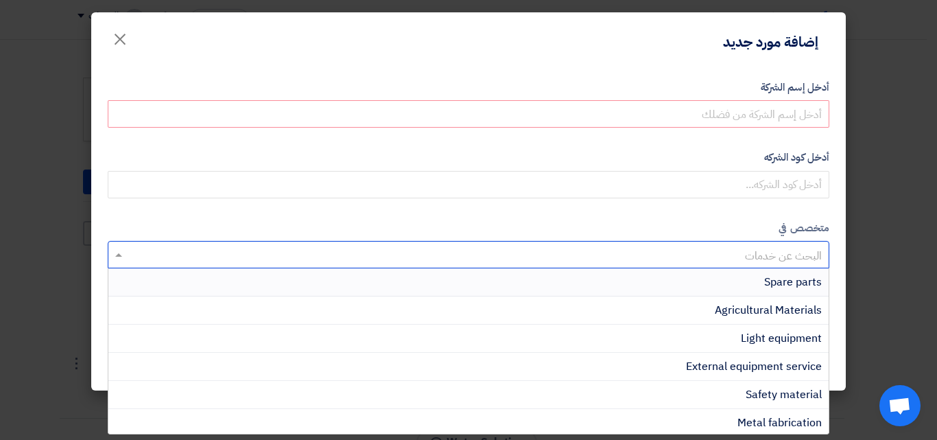
click at [730, 248] on input "text" at bounding box center [476, 256] width 694 height 23
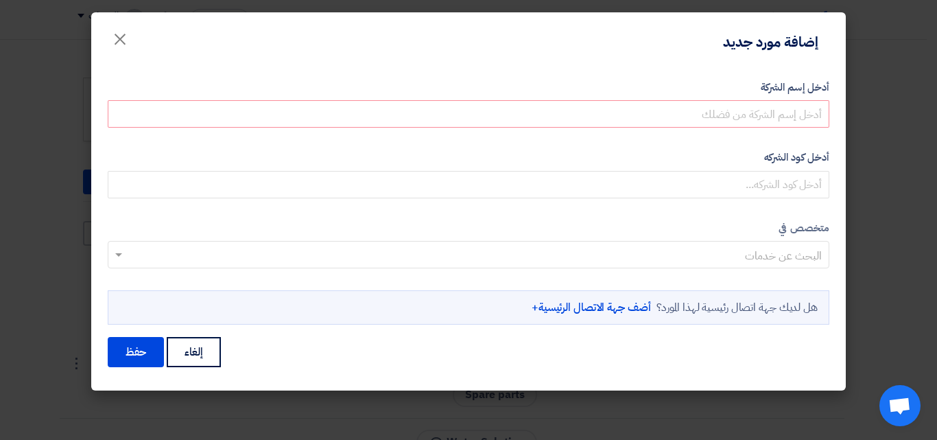
click at [715, 208] on form "أدخل إسم الشركة أدخل كود الشركه متخصص في البحث عن خدمات" at bounding box center [468, 224] width 721 height 289
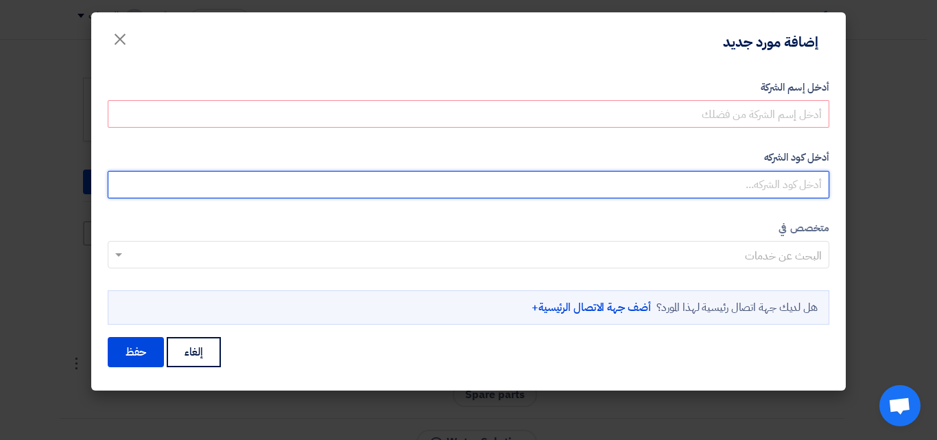
click at [708, 178] on input "أدخل كود الشركه" at bounding box center [468, 184] width 721 height 27
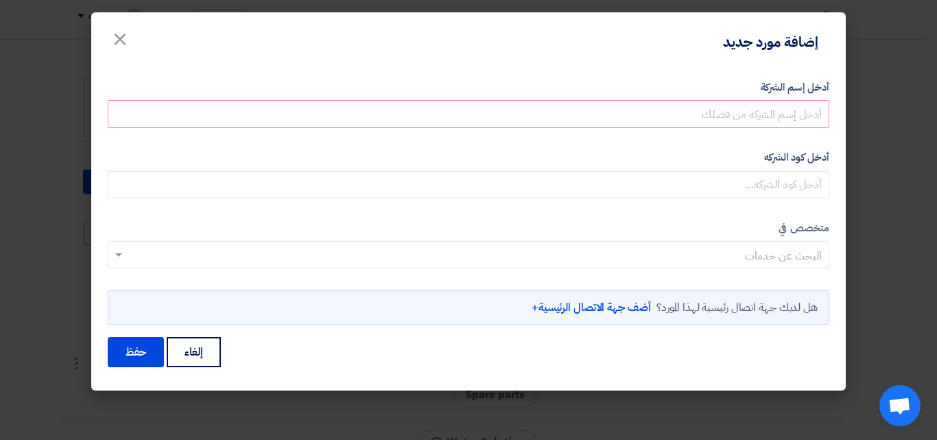
click at [730, 252] on input "text" at bounding box center [476, 256] width 694 height 23
click at [721, 227] on label "متخصص في" at bounding box center [468, 228] width 721 height 16
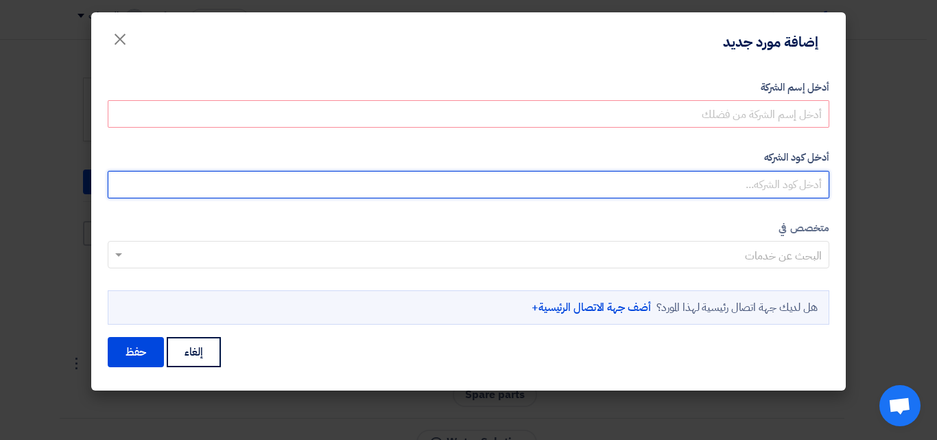
click at [710, 186] on input "أدخل كود الشركه" at bounding box center [468, 184] width 721 height 27
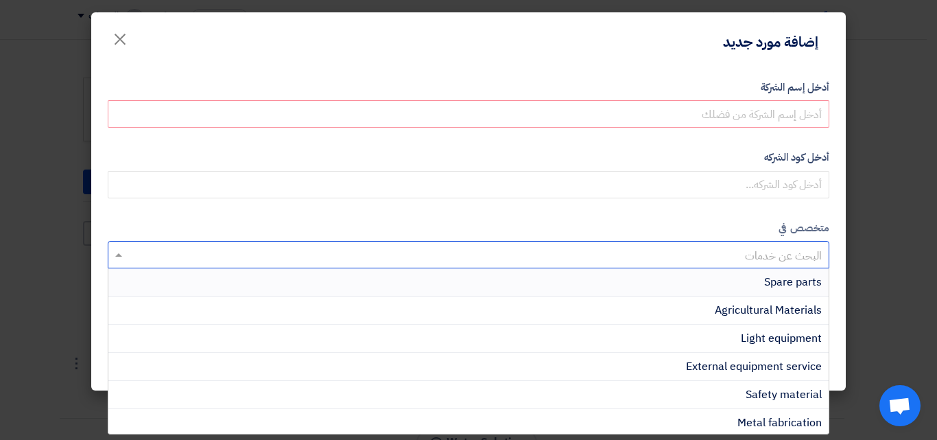
click at [734, 254] on input "text" at bounding box center [476, 256] width 694 height 23
click at [720, 222] on label "متخصص في" at bounding box center [468, 228] width 721 height 16
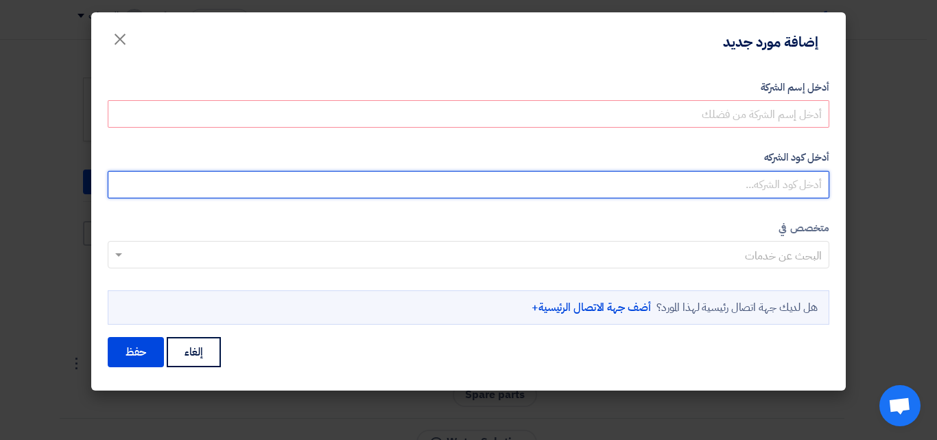
click at [742, 188] on input "أدخل كود الشركه" at bounding box center [468, 184] width 721 height 27
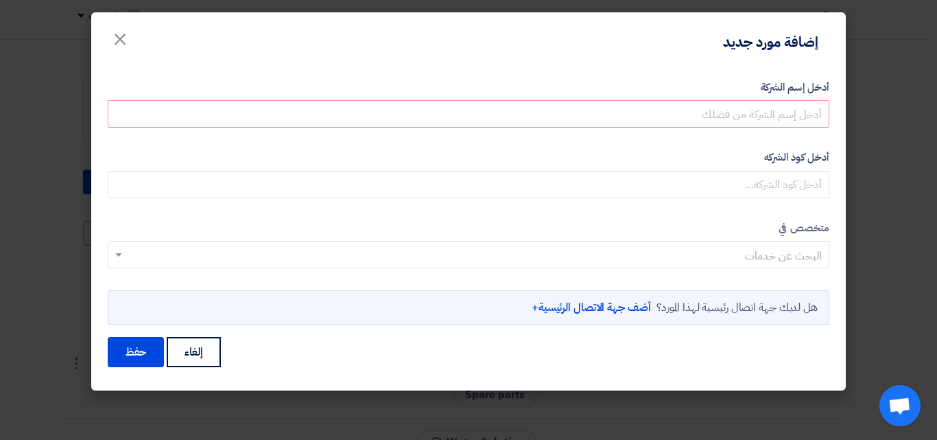
click at [748, 229] on label "متخصص في" at bounding box center [468, 228] width 721 height 16
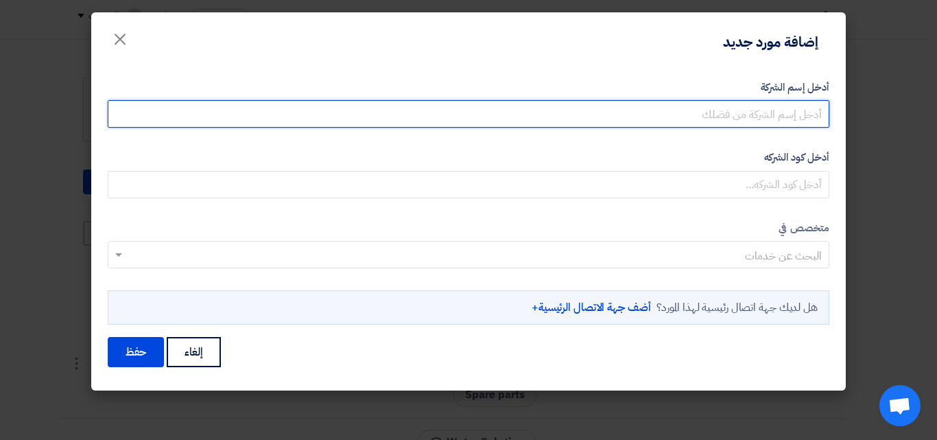
click at [717, 112] on input "أدخل إسم الشركة" at bounding box center [468, 113] width 721 height 27
type input "driweesh"
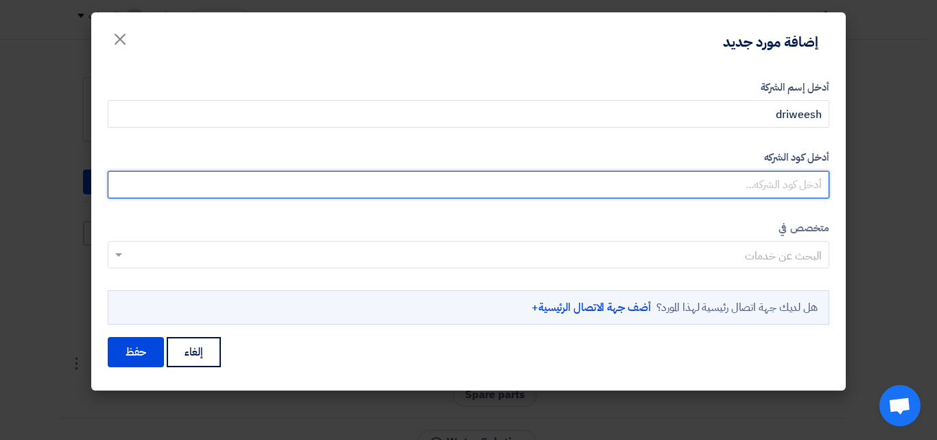
click at [715, 194] on input "أدخل كود الشركه" at bounding box center [468, 184] width 721 height 27
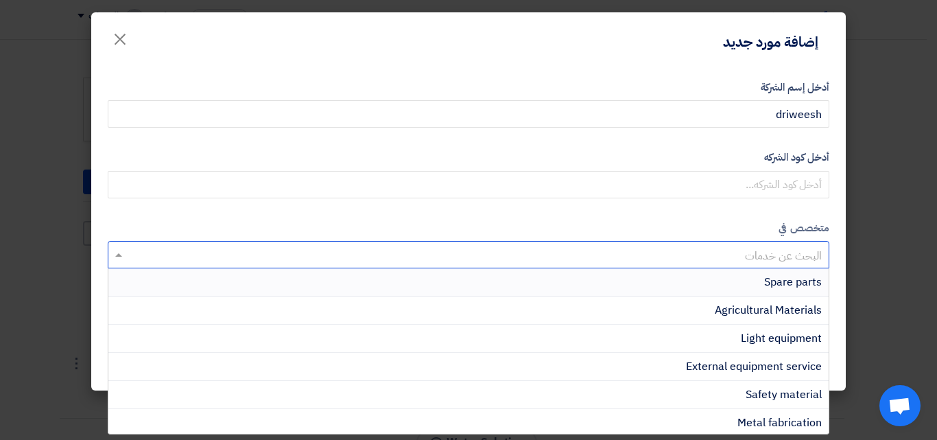
click at [730, 251] on input "text" at bounding box center [476, 256] width 694 height 23
click at [710, 219] on form "أدخل إسم الشركة driweesh أدخل كود الشركه متخصص في البحث عن خدمات" at bounding box center [468, 224] width 721 height 289
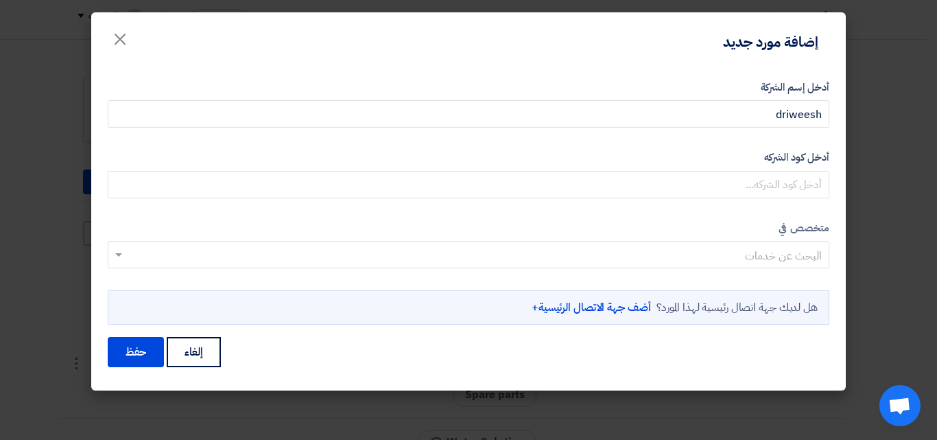
click at [695, 157] on label "أدخل كود الشركه" at bounding box center [468, 157] width 721 height 16
click at [695, 171] on input "أدخل كود الشركه" at bounding box center [468, 184] width 721 height 27
click at [509, 151] on label "أدخل كود الشركه" at bounding box center [468, 157] width 721 height 16
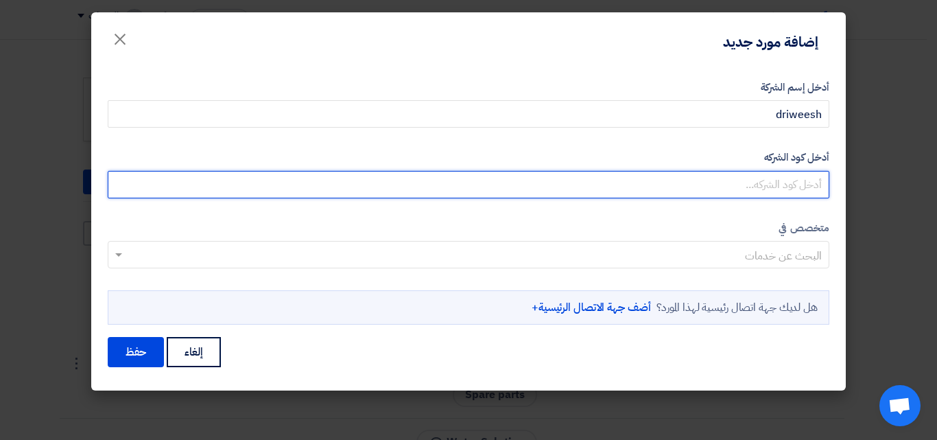
click at [509, 171] on input "أدخل كود الشركه" at bounding box center [468, 184] width 721 height 27
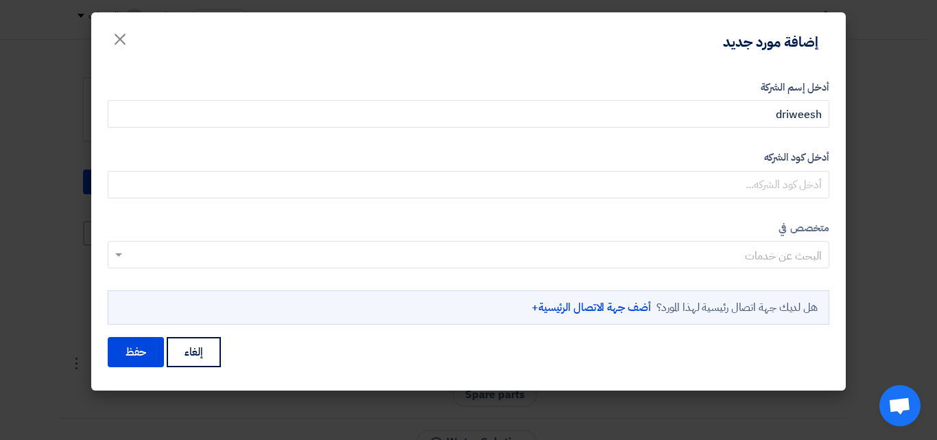
click at [606, 265] on input "text" at bounding box center [476, 256] width 694 height 23
click at [602, 222] on label "متخصص في" at bounding box center [468, 228] width 721 height 16
click at [587, 152] on label "أدخل كود الشركه" at bounding box center [468, 157] width 721 height 16
click at [587, 171] on input "أدخل كود الشركه" at bounding box center [468, 184] width 721 height 27
click at [558, 80] on label "أدخل إسم الشركة" at bounding box center [468, 88] width 721 height 16
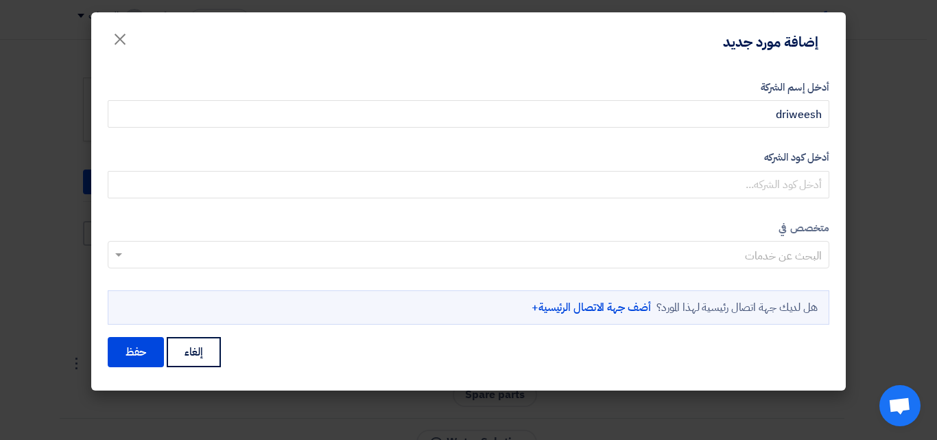
click at [558, 100] on input "driweesh" at bounding box center [468, 113] width 721 height 27
click at [577, 158] on label "أدخل كود الشركه" at bounding box center [468, 157] width 721 height 16
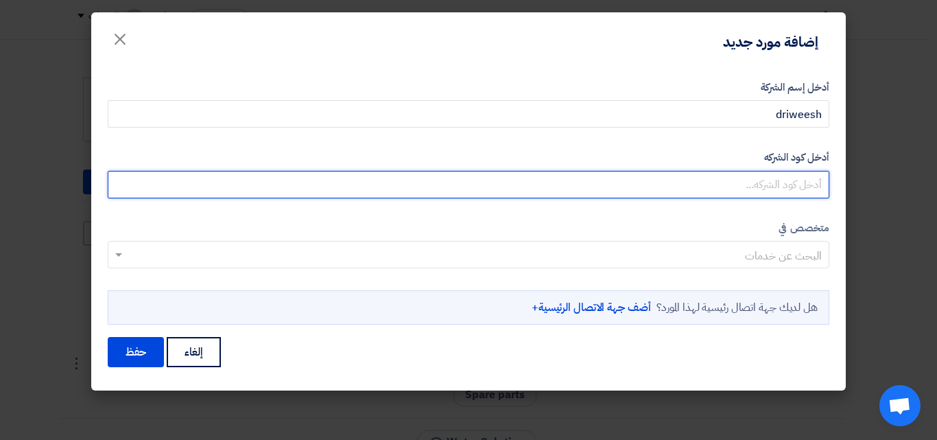
click at [577, 171] on input "أدخل كود الشركه" at bounding box center [468, 184] width 721 height 27
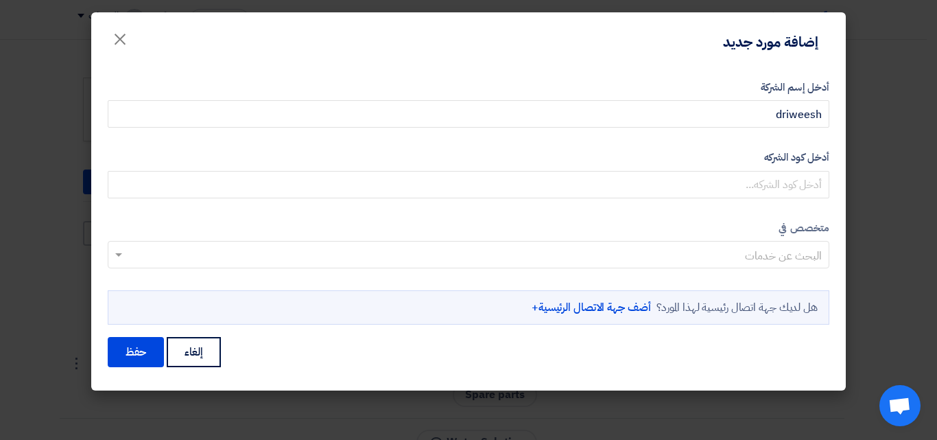
click at [597, 209] on form "أدخل إسم الشركة driweesh أدخل كود الشركه متخصص في البحث عن خدمات" at bounding box center [468, 224] width 721 height 289
click at [590, 159] on label "أدخل كود الشركه" at bounding box center [468, 157] width 721 height 16
click at [590, 171] on input "أدخل كود الشركه" at bounding box center [468, 184] width 721 height 27
click at [579, 71] on div "أدخل إسم الشركة driweesh أدخل كود الشركه متخصص في البحث عن خدمات" at bounding box center [468, 226] width 754 height 329
click at [627, 285] on div "متخصص في البحث عن خدمات هل لديك جهة اتصال رئيسية لهذا المورد؟ أضف جهة الاتصال ا…" at bounding box center [468, 272] width 721 height 105
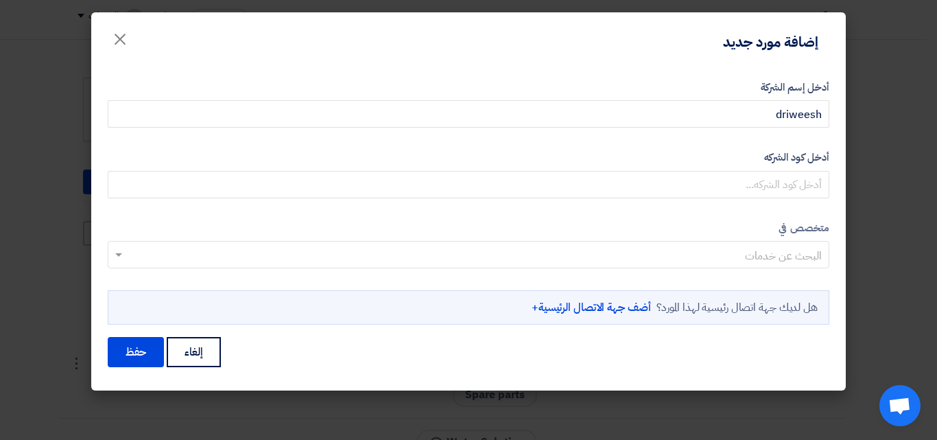
click at [615, 224] on label "متخصص في" at bounding box center [468, 228] width 721 height 16
click at [602, 154] on label "أدخل كود الشركه" at bounding box center [468, 157] width 721 height 16
click at [602, 171] on input "أدخل كود الشركه" at bounding box center [468, 184] width 721 height 27
click at [585, 68] on div "أدخل إسم الشركة driweesh أدخل كود الشركه متخصص في البحث عن خدمات" at bounding box center [468, 226] width 754 height 329
click at [126, 35] on span "×" at bounding box center [120, 38] width 16 height 41
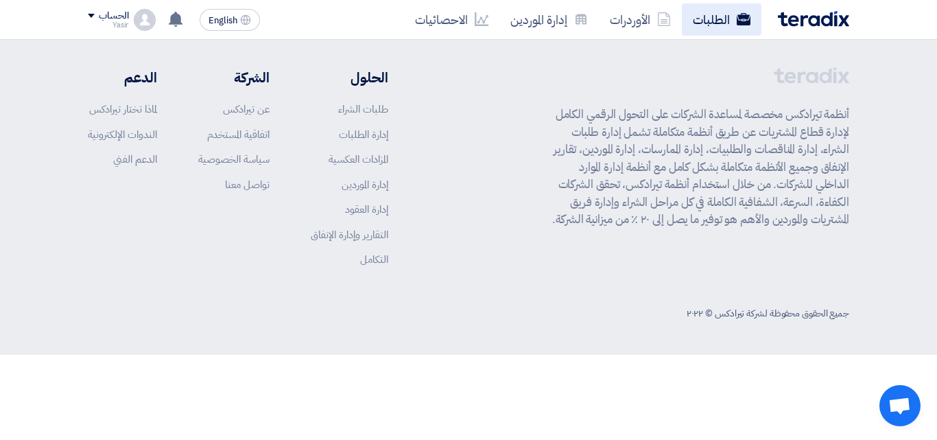
click at [713, 14] on link "الطلبات" at bounding box center [722, 19] width 80 height 32
